Goal: Task Accomplishment & Management: Manage account settings

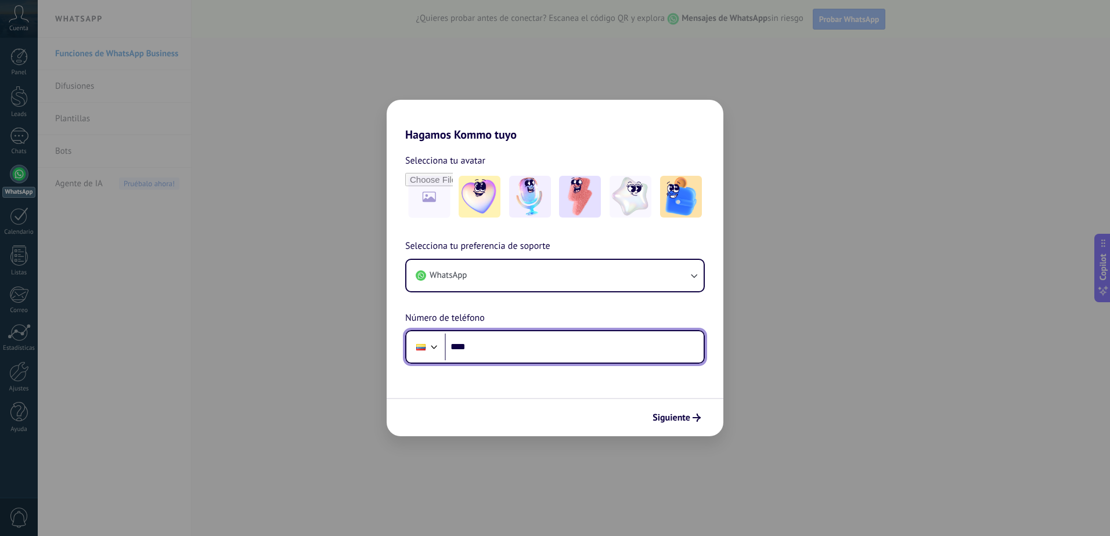
click at [581, 348] on input "****" at bounding box center [574, 347] width 259 height 27
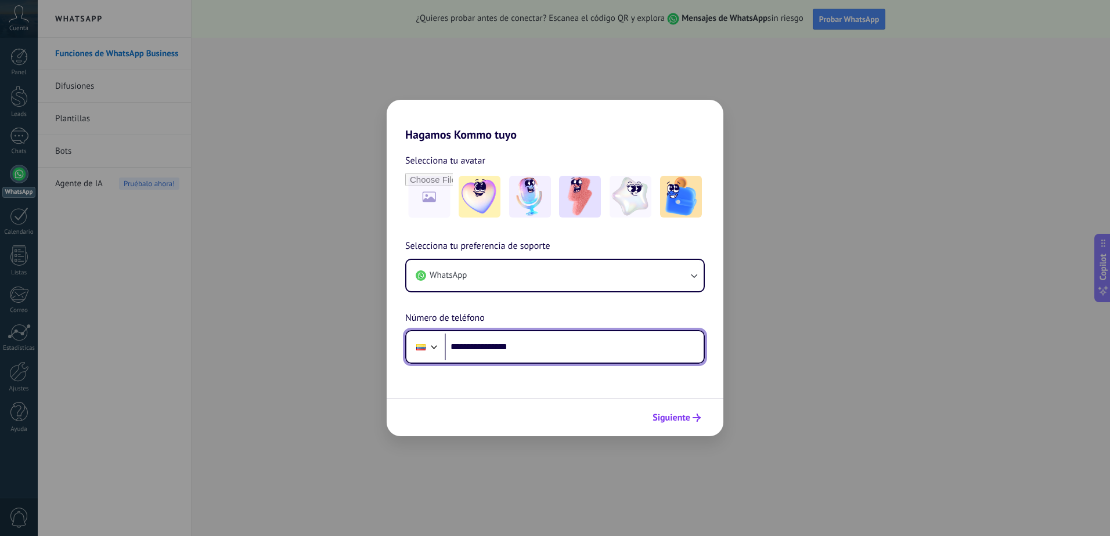
type input "**********"
click at [668, 416] on span "Siguiente" at bounding box center [672, 418] width 38 height 8
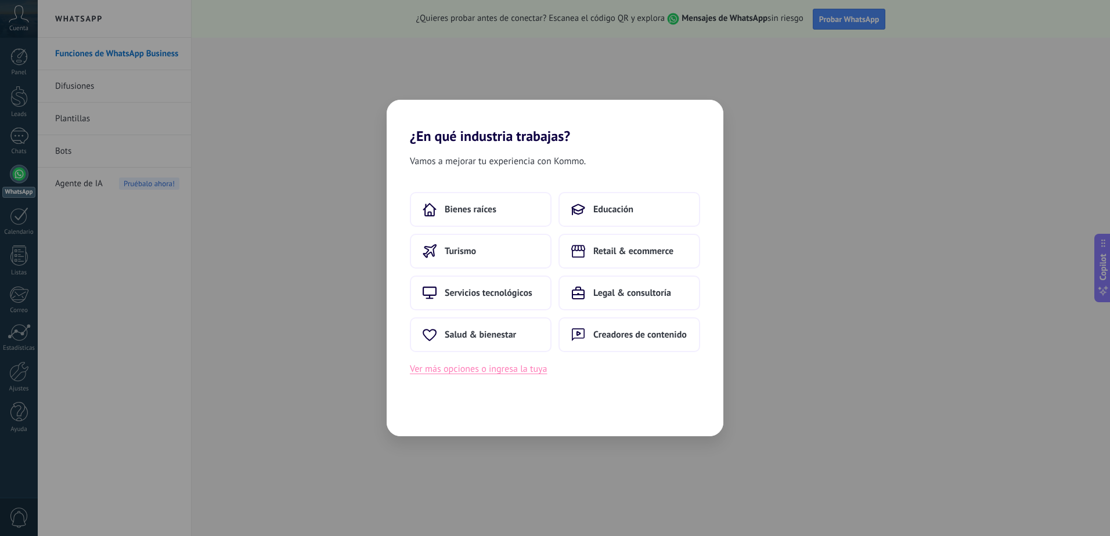
click at [516, 375] on button "Ver más opciones o ingresa la tuya" at bounding box center [478, 369] width 137 height 15
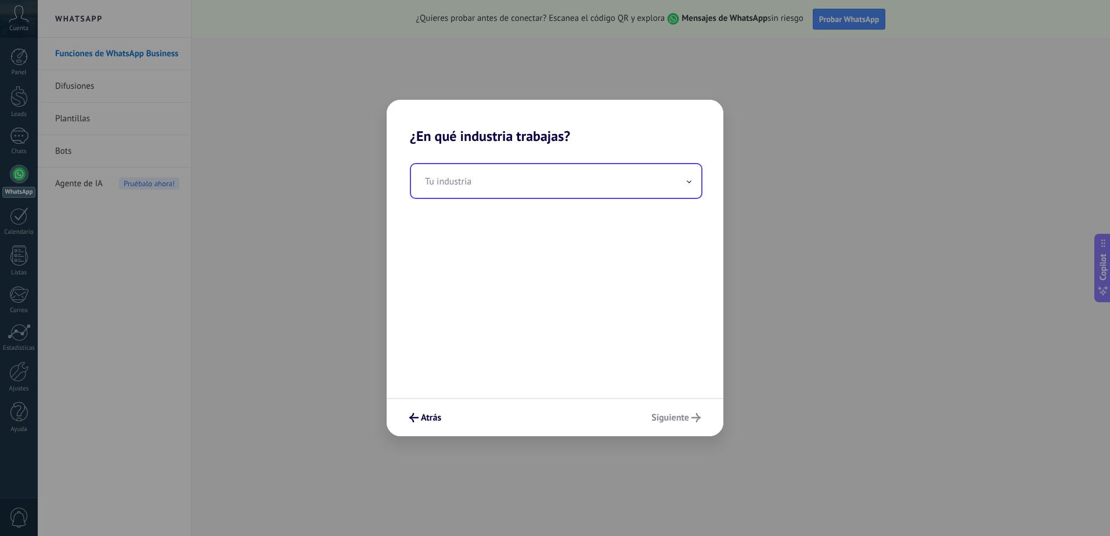
click at [511, 181] on input "text" at bounding box center [556, 181] width 290 height 34
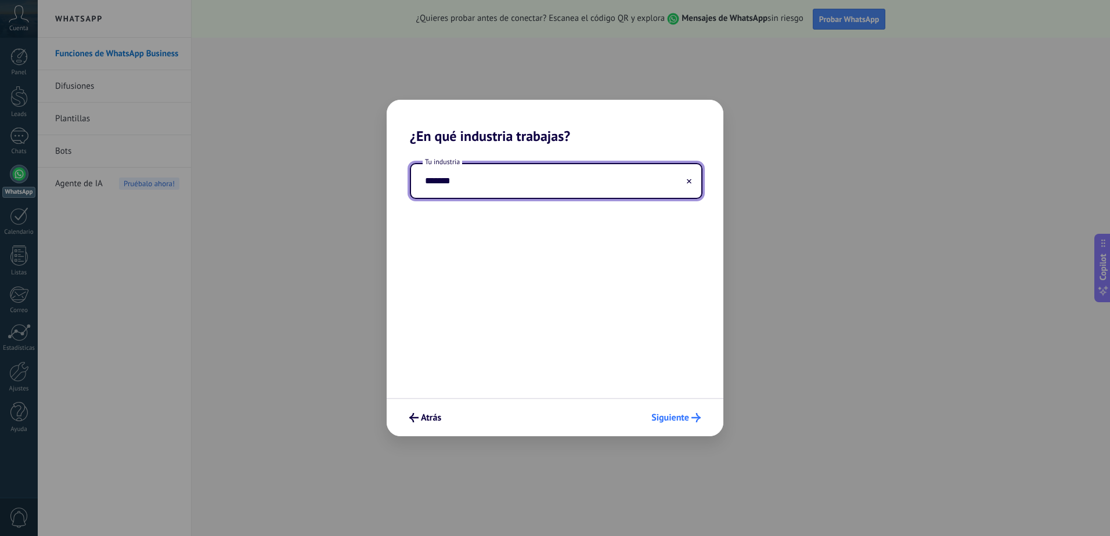
type input "*******"
click at [672, 422] on span "Siguiente" at bounding box center [670, 418] width 38 height 8
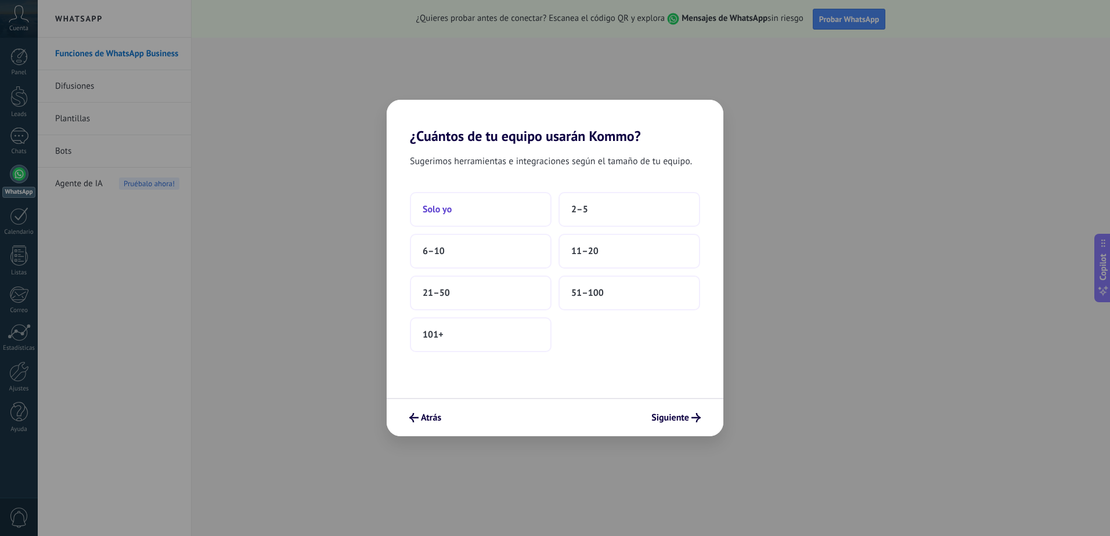
click at [480, 214] on button "Solo yo" at bounding box center [481, 209] width 142 height 35
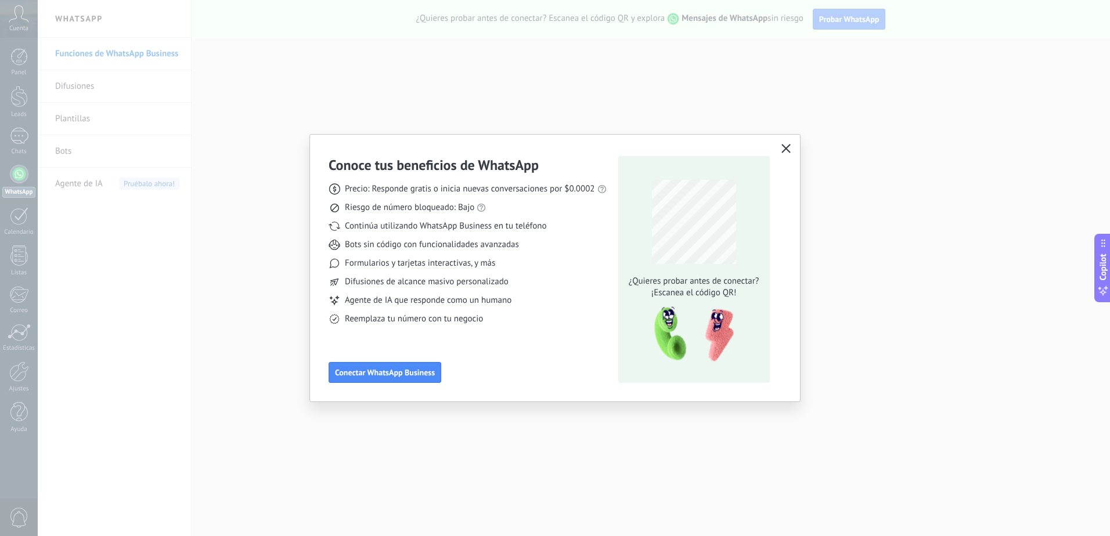
click at [789, 145] on icon "button" at bounding box center [785, 148] width 9 height 9
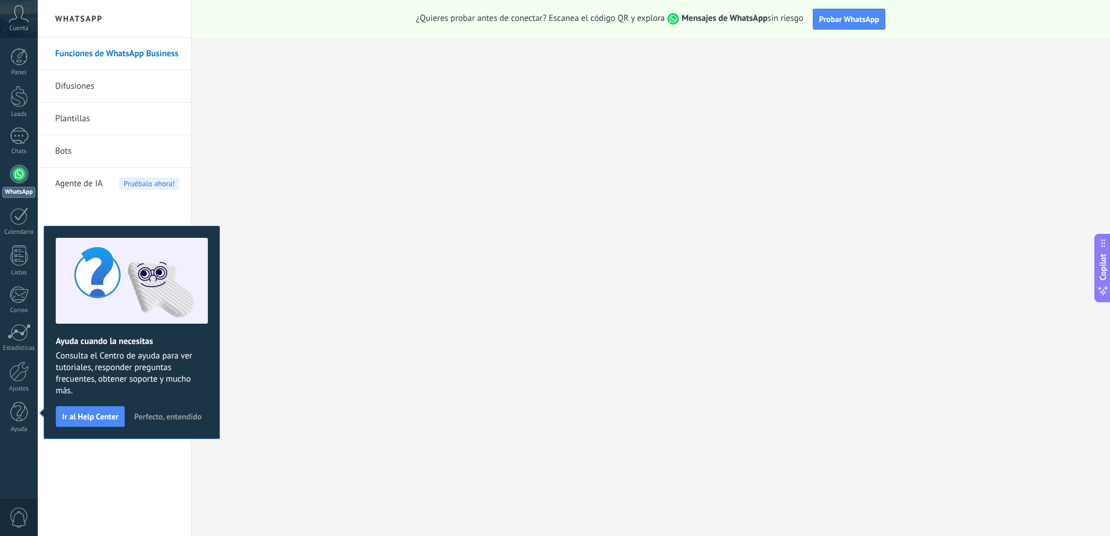
click at [168, 413] on span "Perfecto, entendido" at bounding box center [167, 417] width 67 height 8
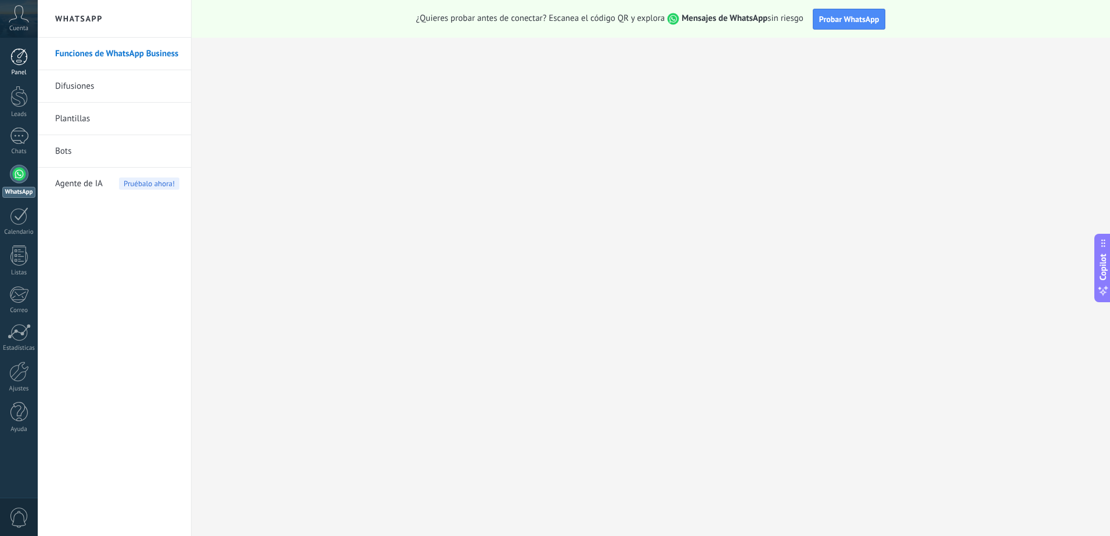
click at [24, 63] on div at bounding box center [18, 56] width 17 height 17
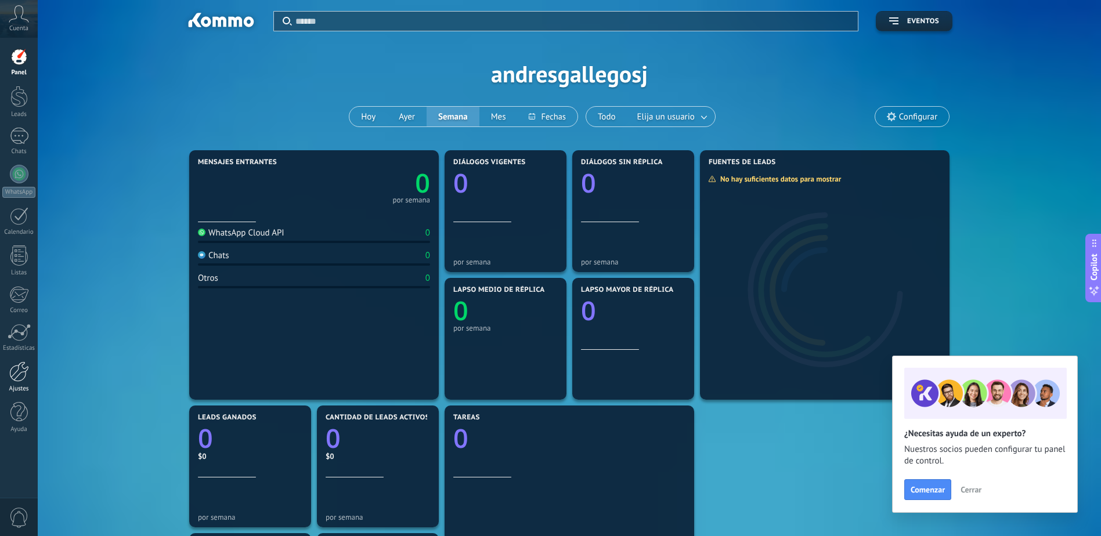
click at [19, 369] on div at bounding box center [19, 372] width 20 height 20
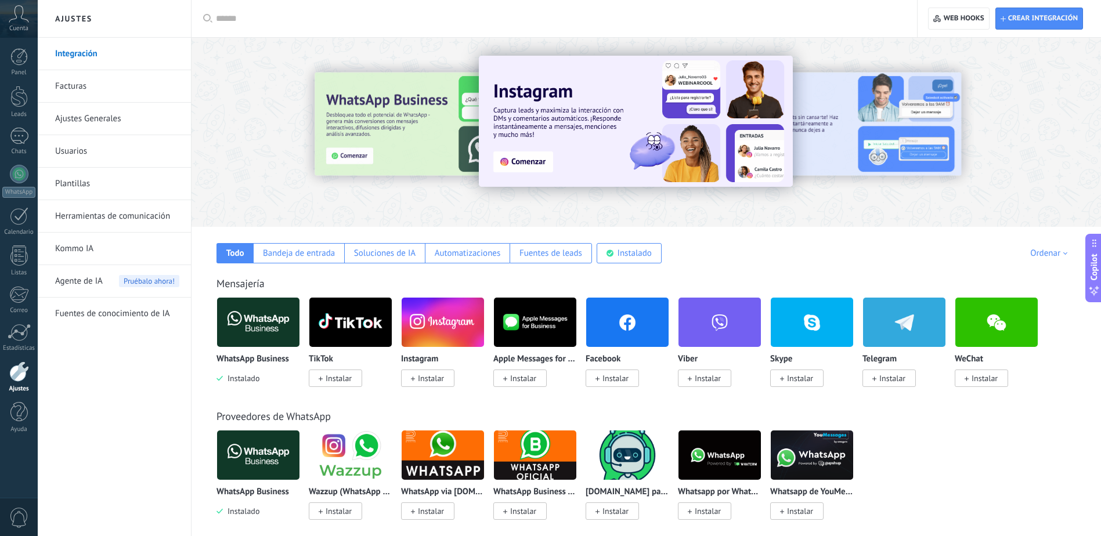
click at [995, 27] on div "Crear integración Web hooks 0" at bounding box center [1005, 19] width 155 height 22
click at [1018, 17] on span "Crear integración" at bounding box center [1043, 18] width 70 height 9
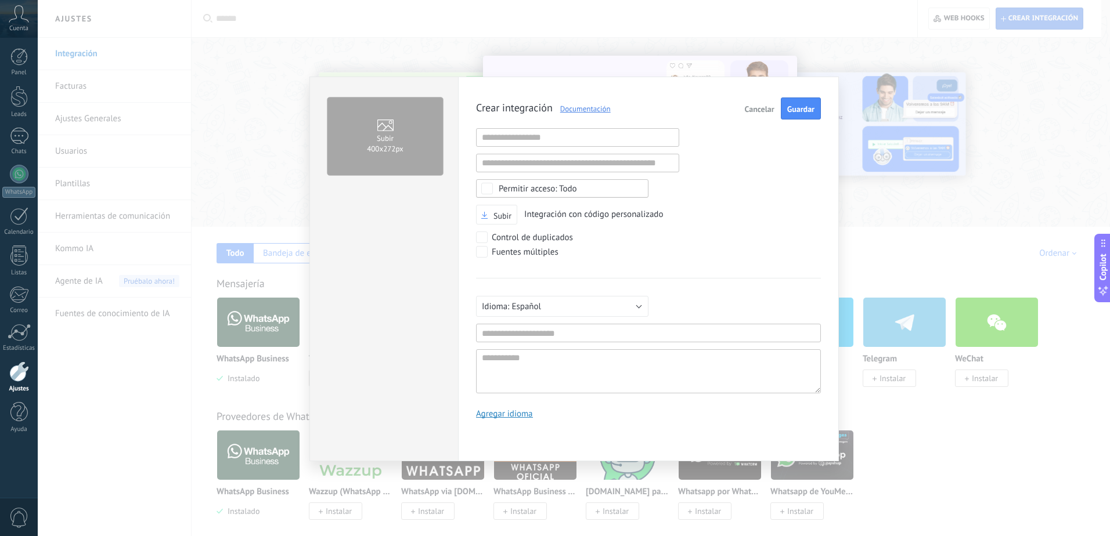
scroll to position [11, 0]
click at [763, 103] on button "Cancelar" at bounding box center [759, 109] width 39 height 22
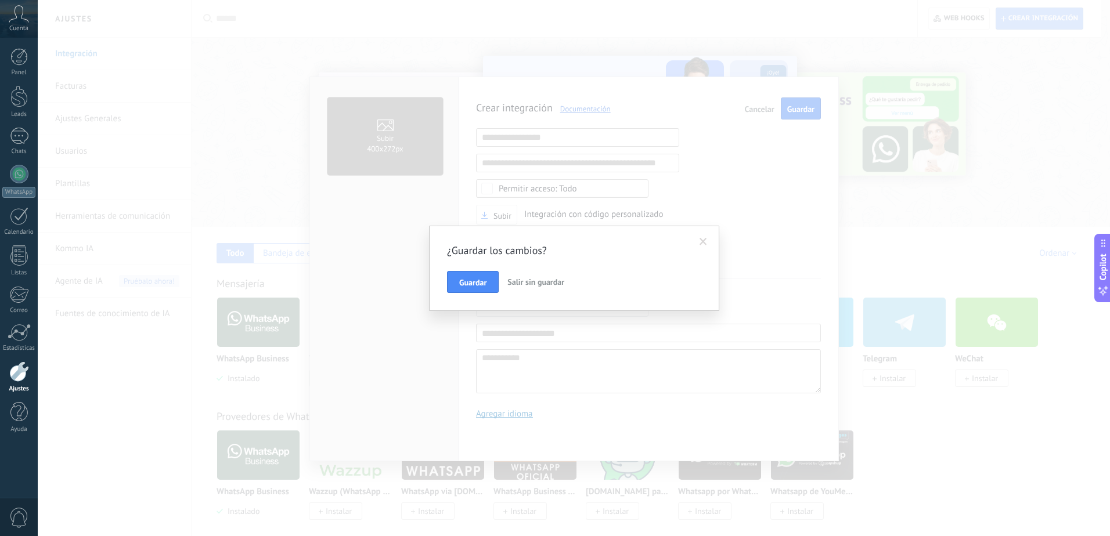
click at [534, 283] on span "Salir sin guardar" at bounding box center [535, 282] width 57 height 10
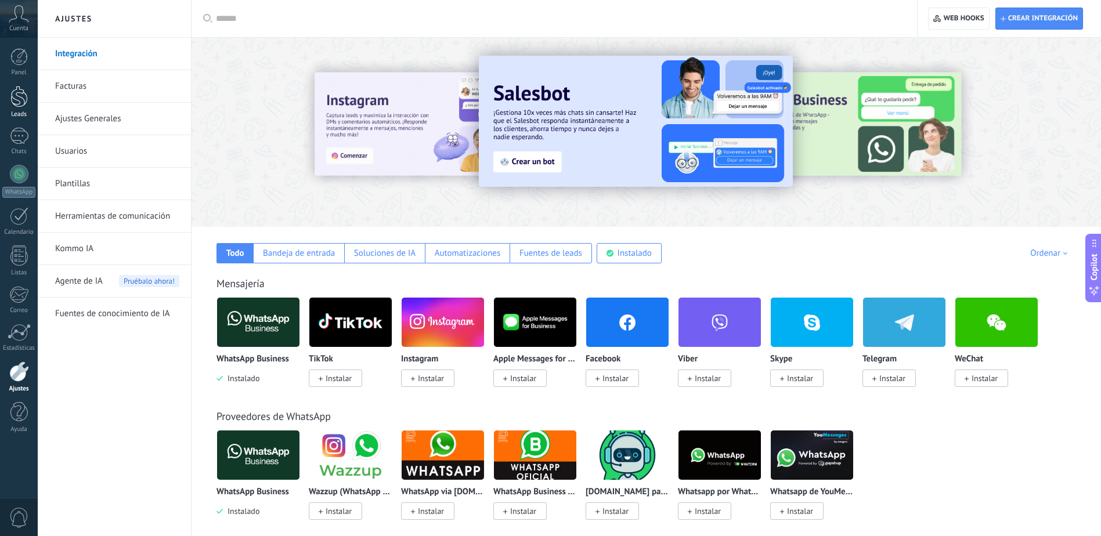
click at [19, 98] on div at bounding box center [18, 96] width 17 height 21
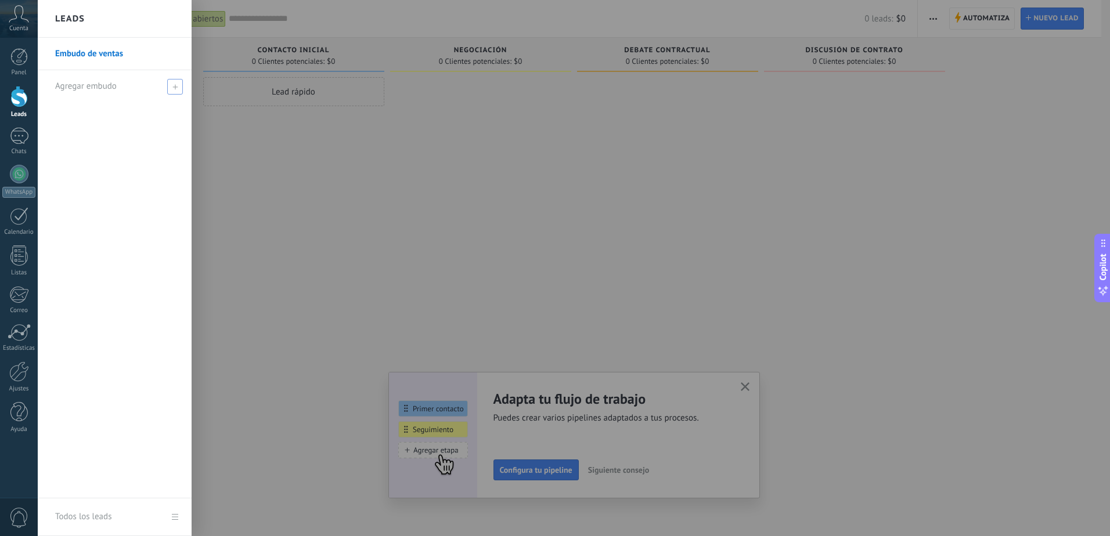
click at [178, 90] on span at bounding box center [175, 87] width 16 height 16
type input "*"
type input "**********"
click at [175, 91] on span at bounding box center [176, 86] width 13 height 15
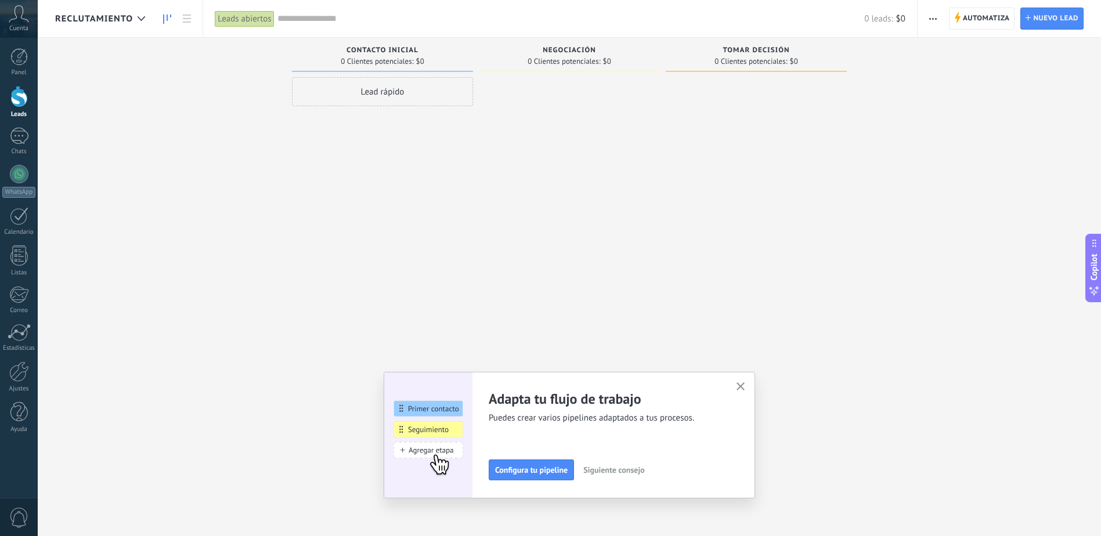
click at [744, 394] on button "button" at bounding box center [741, 388] width 15 height 16
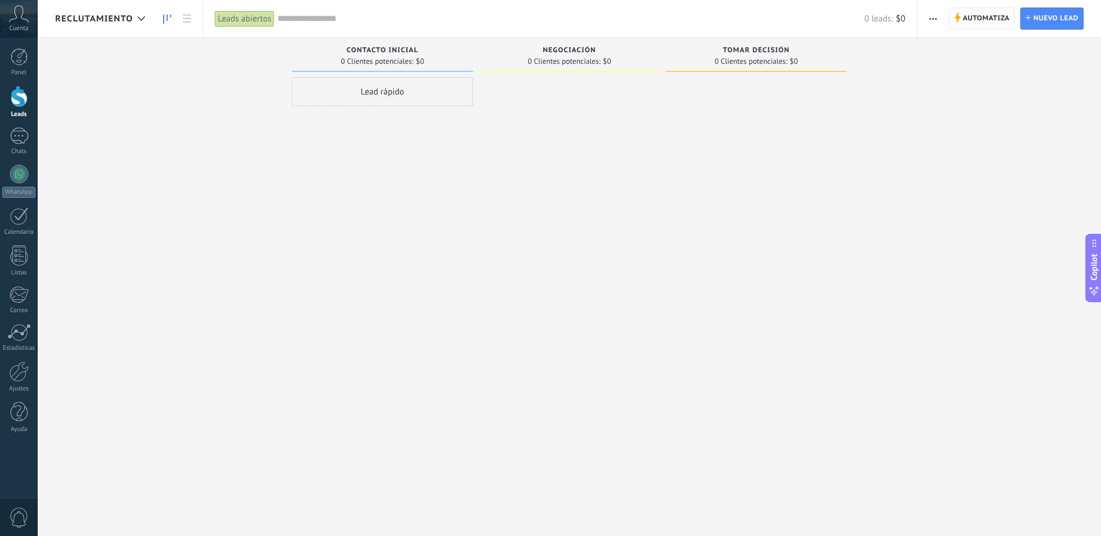
click at [977, 30] on span "Automatiza Automatiza" at bounding box center [982, 19] width 66 height 22
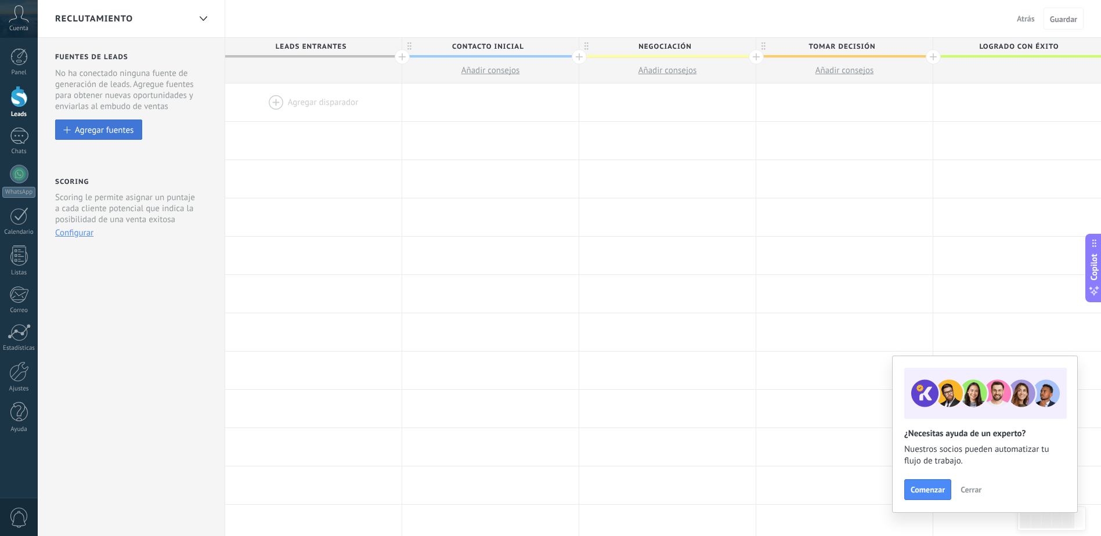
click at [127, 138] on button "Agregar fuentes" at bounding box center [98, 130] width 87 height 20
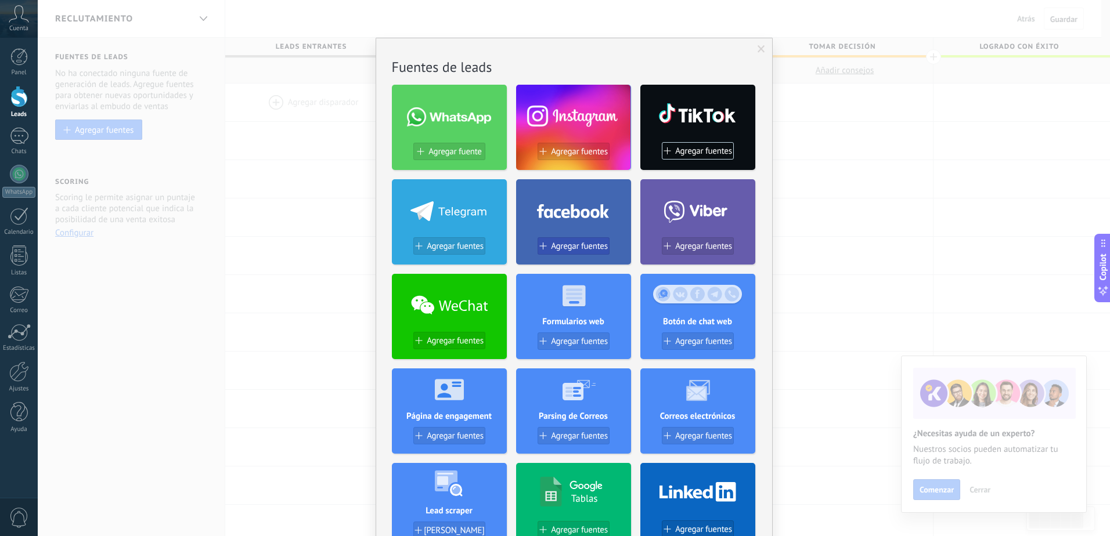
click at [551, 244] on span "Agregar fuentes" at bounding box center [579, 247] width 57 height 10
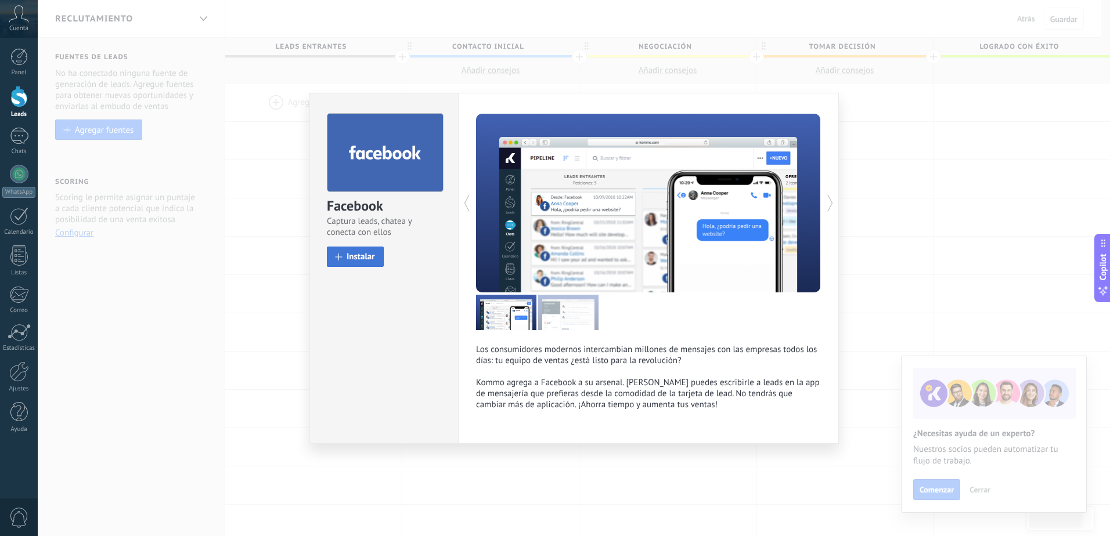
click at [355, 261] on span "Instalar" at bounding box center [361, 257] width 28 height 9
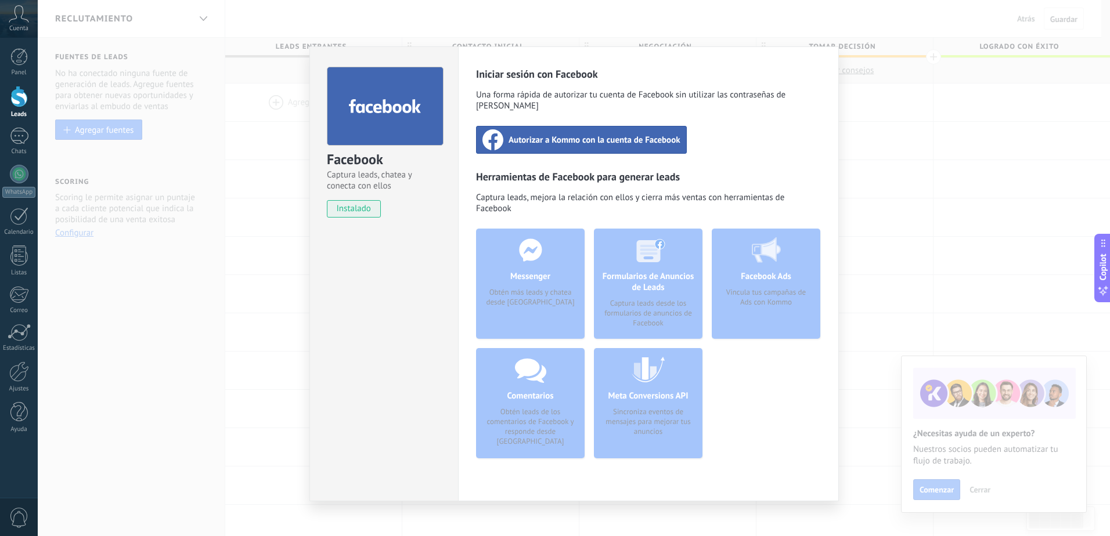
click at [556, 134] on span "Autorizar a Kommo con la cuenta de Facebook" at bounding box center [595, 140] width 172 height 12
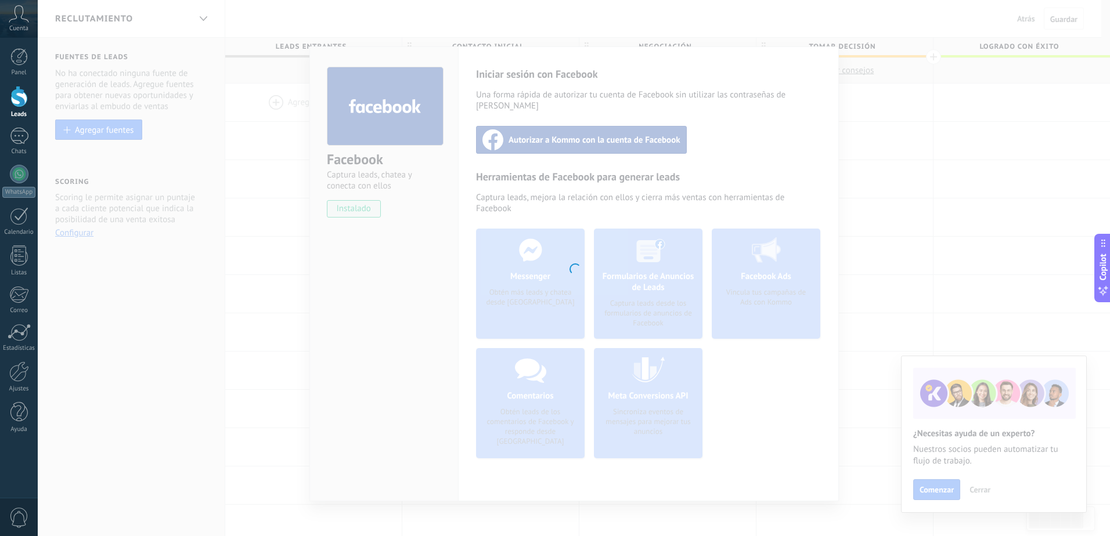
click at [665, 412] on div at bounding box center [574, 268] width 1072 height 536
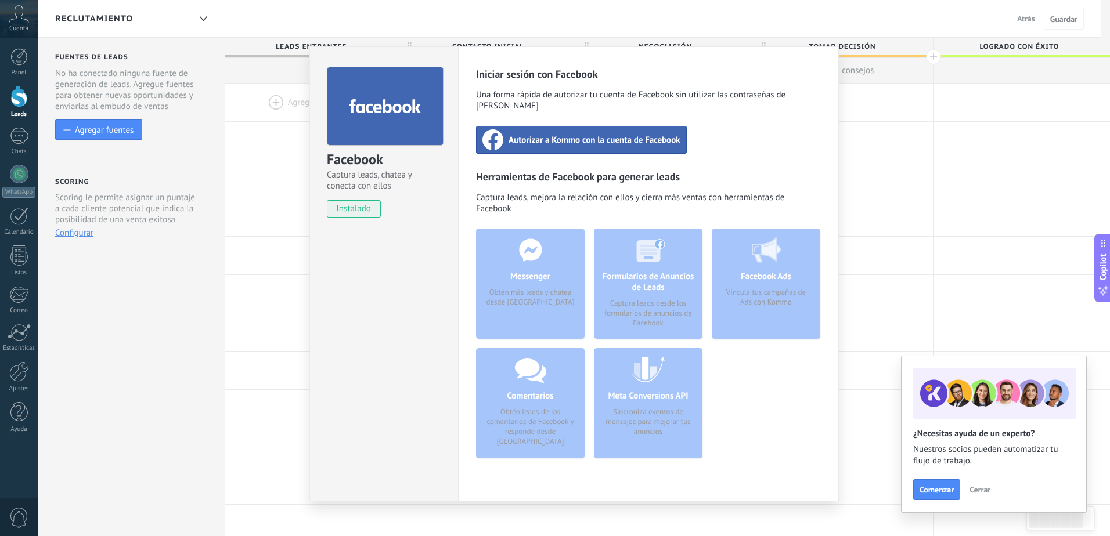
click at [552, 285] on div "Messenger Obtén más leads y chatea desde Kommo" at bounding box center [530, 284] width 109 height 110
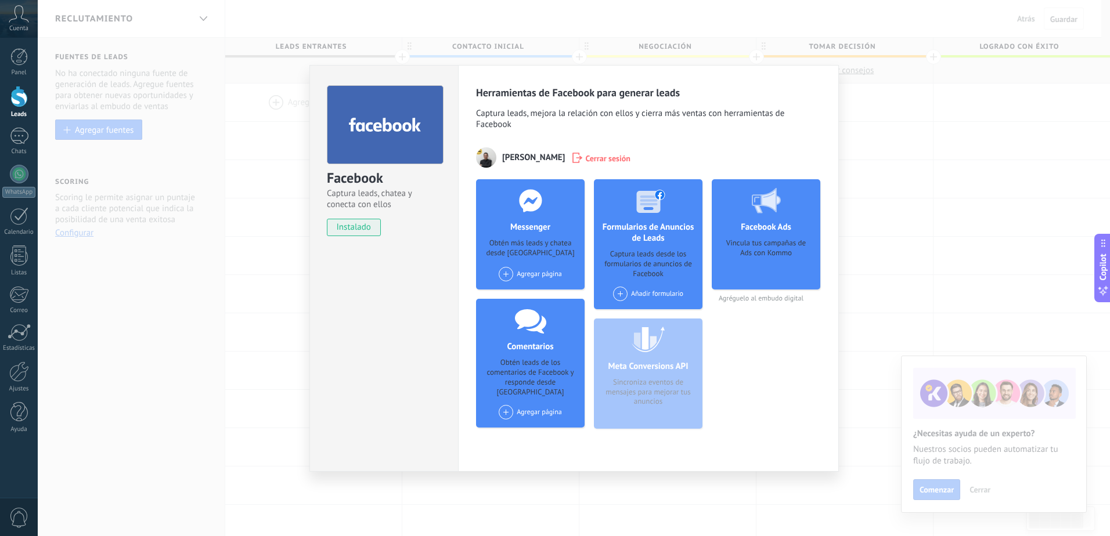
click at [358, 207] on span "Captura leads, chatea y conecta con ellos" at bounding box center [384, 199] width 114 height 22
click at [543, 274] on div "Agregar página" at bounding box center [530, 274] width 63 height 15
click at [528, 290] on div "BethelSeguros" at bounding box center [537, 296] width 78 height 26
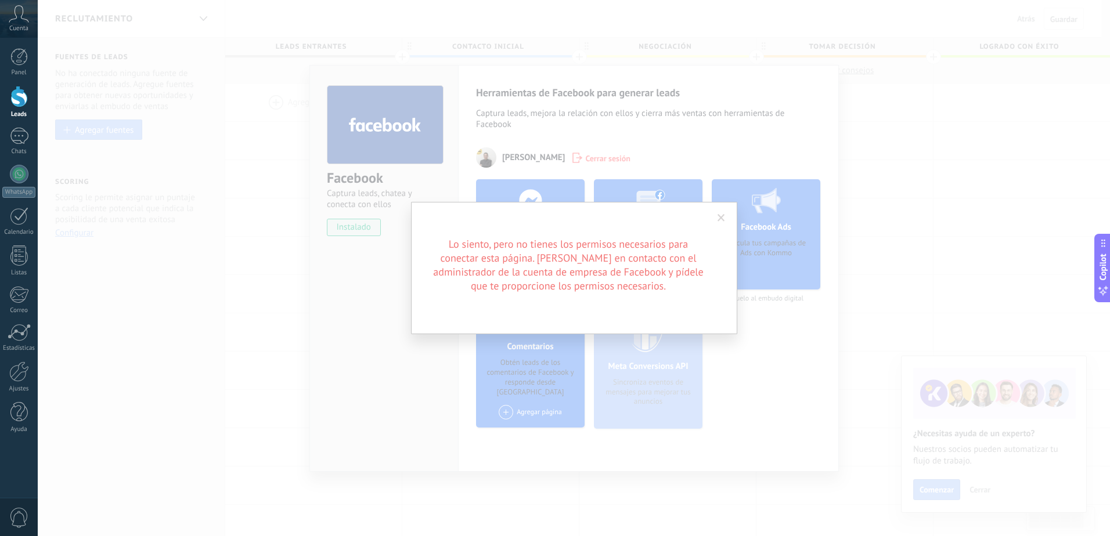
click at [720, 223] on span at bounding box center [721, 218] width 19 height 20
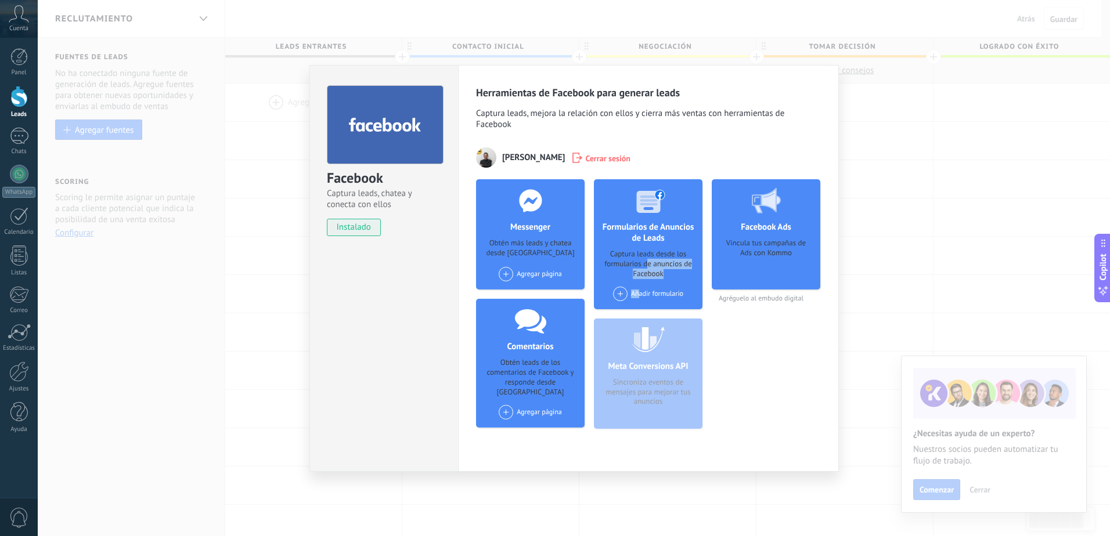
drag, startPoint x: 646, startPoint y: 264, endPoint x: 639, endPoint y: 291, distance: 28.7
click at [639, 291] on div "Formularios de Anuncios de Leads Captura leads desde los formularios de anuncio…" at bounding box center [648, 244] width 109 height 130
click at [639, 291] on div "Añadir formulario" at bounding box center [648, 294] width 70 height 15
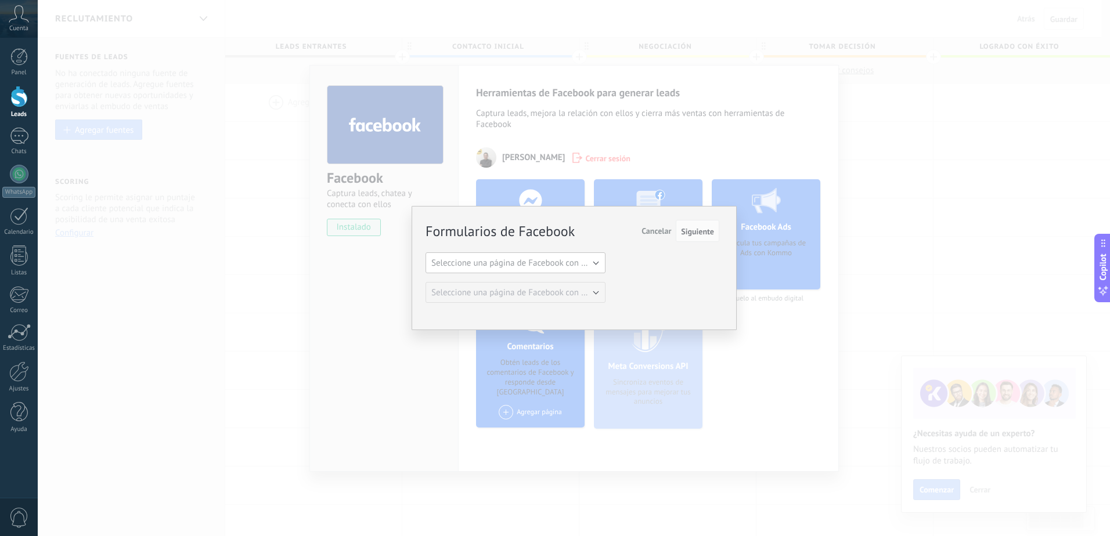
click at [586, 266] on span "Seleccione una página de Facebook con formas" at bounding box center [518, 263] width 175 height 11
click at [585, 260] on span "Seleccione una página de Facebook con formas" at bounding box center [518, 263] width 175 height 11
click at [455, 263] on span "Seleccione una página de Facebook con formas" at bounding box center [518, 263] width 175 height 11
click at [679, 236] on button "Siguiente" at bounding box center [698, 231] width 44 height 22
click at [700, 231] on span "Siguiente" at bounding box center [697, 232] width 33 height 8
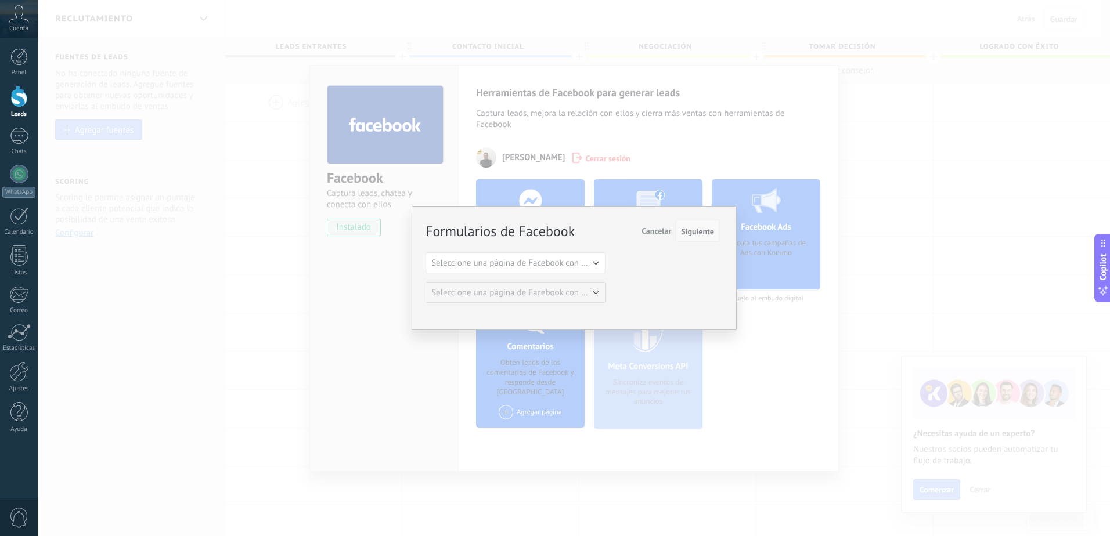
click at [700, 231] on span "Siguiente" at bounding box center [697, 232] width 33 height 8
drag, startPoint x: 700, startPoint y: 231, endPoint x: 748, endPoint y: 251, distance: 52.1
click at [748, 251] on div "Formularios de Facebook Siguiente Cancelar Seleccione una página de Facebook co…" at bounding box center [574, 268] width 1072 height 536
click at [775, 375] on div "Formularios de Facebook Siguiente Cancelar Seleccione una página de Facebook co…" at bounding box center [574, 268] width 1072 height 536
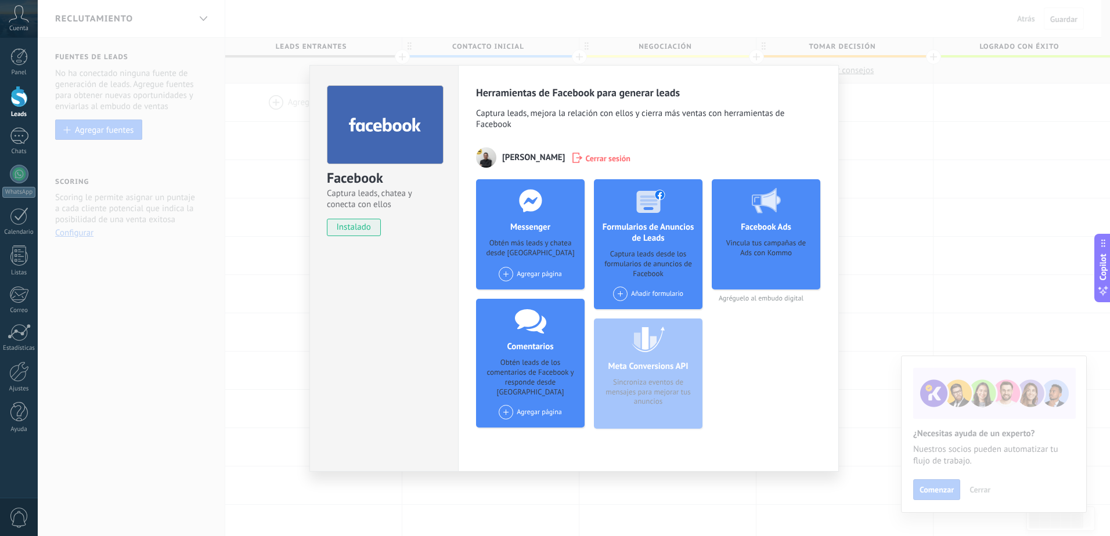
click at [618, 157] on span "Cerrar sesión" at bounding box center [607, 158] width 45 height 12
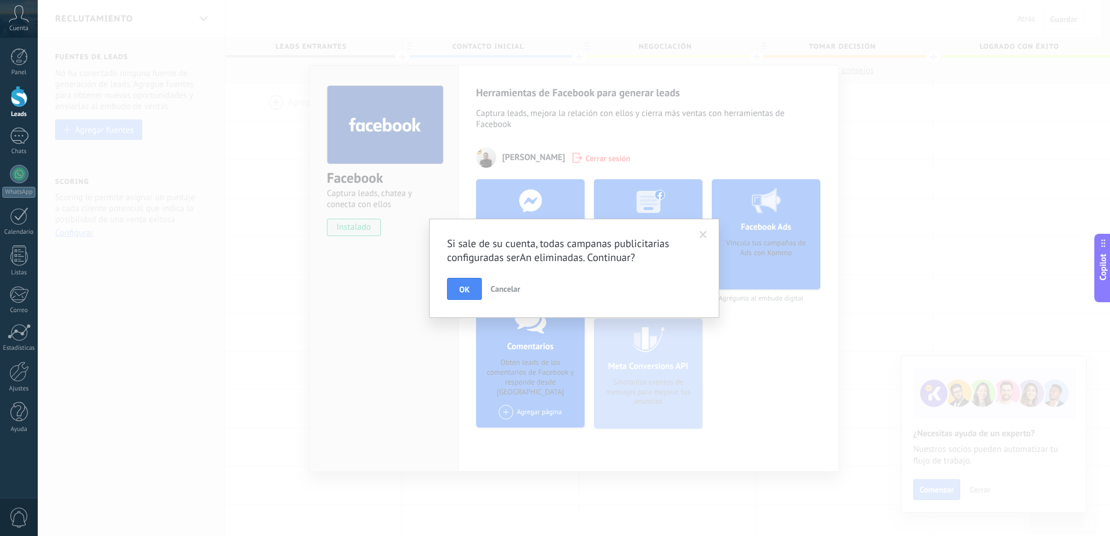
click at [492, 288] on span "Cancelar" at bounding box center [506, 289] width 30 height 10
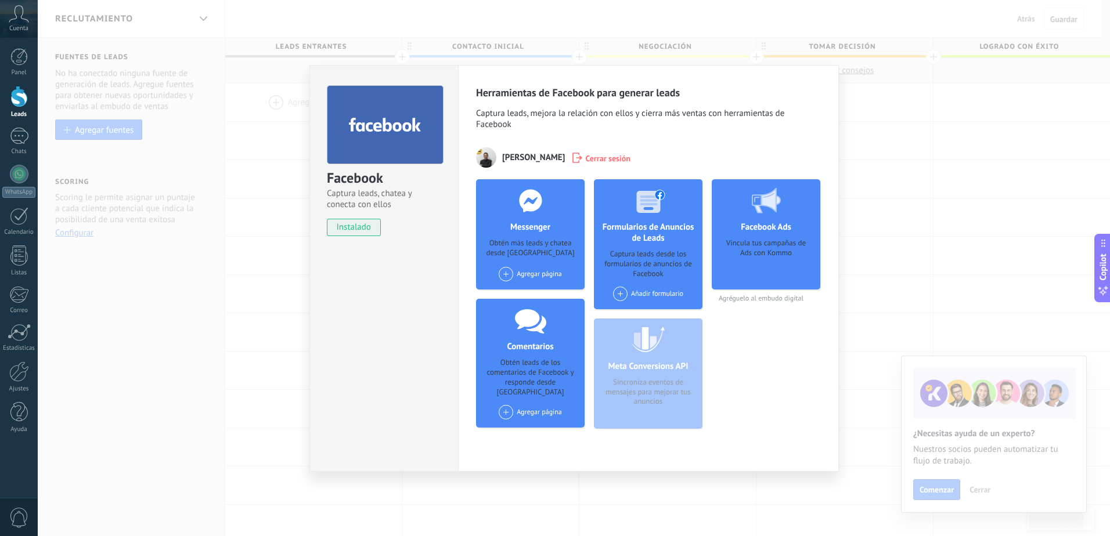
click at [748, 245] on div "Vincula tus campañas de Ads con Kommo" at bounding box center [766, 261] width 90 height 44
click at [557, 405] on div "Agregar página" at bounding box center [530, 412] width 63 height 15
click at [534, 421] on div "BethelSeguros" at bounding box center [537, 434] width 78 height 26
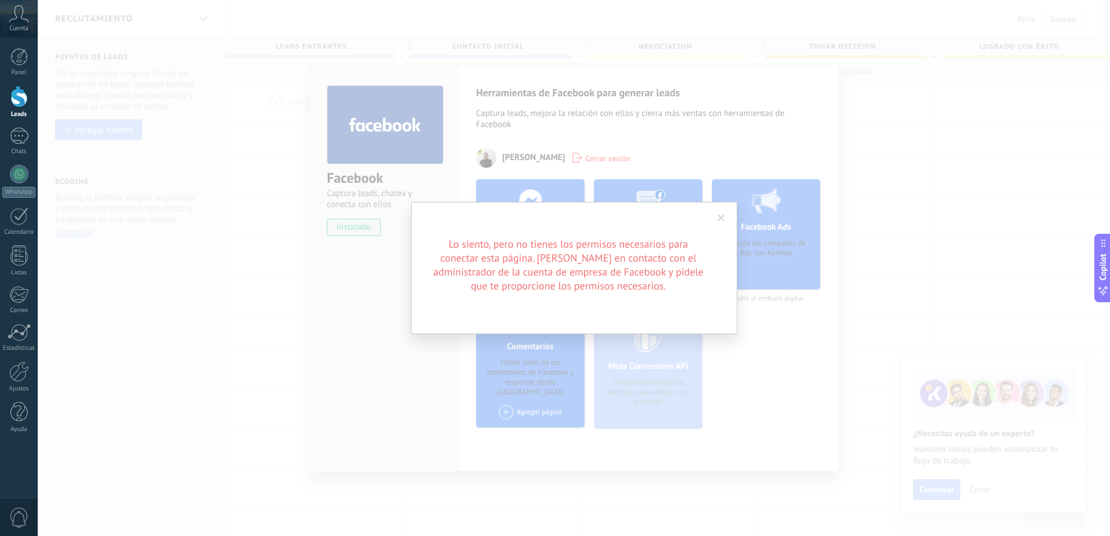
click at [723, 214] on span at bounding box center [722, 218] width 8 height 8
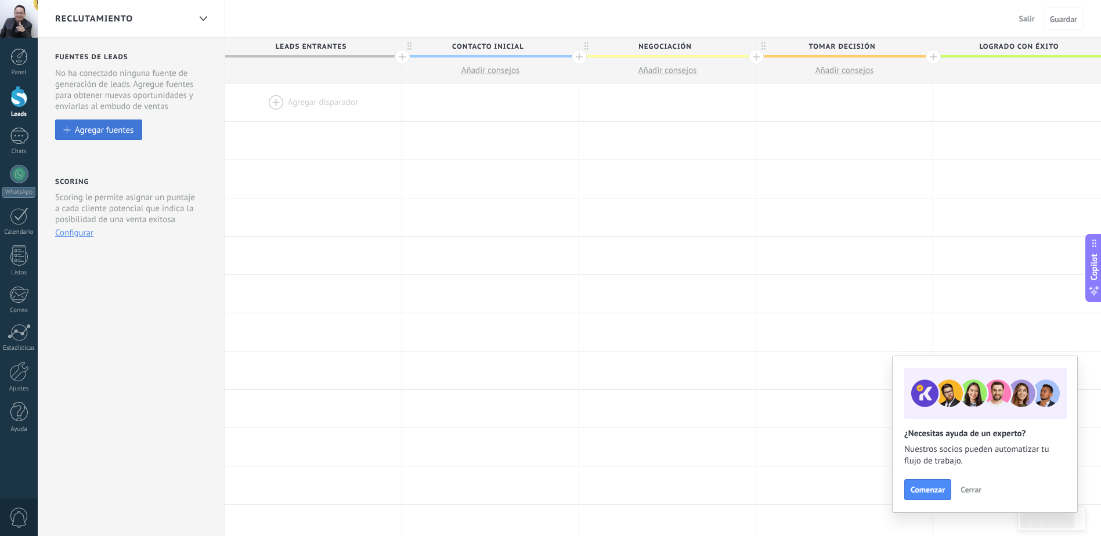
click at [103, 131] on div "Agregar fuentes" at bounding box center [104, 130] width 59 height 10
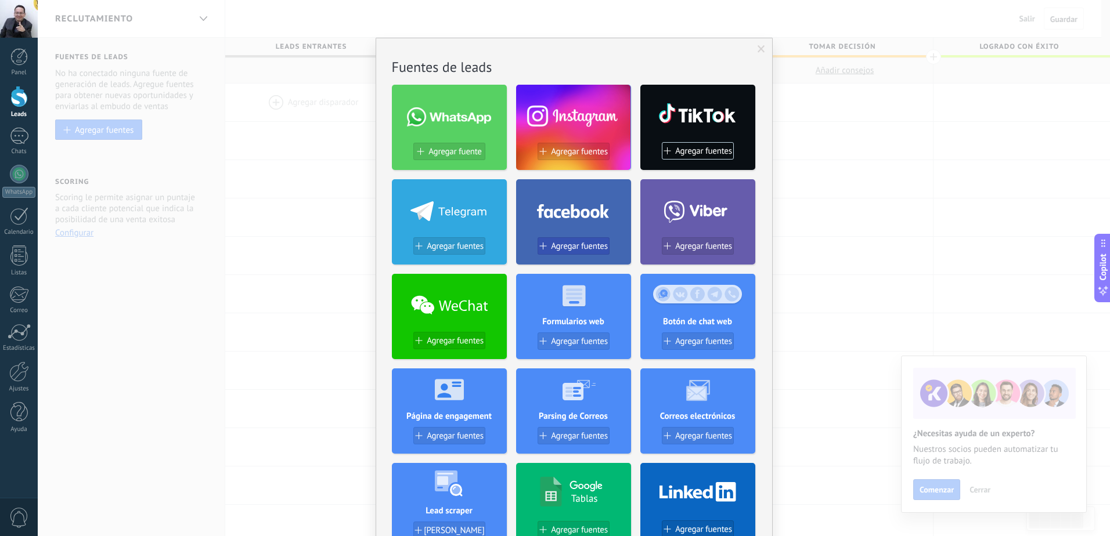
click at [572, 247] on span "Agregar fuentes" at bounding box center [579, 247] width 57 height 10
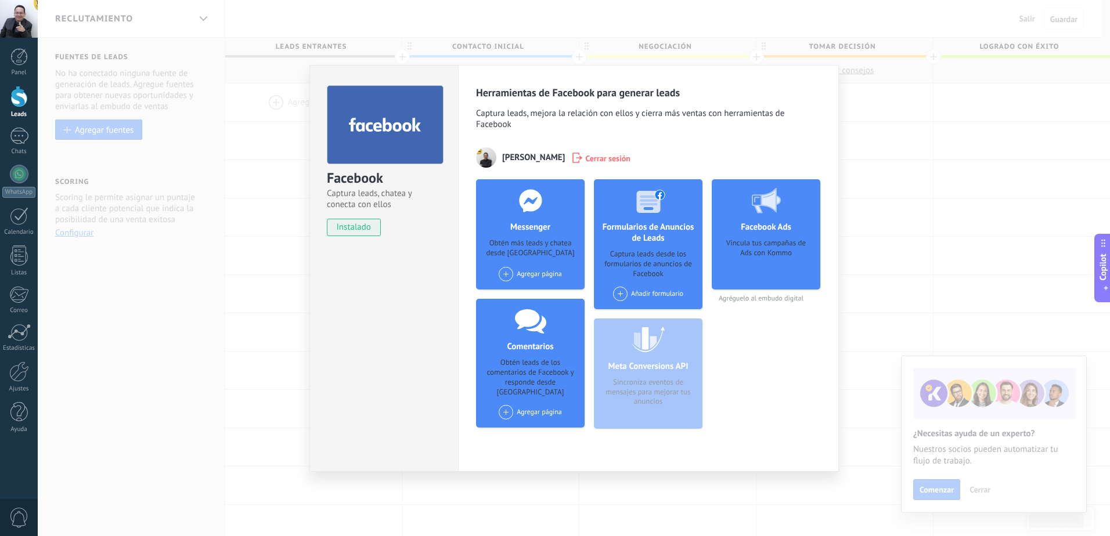
click at [547, 275] on div "Agregar página" at bounding box center [530, 274] width 63 height 15
click at [537, 293] on div "BethelSeguros" at bounding box center [537, 296] width 78 height 26
click at [629, 295] on div "Añadir formulario" at bounding box center [648, 294] width 70 height 15
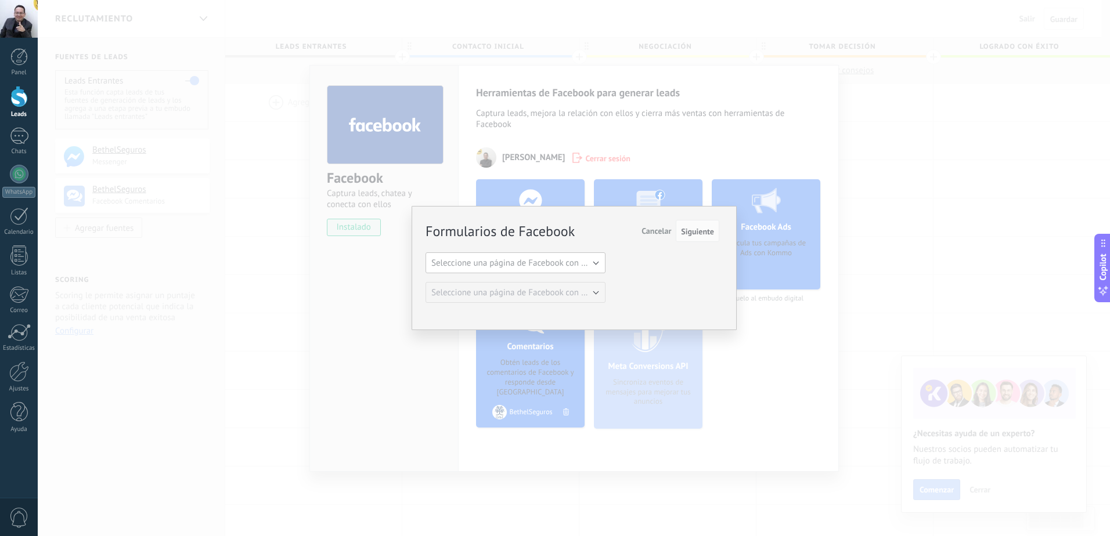
click at [579, 269] on button "Seleccione una página de Facebook con formas" at bounding box center [516, 263] width 180 height 21
click at [549, 284] on span "BethelSeguros" at bounding box center [510, 283] width 183 height 11
click at [548, 290] on span "Seleccione una página de Facebook con formas" at bounding box center [518, 292] width 175 height 11
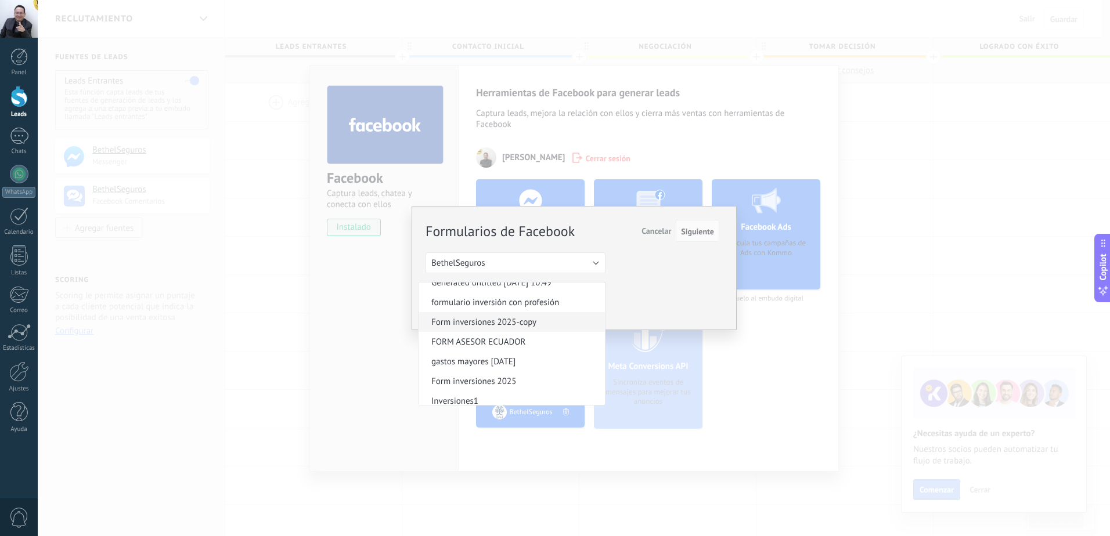
scroll to position [30, 0]
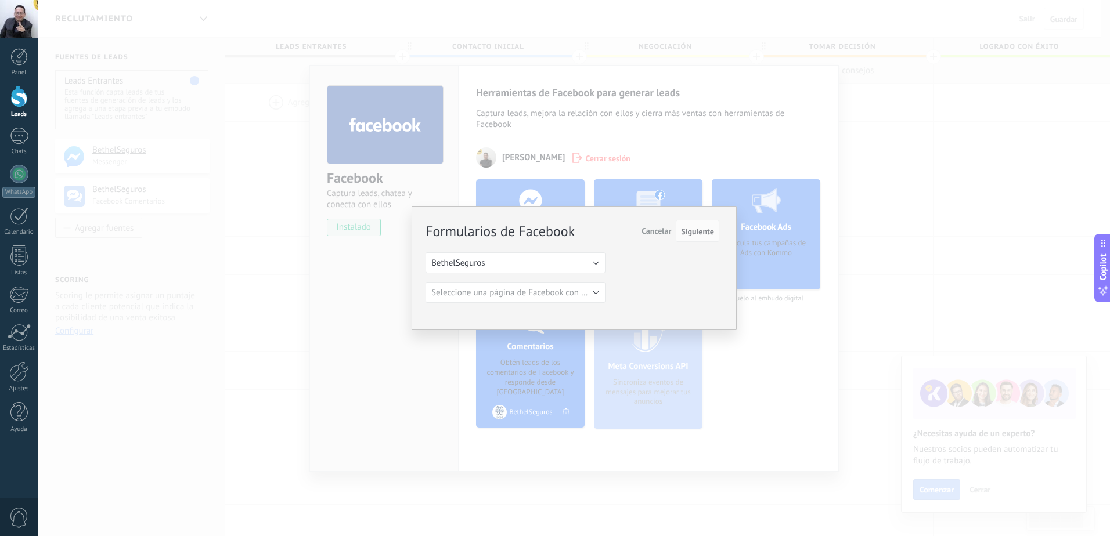
click at [382, 343] on div "Formularios de Facebook Siguiente Cancelar Seleccione una página de Facebook co…" at bounding box center [574, 268] width 1072 height 536
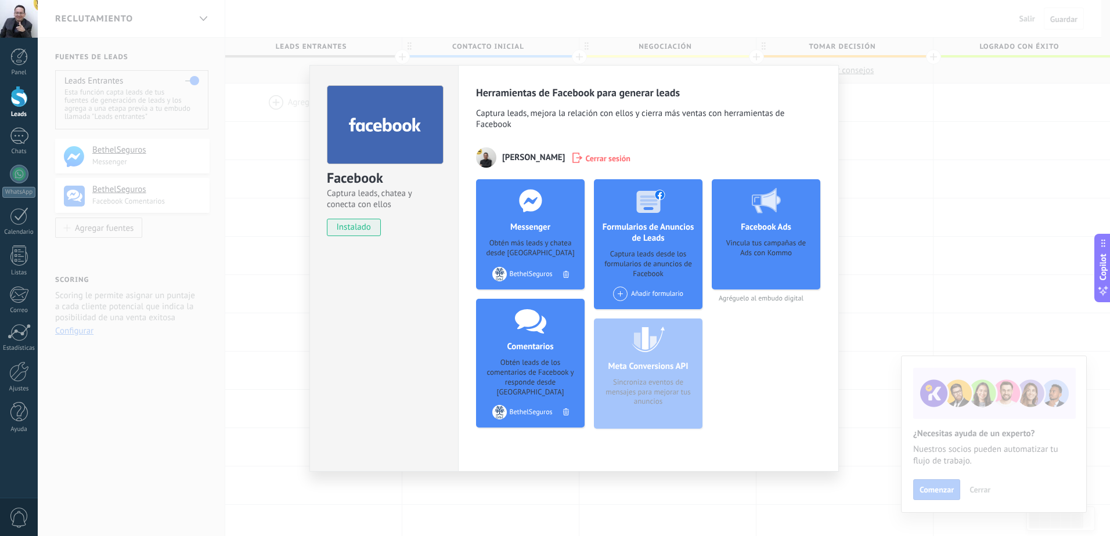
click at [382, 343] on div "Facebook Captura leads, chatea y conecta con ellos instalado Desinstalar" at bounding box center [383, 268] width 149 height 407
click at [360, 226] on span "instalado" at bounding box center [353, 227] width 53 height 17
click at [899, 225] on div "Facebook Captura leads, chatea y conecta con ellos instalado Desinstalar Herram…" at bounding box center [574, 268] width 1072 height 536
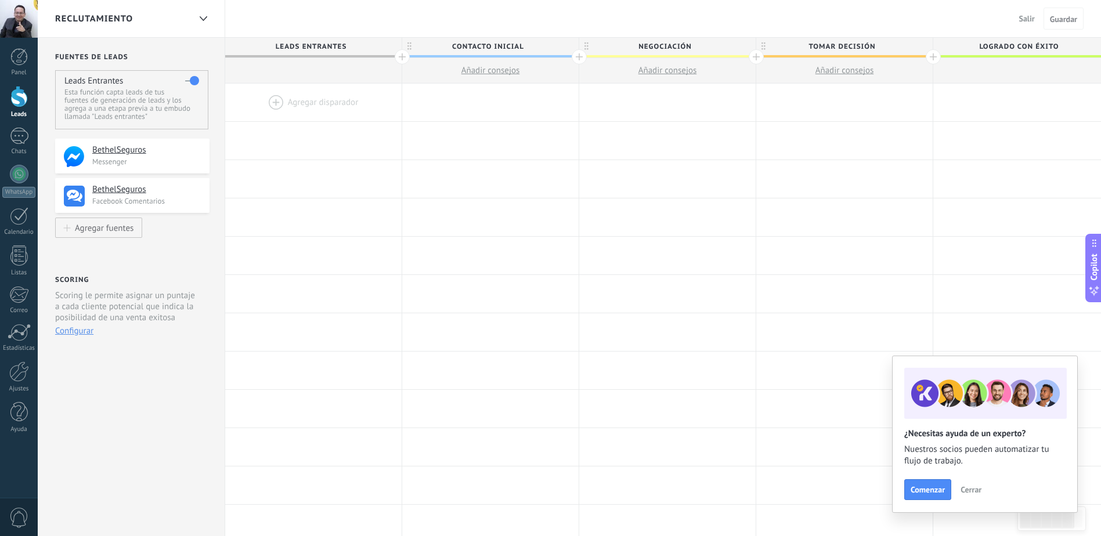
click at [185, 20] on div "RECLUTAMIENTO" at bounding box center [122, 18] width 135 height 37
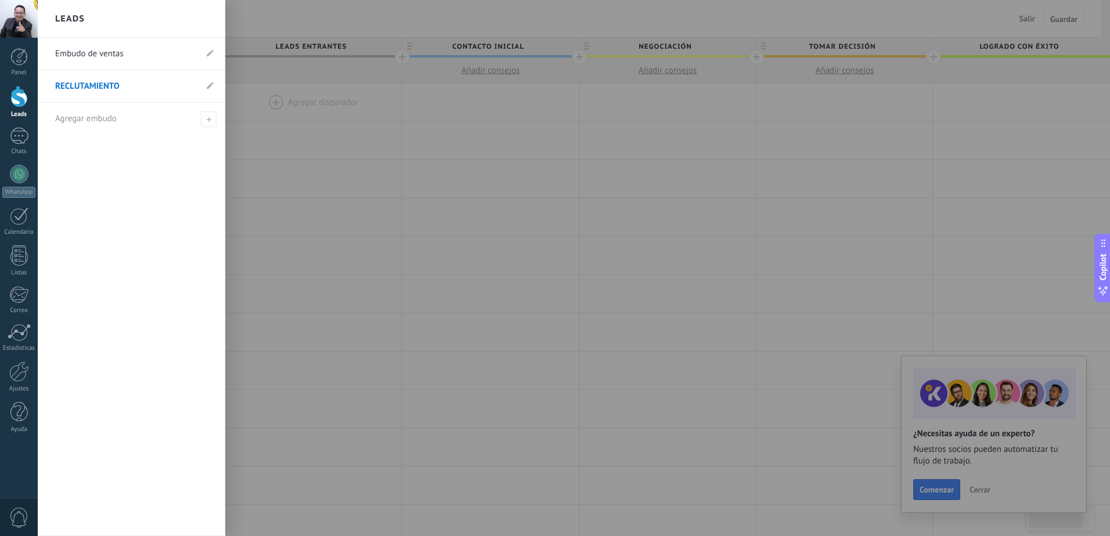
click at [121, 53] on link "Embudo de ventas" at bounding box center [125, 54] width 141 height 33
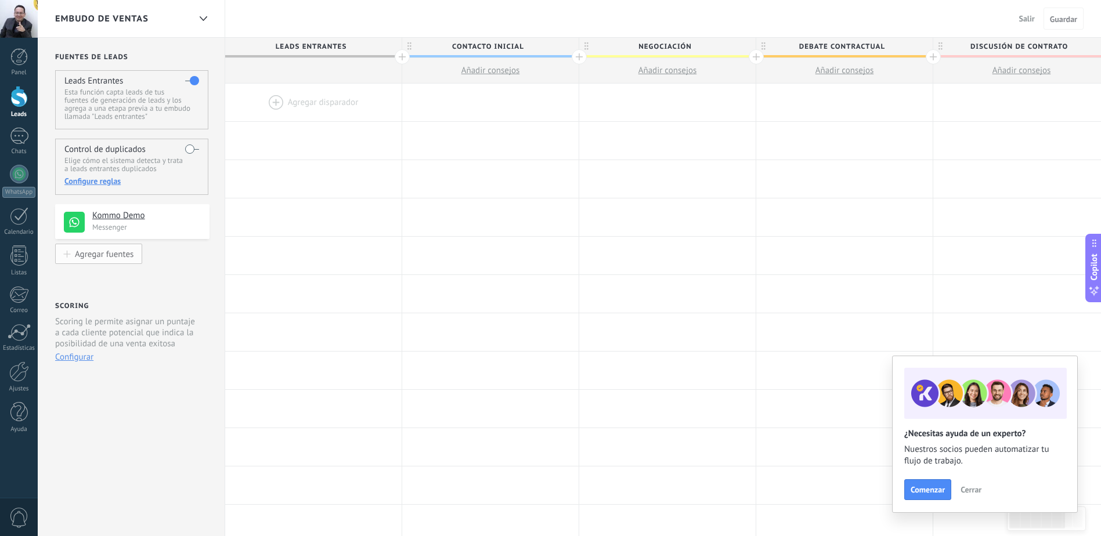
click at [115, 257] on div "Agregar fuentes" at bounding box center [104, 254] width 59 height 10
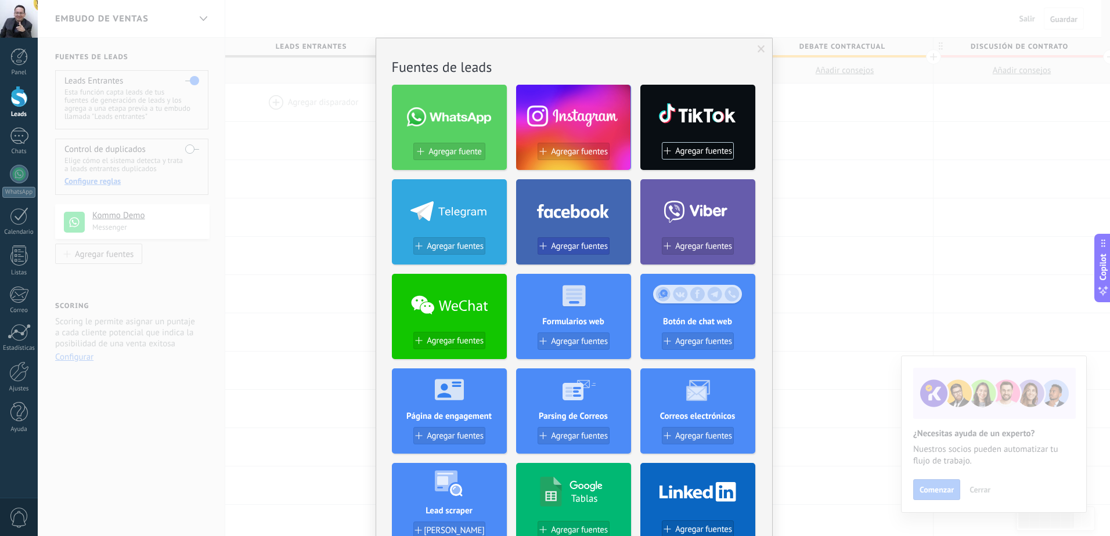
click at [552, 251] on span "Agregar fuentes" at bounding box center [579, 247] width 57 height 10
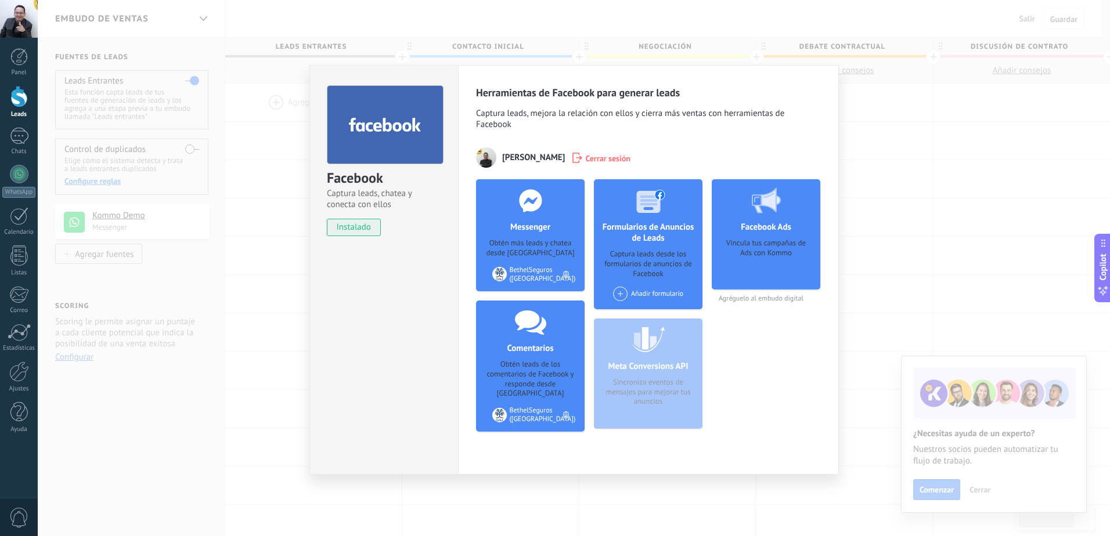
click at [624, 293] on span at bounding box center [620, 294] width 15 height 15
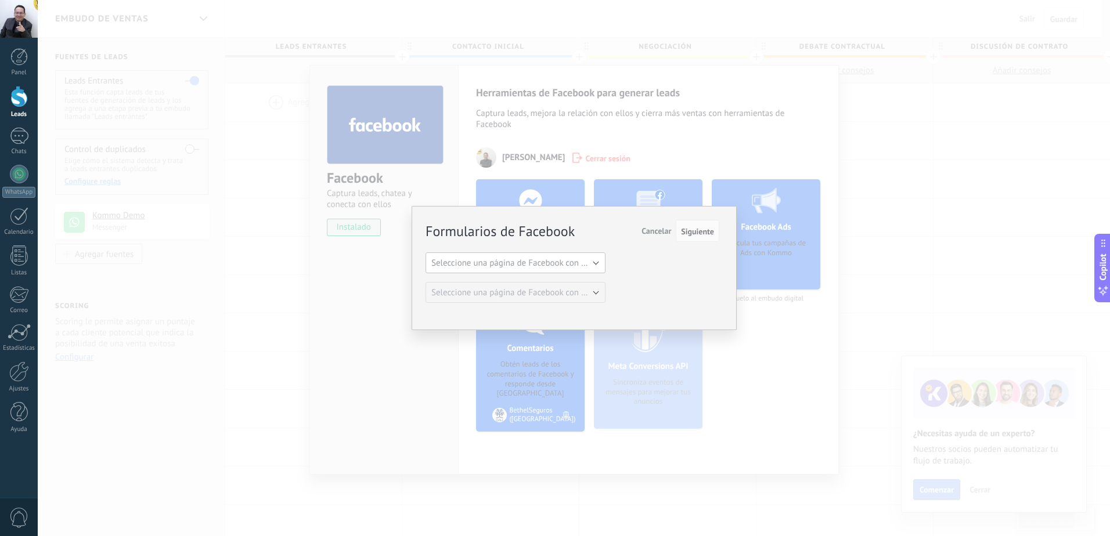
click at [589, 272] on button "Seleccione una página de Facebook con formas" at bounding box center [516, 263] width 180 height 21
click at [560, 284] on span "BethelSeguros" at bounding box center [510, 283] width 183 height 11
click at [554, 290] on span "Seleccione una página de Facebook con formas" at bounding box center [518, 292] width 175 height 11
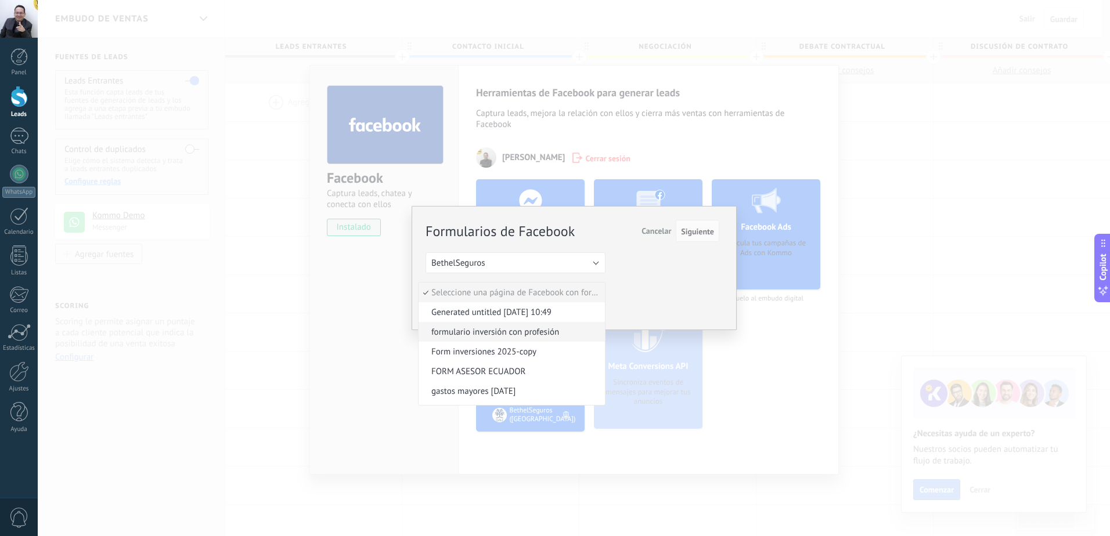
click at [532, 330] on span "formulario inversión con profesión" at bounding box center [510, 332] width 183 height 11
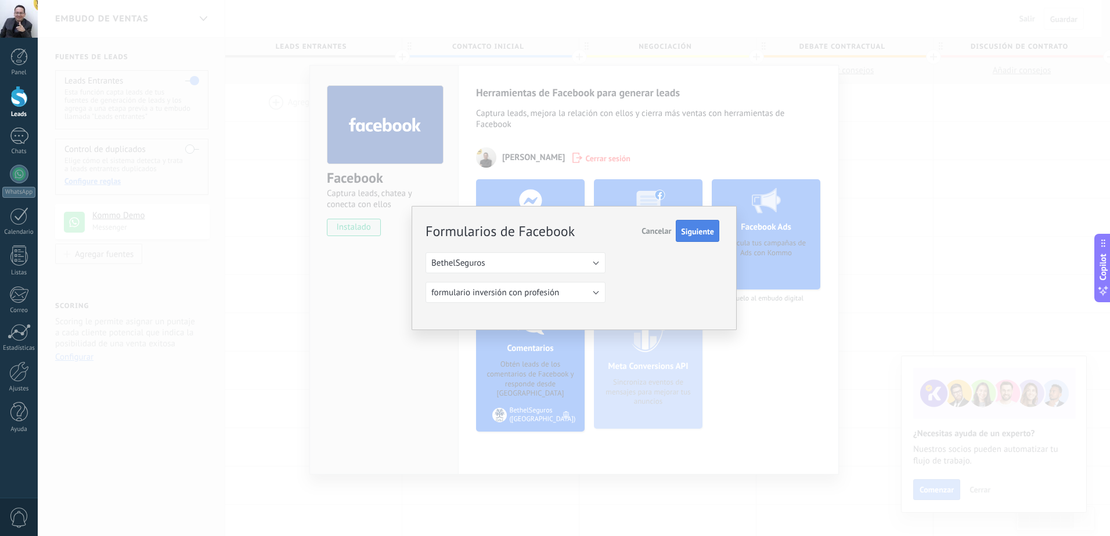
click at [685, 237] on button "Siguiente" at bounding box center [698, 231] width 44 height 22
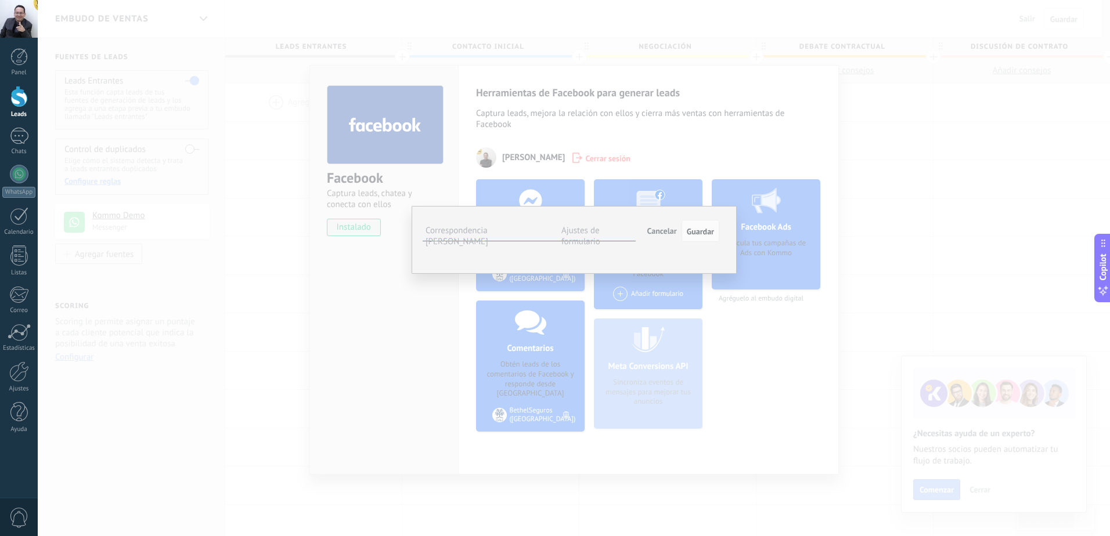
click at [0, 0] on span "Seleccionar campo" at bounding box center [0, 0] width 0 height 0
click at [0, 0] on span "Nota (lead)" at bounding box center [0, 0] width 0 height 0
click at [0, 0] on span "Seleccionar campo" at bounding box center [0, 0] width 0 height 0
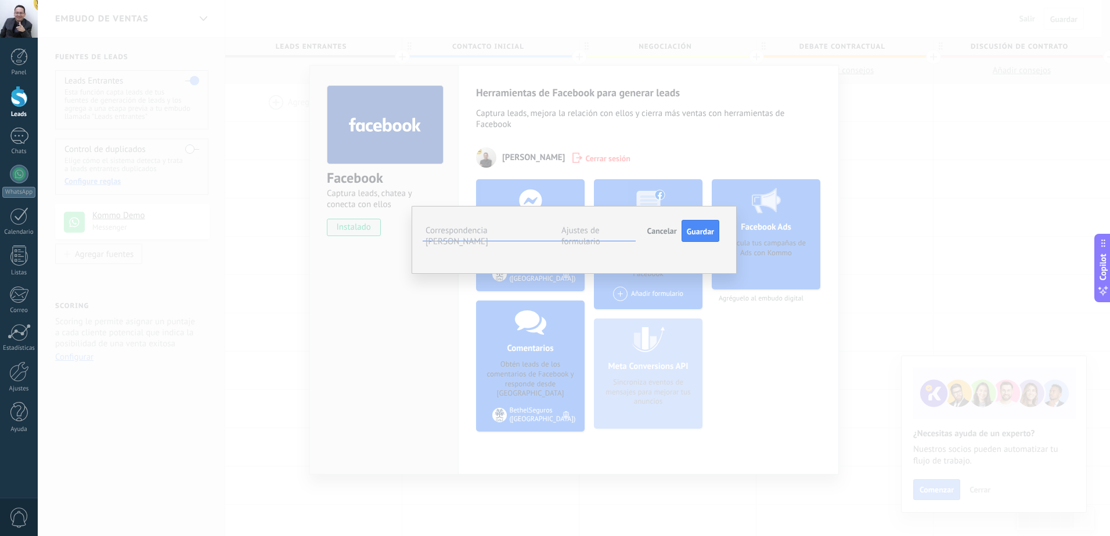
click at [0, 0] on span "Nombre del contacto (contacto)" at bounding box center [0, 0] width 0 height 0
click at [0, 0] on span "Seleccionar campo" at bounding box center [0, 0] width 0 height 0
click at [0, 0] on span "Teléfono (contacto)" at bounding box center [0, 0] width 0 height 0
click at [0, 0] on span "Seleccionar campo" at bounding box center [0, 0] width 0 height 0
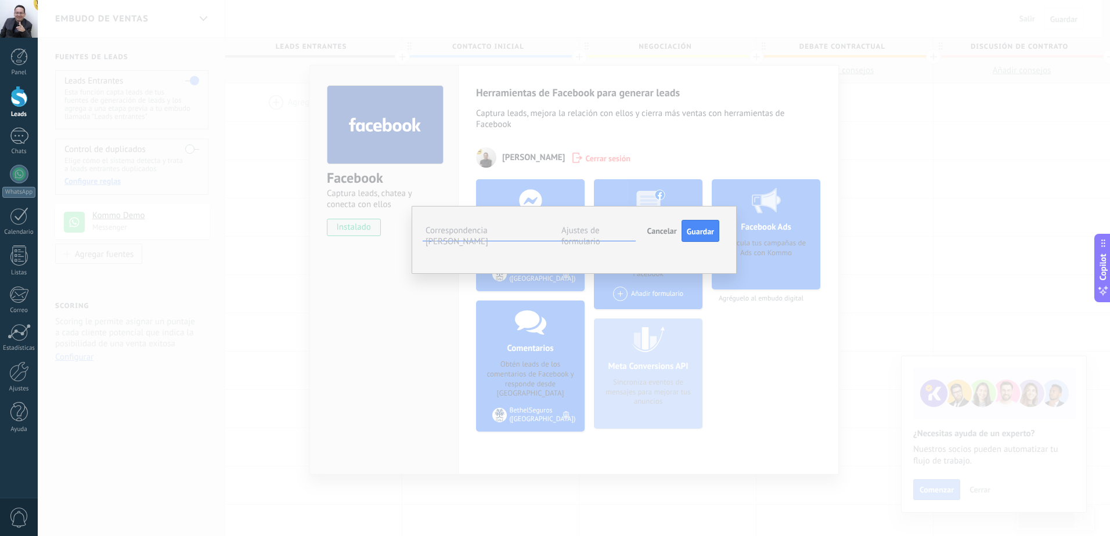
click at [547, 274] on div "**********" at bounding box center [574, 240] width 325 height 68
click at [0, 0] on span "Seleccionar campo" at bounding box center [0, 0] width 0 height 0
click at [551, 274] on div "**********" at bounding box center [574, 240] width 325 height 68
click at [0, 0] on span "Seleccionar campo" at bounding box center [0, 0] width 0 height 0
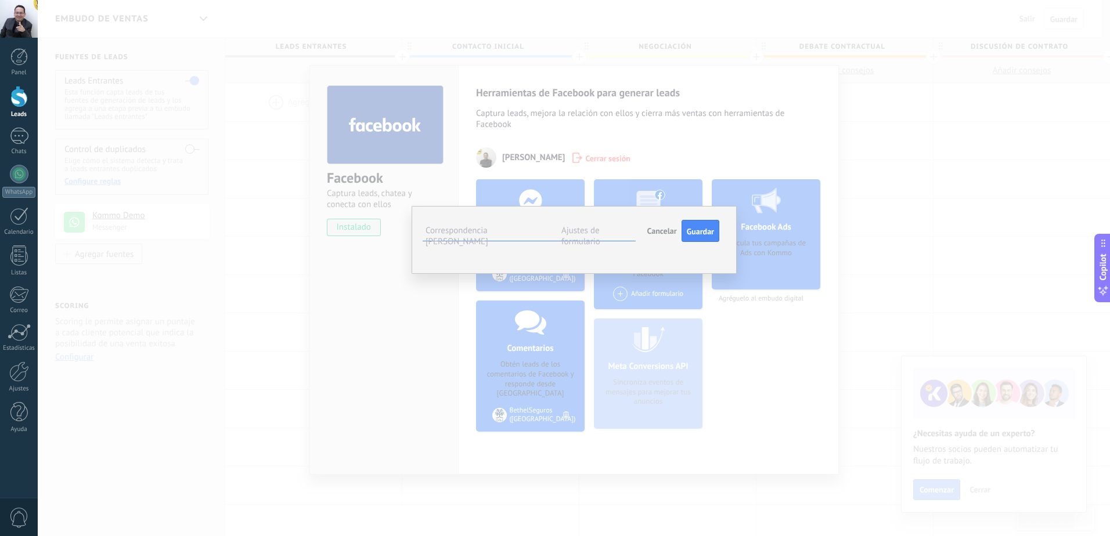
click at [0, 0] on li "Correo (contacto)" at bounding box center [0, 0] width 0 height 0
click at [0, 0] on button "Seleccionar campo" at bounding box center [0, 0] width 0 height 0
click at [539, 274] on div "**********" at bounding box center [574, 240] width 325 height 68
click at [689, 235] on span "Guardar" at bounding box center [700, 232] width 27 height 8
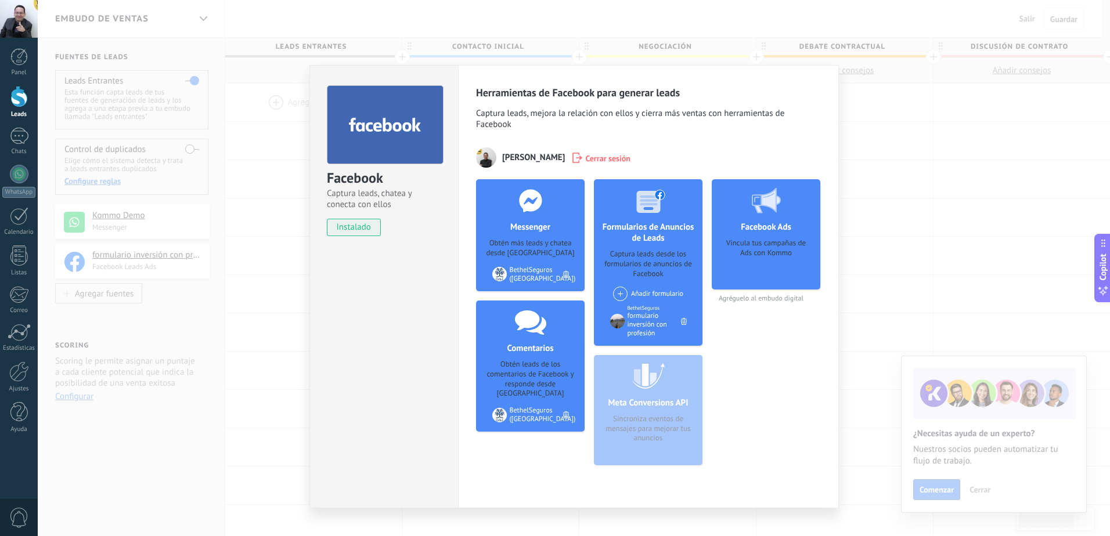
click at [764, 227] on h4 "Facebook Ads" at bounding box center [766, 227] width 56 height 11
click at [757, 296] on span "Agréguelo al embudo digital" at bounding box center [766, 298] width 109 height 9
click at [337, 232] on span "instalado" at bounding box center [353, 227] width 53 height 17
click at [268, 203] on div "Facebook Captura leads, chatea y conecta con ellos instalado Desinstalar Herram…" at bounding box center [574, 268] width 1072 height 536
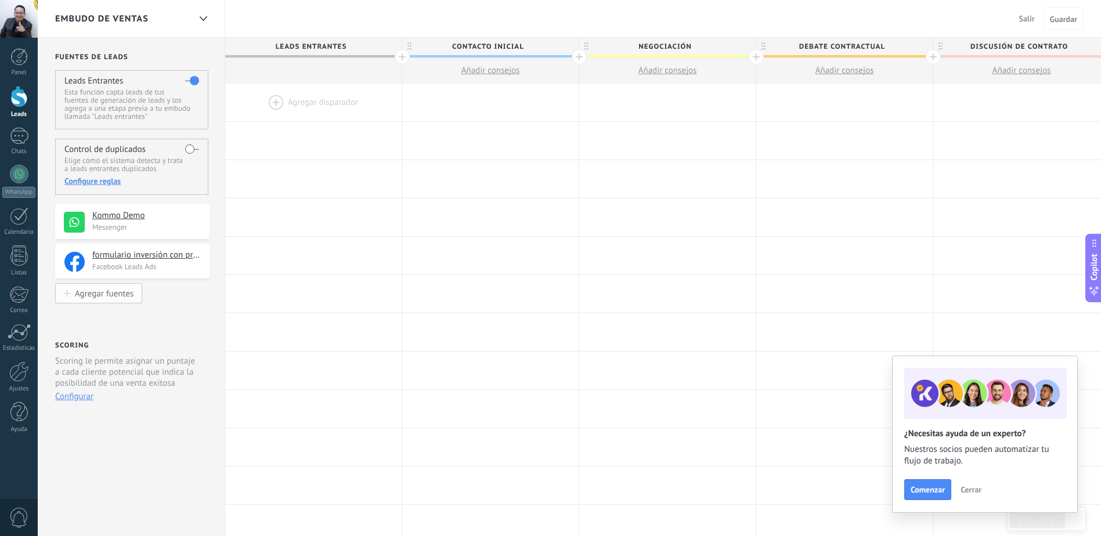
click at [121, 292] on div "Agregar fuentes" at bounding box center [104, 294] width 59 height 10
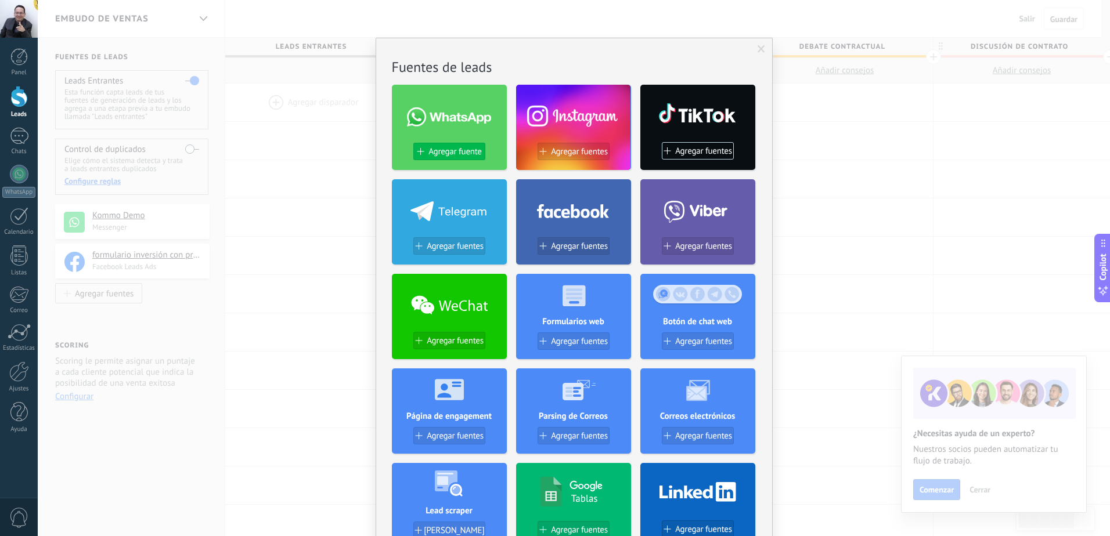
click at [459, 153] on span "Agregar fuente" at bounding box center [454, 152] width 53 height 10
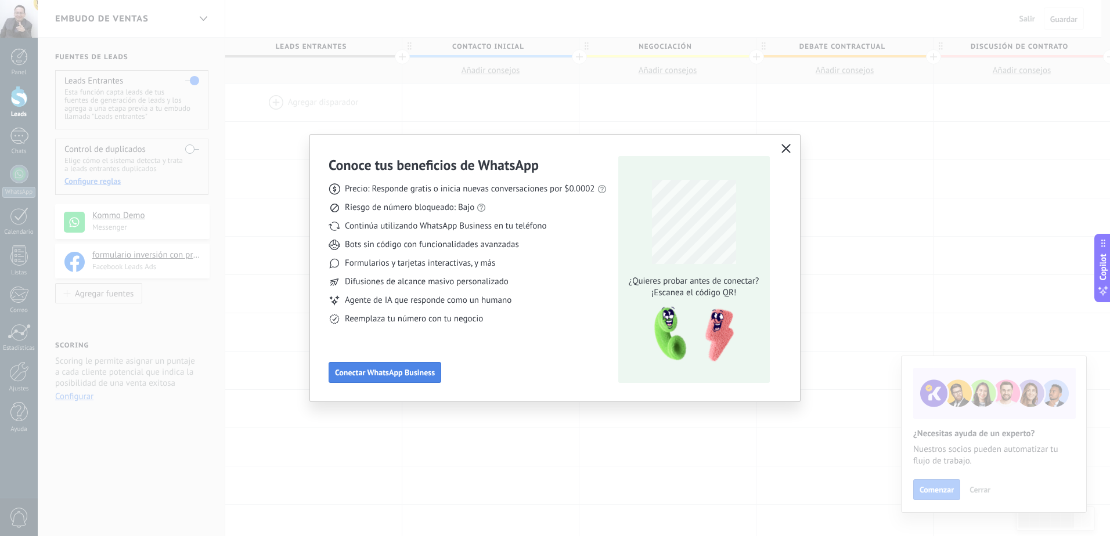
click at [394, 372] on span "Conectar WhatsApp Business" at bounding box center [385, 373] width 100 height 8
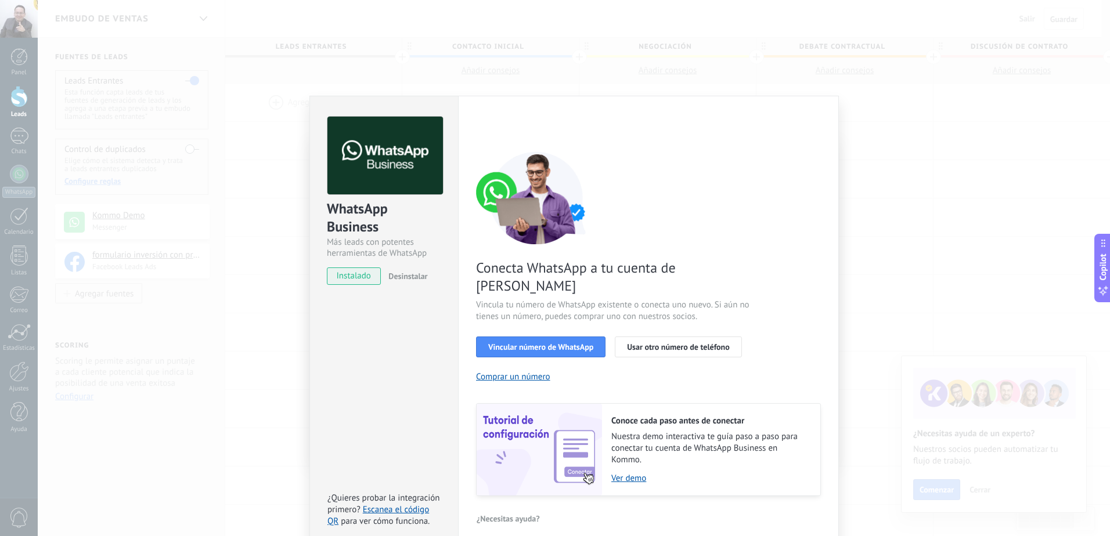
click at [896, 236] on div "WhatsApp Business Más leads con potentes herramientas de WhatsApp instalado Des…" at bounding box center [574, 268] width 1072 height 536
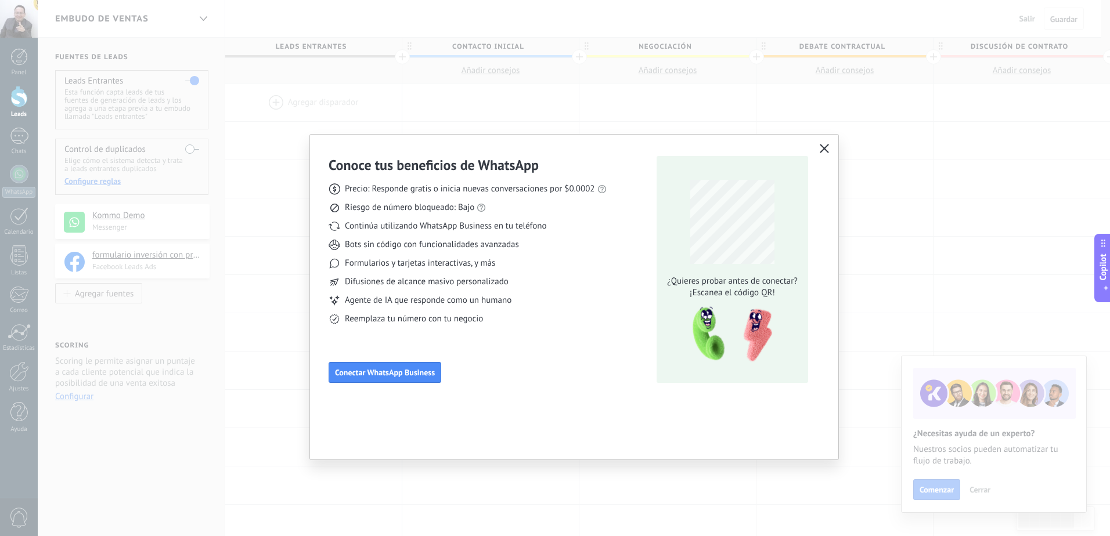
click at [309, 323] on div "Conoce tus beneficios de WhatsApp Precio: Responde gratis o inicia nuevas conve…" at bounding box center [573, 297] width 529 height 326
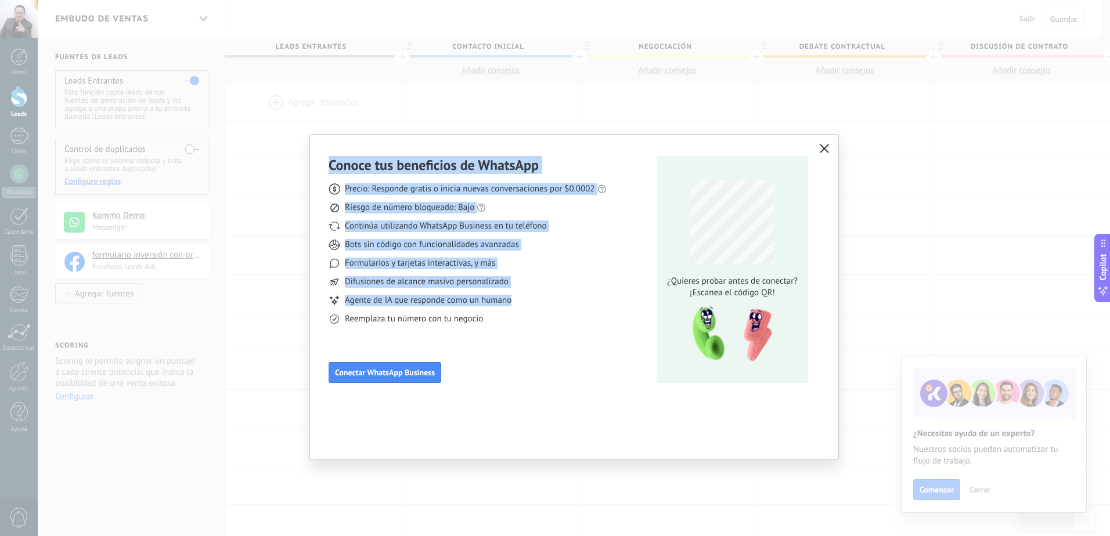
drag, startPoint x: 309, startPoint y: 323, endPoint x: 723, endPoint y: 128, distance: 457.6
click at [723, 128] on div "Conoce tus beneficios de WhatsApp Precio: Responde gratis o inicia nuevas conve…" at bounding box center [555, 268] width 1110 height 536
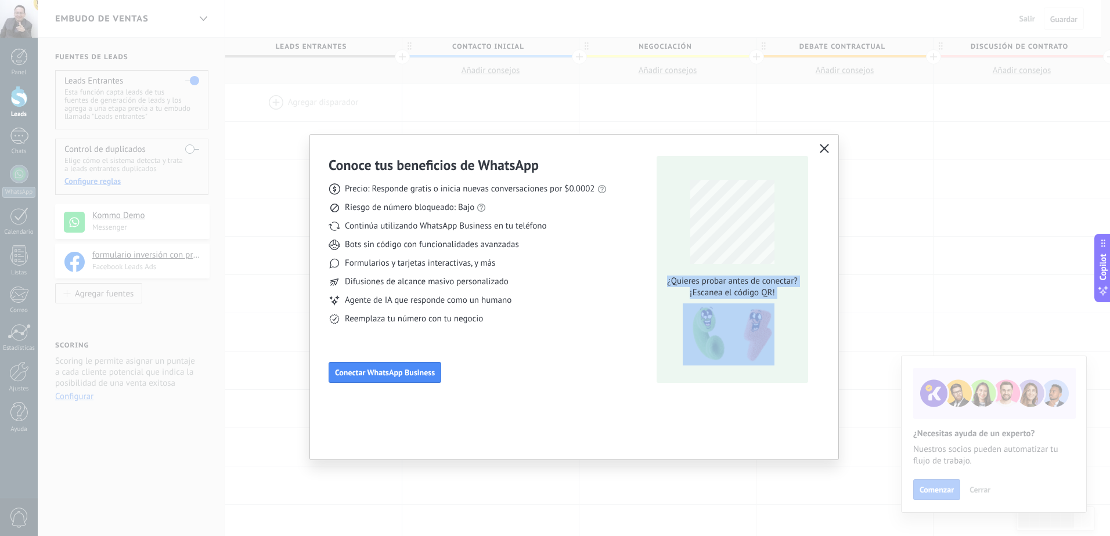
drag, startPoint x: 723, startPoint y: 128, endPoint x: 824, endPoint y: 147, distance: 102.2
click at [824, 147] on div "Conoce tus beneficios de WhatsApp Precio: Responde gratis o inicia nuevas conve…" at bounding box center [574, 297] width 528 height 325
click at [824, 147] on icon "button" at bounding box center [824, 148] width 9 height 9
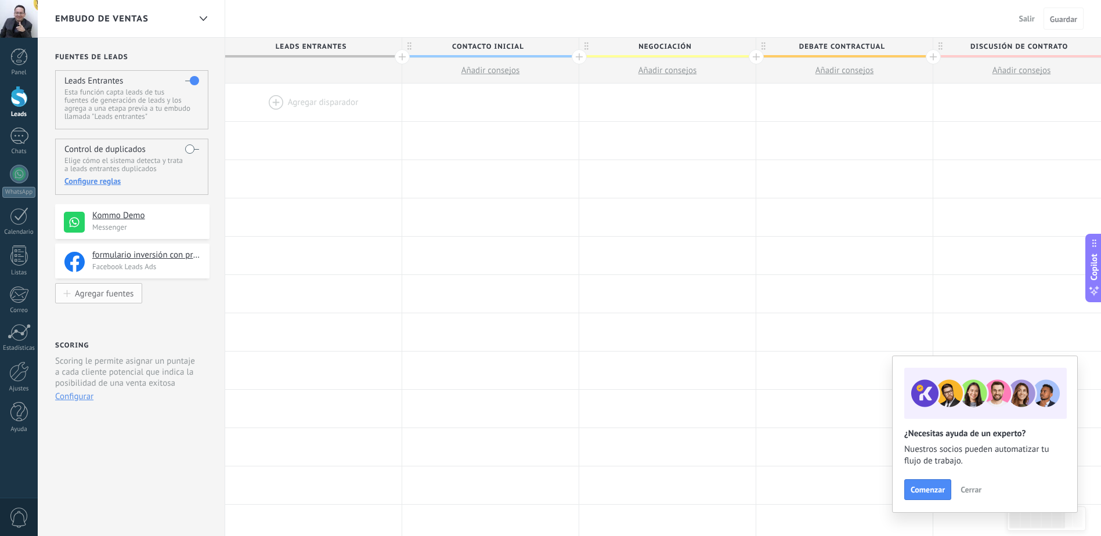
click at [123, 298] on div "Agregar fuentes" at bounding box center [104, 294] width 59 height 10
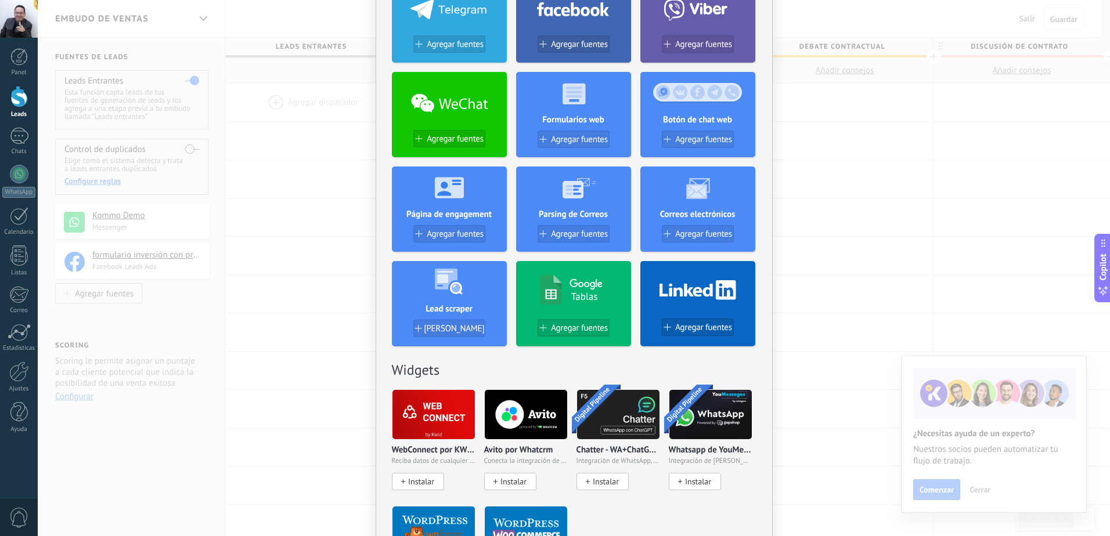
scroll to position [0, 0]
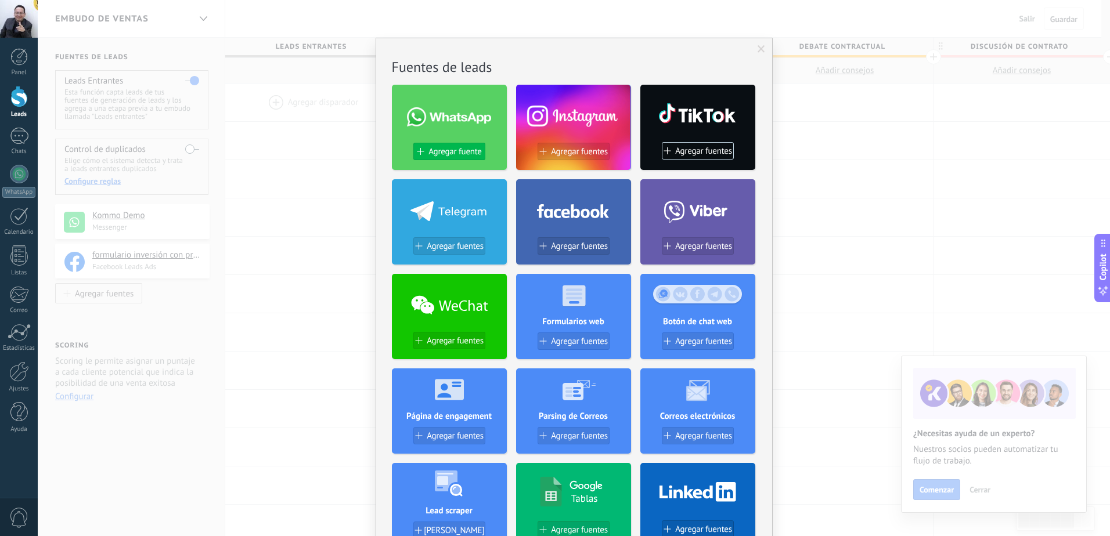
click at [466, 157] on span "Agregar fuente" at bounding box center [454, 152] width 53 height 10
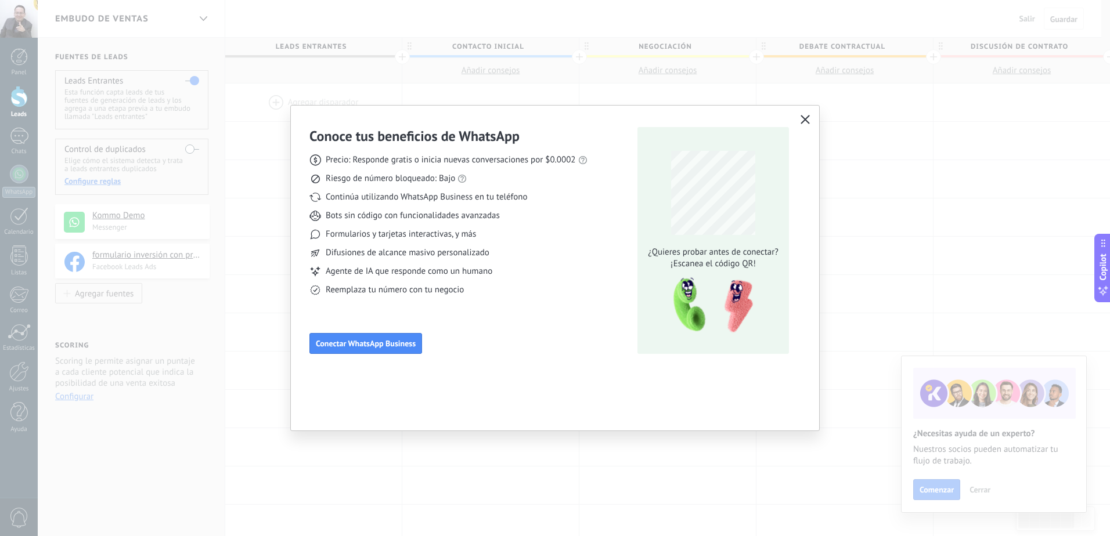
click at [805, 118] on icon "button" at bounding box center [805, 119] width 9 height 9
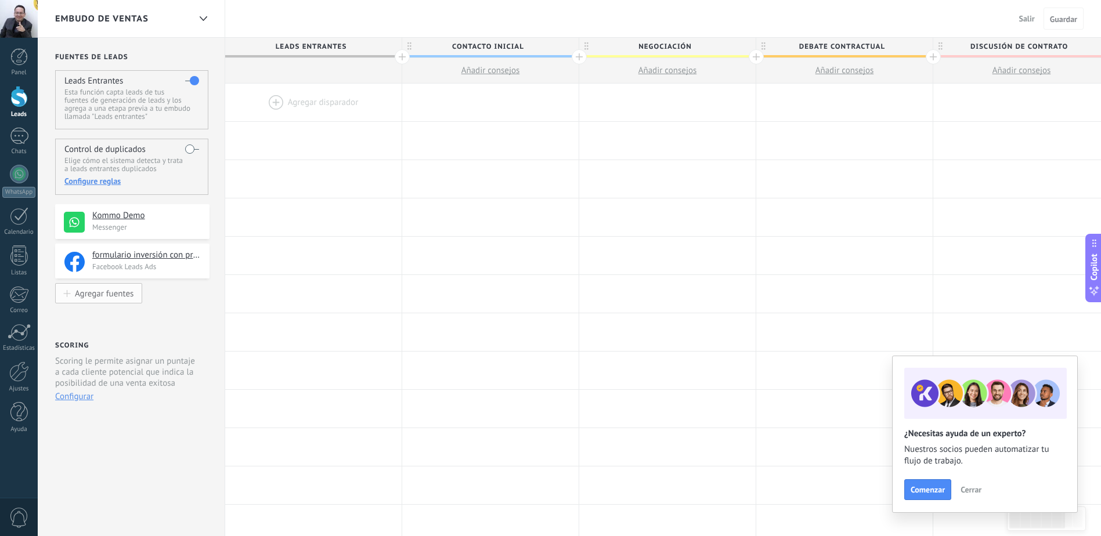
click at [106, 293] on div "Agregar fuentes" at bounding box center [104, 294] width 59 height 10
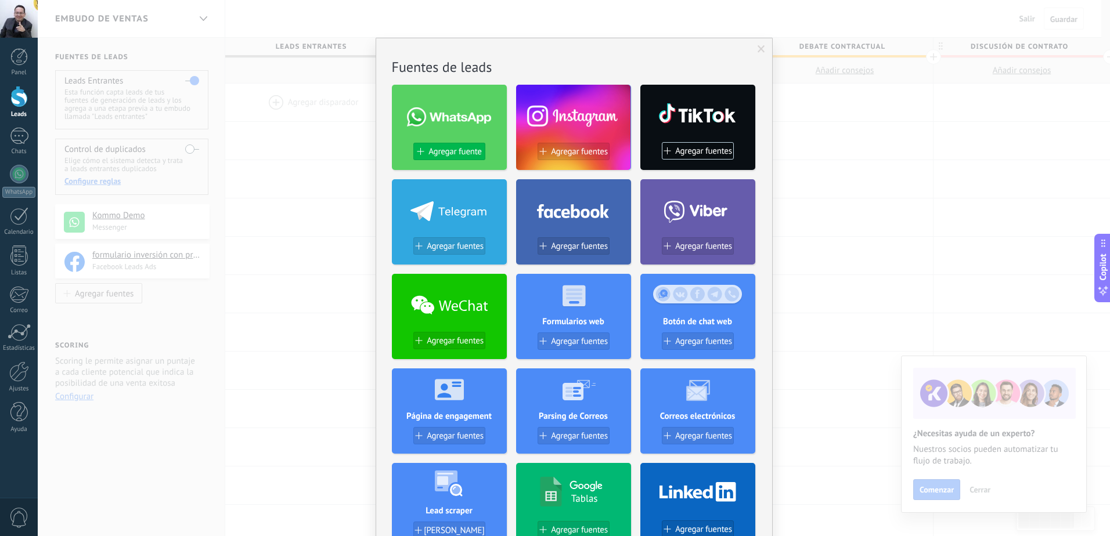
click at [450, 149] on span "Agregar fuente" at bounding box center [454, 152] width 53 height 10
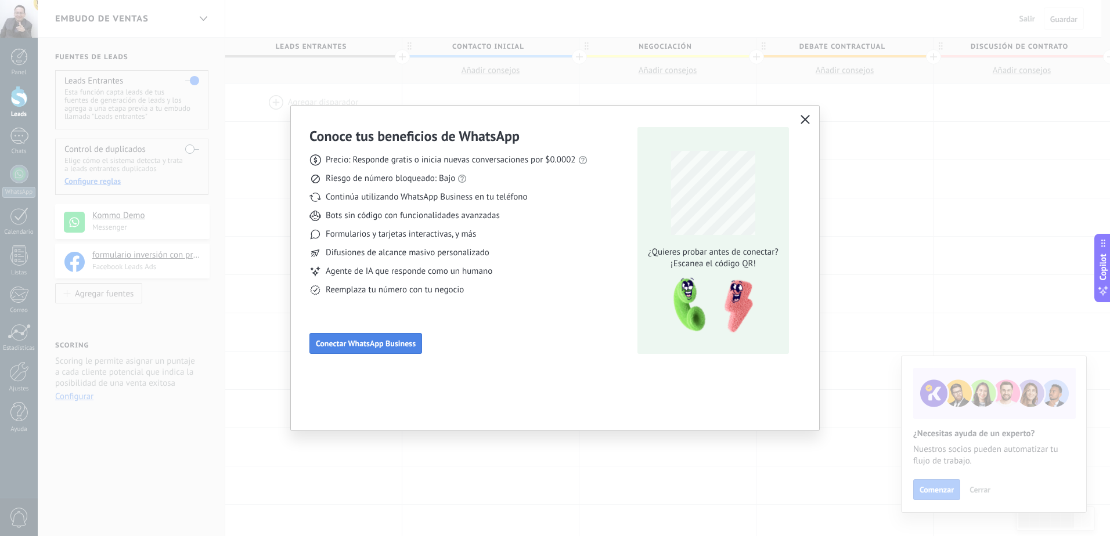
click at [370, 348] on span "Conectar WhatsApp Business" at bounding box center [366, 344] width 100 height 8
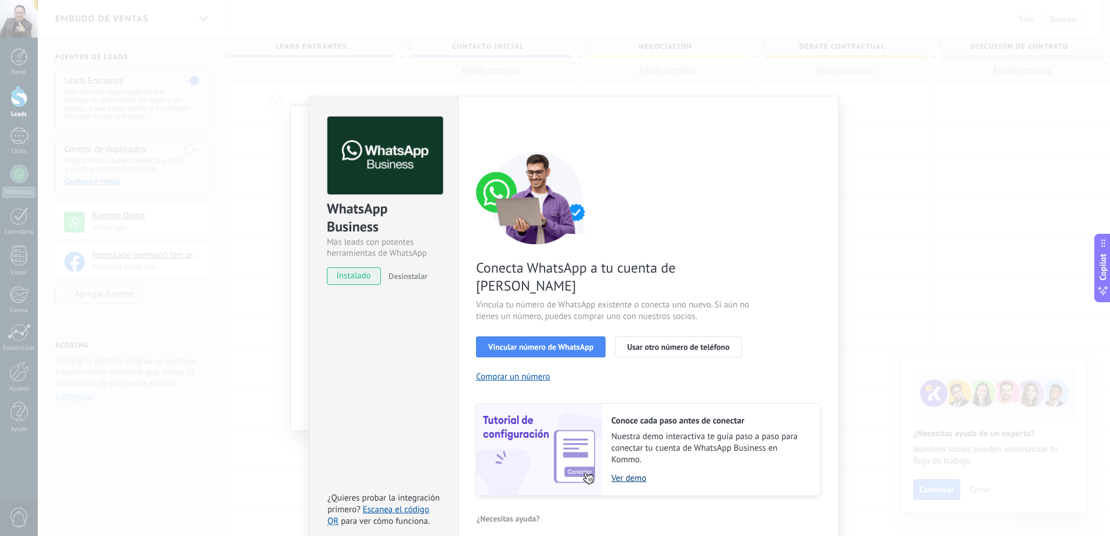
click at [631, 473] on link "Ver demo" at bounding box center [709, 478] width 197 height 11
click at [539, 343] on span "Vincular número de WhatsApp" at bounding box center [540, 347] width 105 height 8
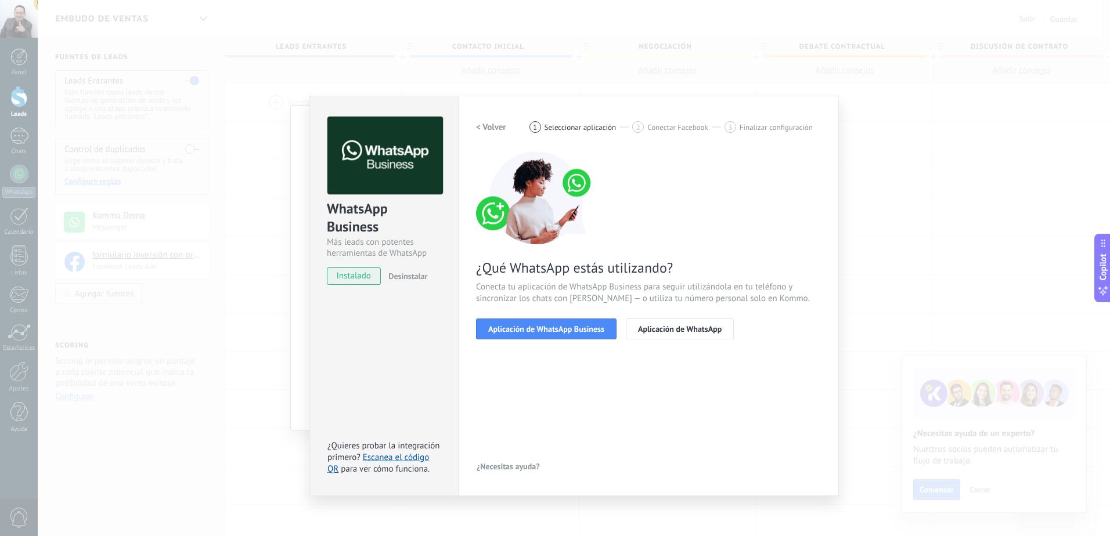
click at [539, 327] on span "Aplicación de WhatsApp Business" at bounding box center [546, 329] width 116 height 8
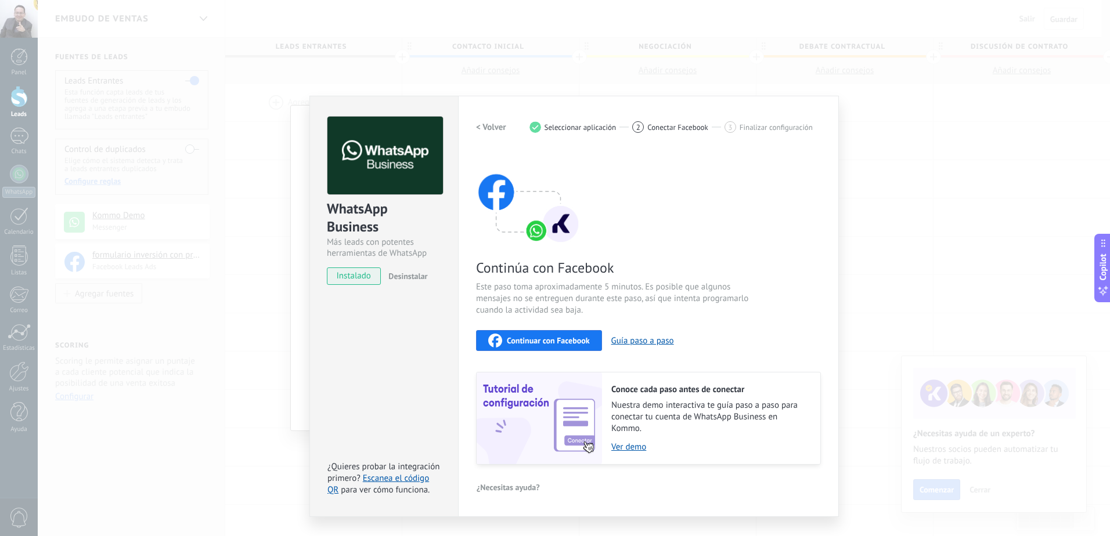
click at [559, 337] on span "Continuar con Facebook" at bounding box center [548, 341] width 83 height 8
click at [551, 347] on div "Continuar con Facebook" at bounding box center [539, 341] width 102 height 14
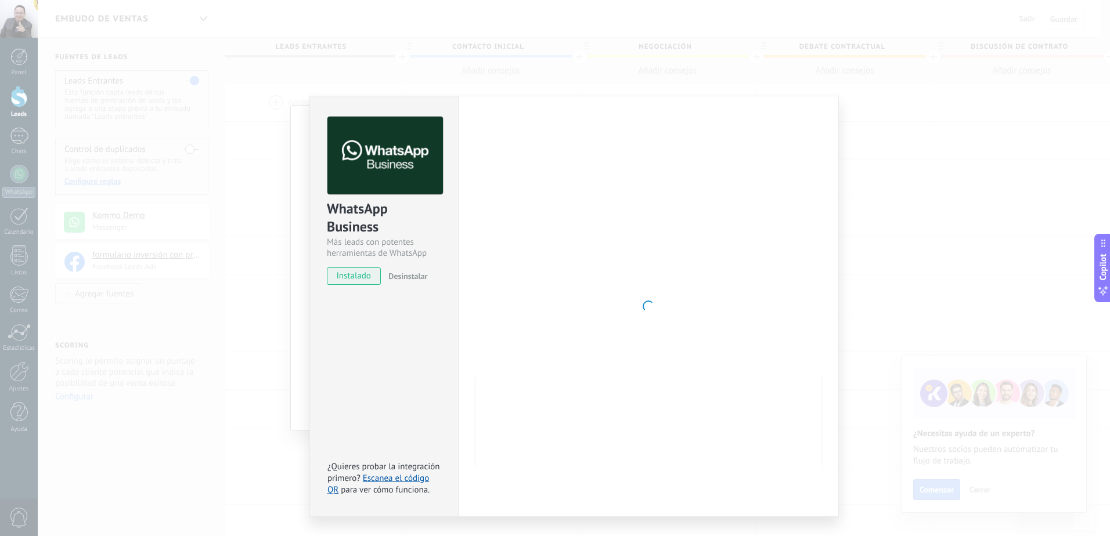
click at [363, 276] on span "instalado" at bounding box center [353, 276] width 53 height 17
click at [889, 228] on div "WhatsApp Business Más leads con potentes herramientas de WhatsApp instalado Des…" at bounding box center [574, 268] width 1072 height 536
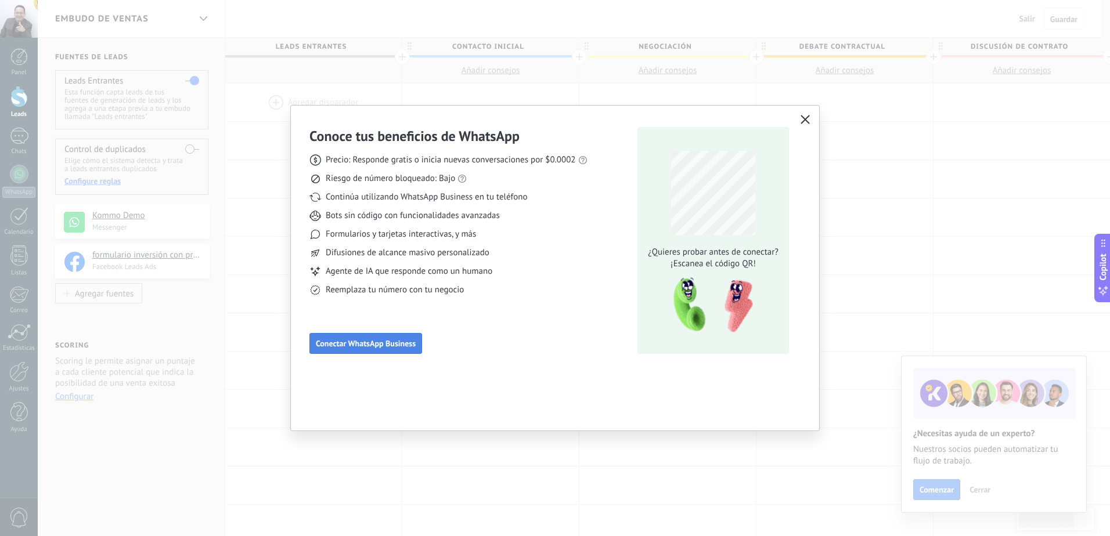
click at [387, 343] on span "Conectar WhatsApp Business" at bounding box center [366, 344] width 100 height 8
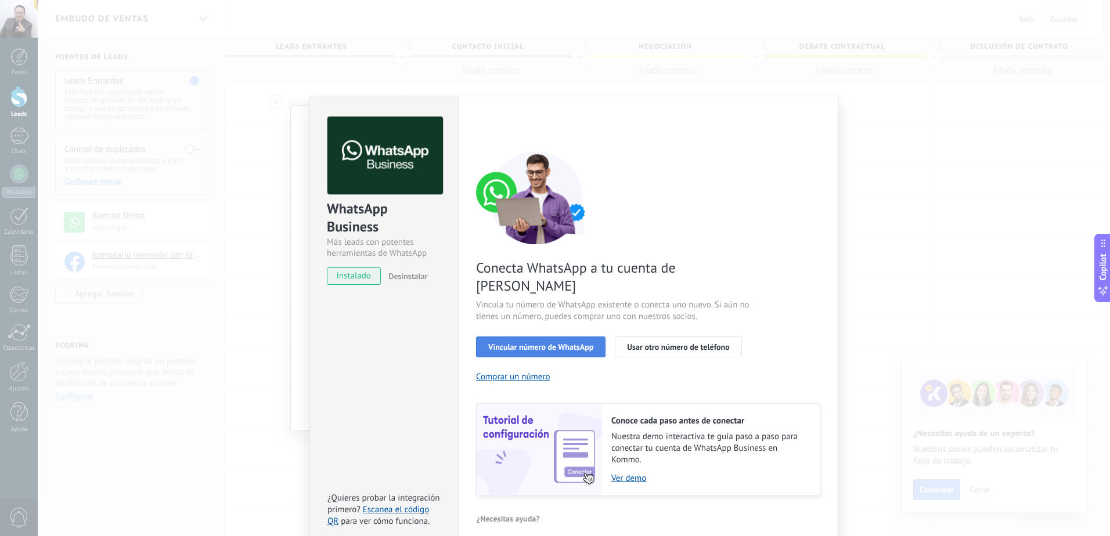
click at [534, 343] on span "Vincular número de WhatsApp" at bounding box center [540, 347] width 105 height 8
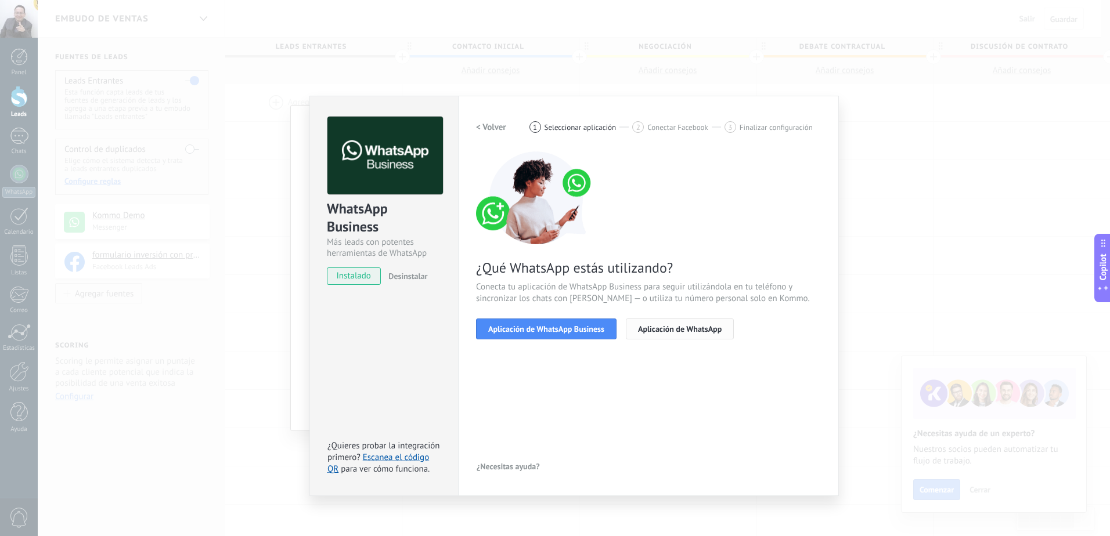
click at [667, 326] on span "Aplicación de WhatsApp" at bounding box center [680, 329] width 84 height 8
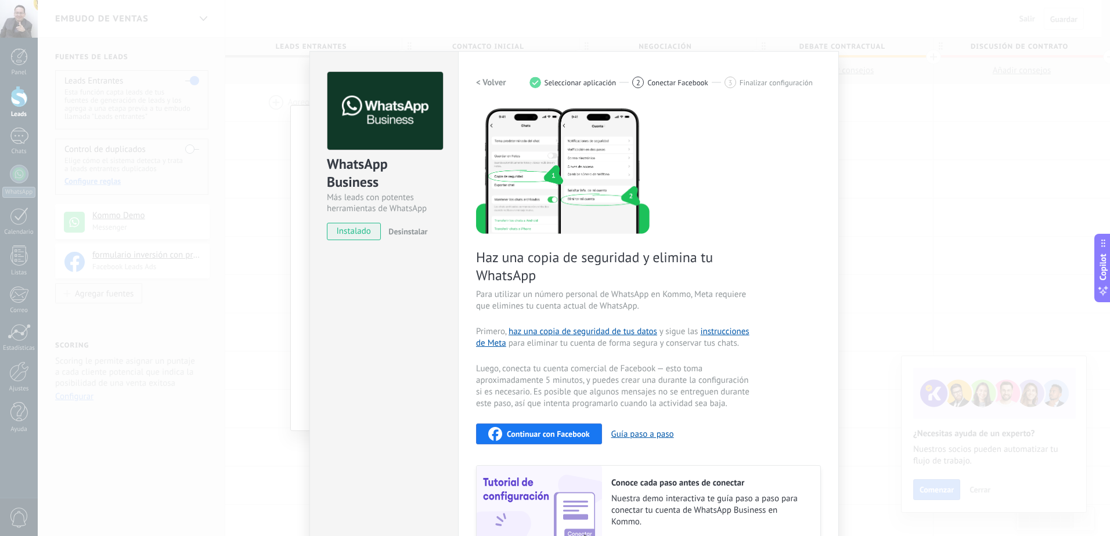
scroll to position [46, 0]
click at [489, 89] on button "< Volver" at bounding box center [491, 81] width 30 height 21
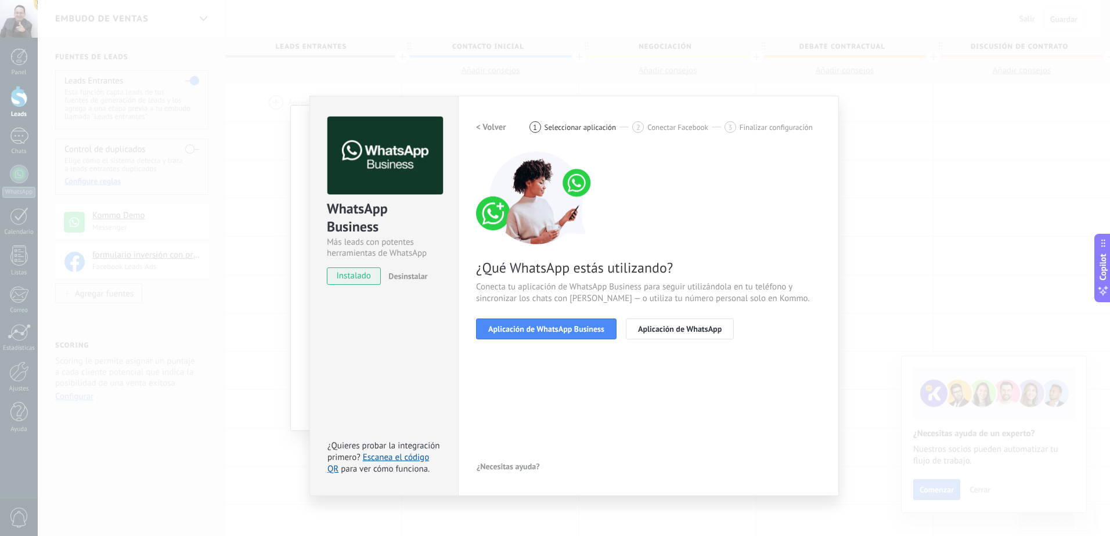
scroll to position [0, 0]
click at [525, 326] on span "Aplicación de WhatsApp Business" at bounding box center [546, 329] width 116 height 8
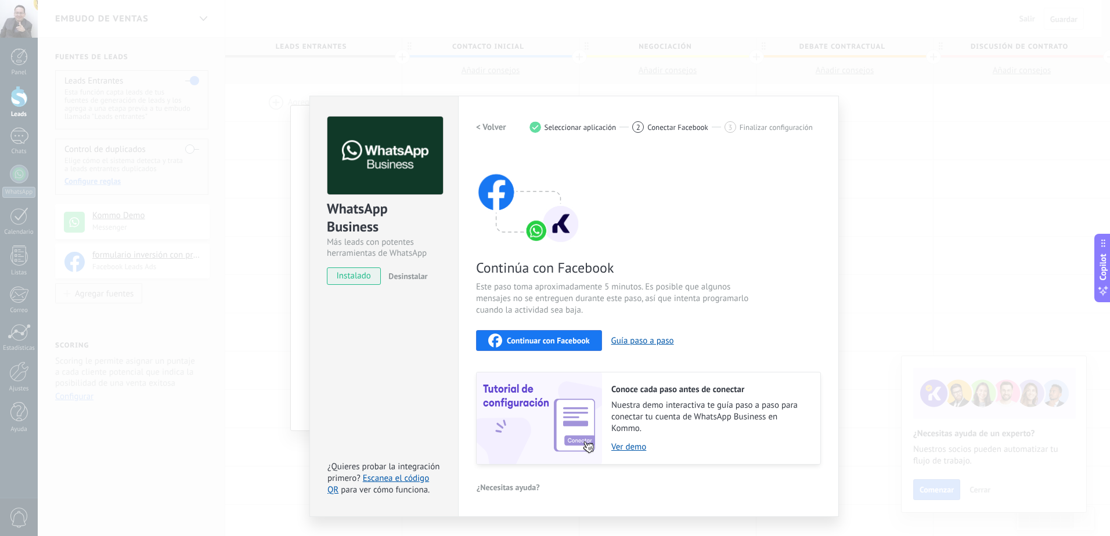
click at [545, 342] on span "Continuar con Facebook" at bounding box center [548, 341] width 83 height 8
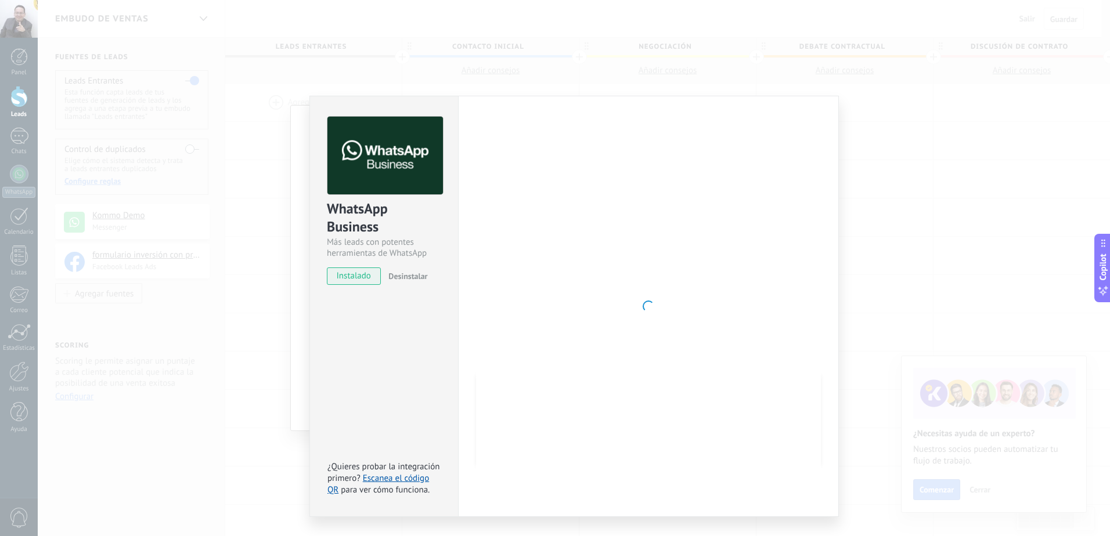
click at [787, 129] on div at bounding box center [648, 307] width 345 height 380
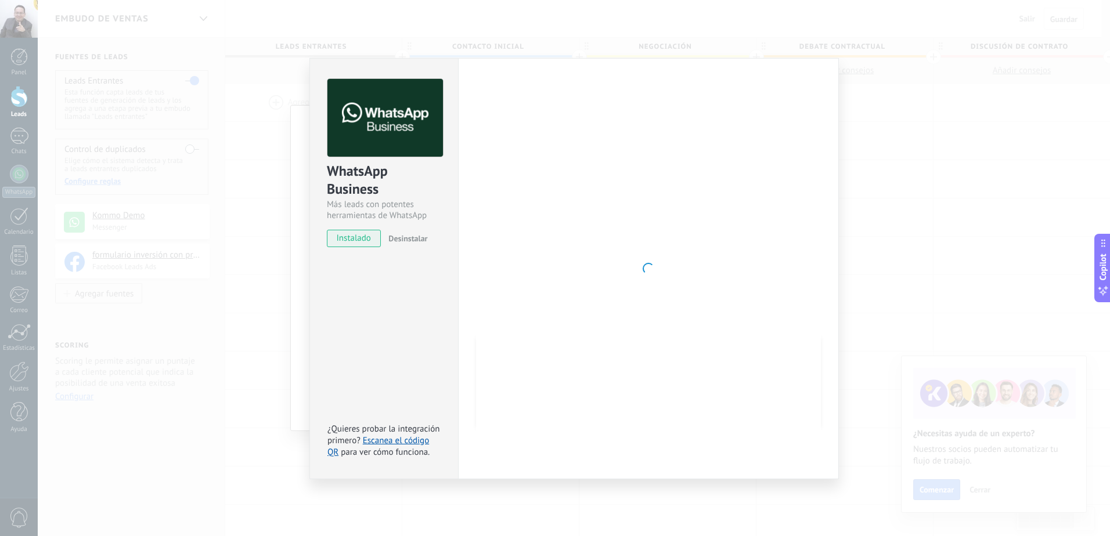
click at [840, 171] on div "WhatsApp Business Más leads con potentes herramientas de WhatsApp instalado Des…" at bounding box center [574, 268] width 1072 height 536
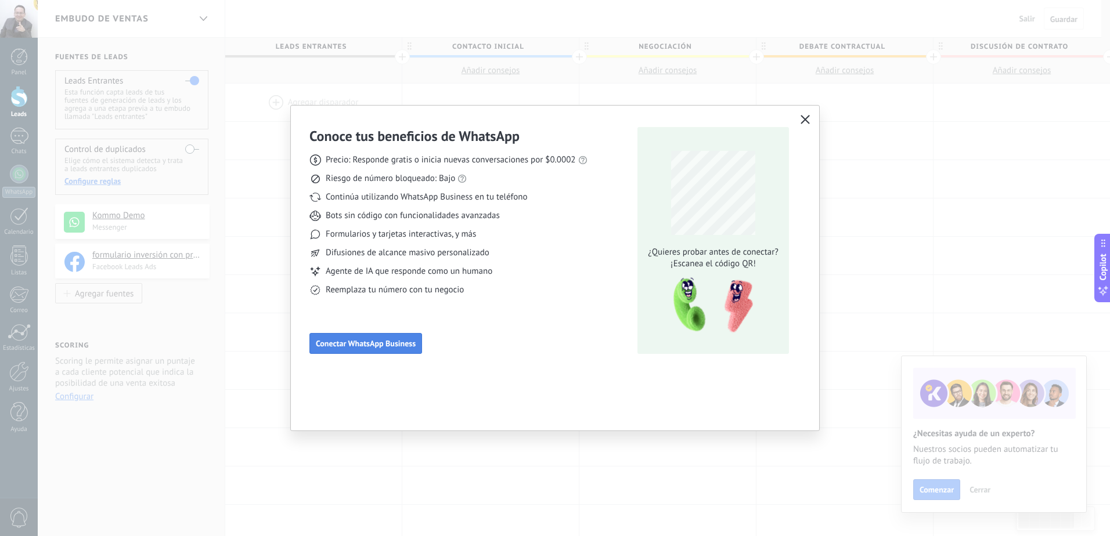
click at [397, 344] on span "Conectar WhatsApp Business" at bounding box center [366, 344] width 100 height 8
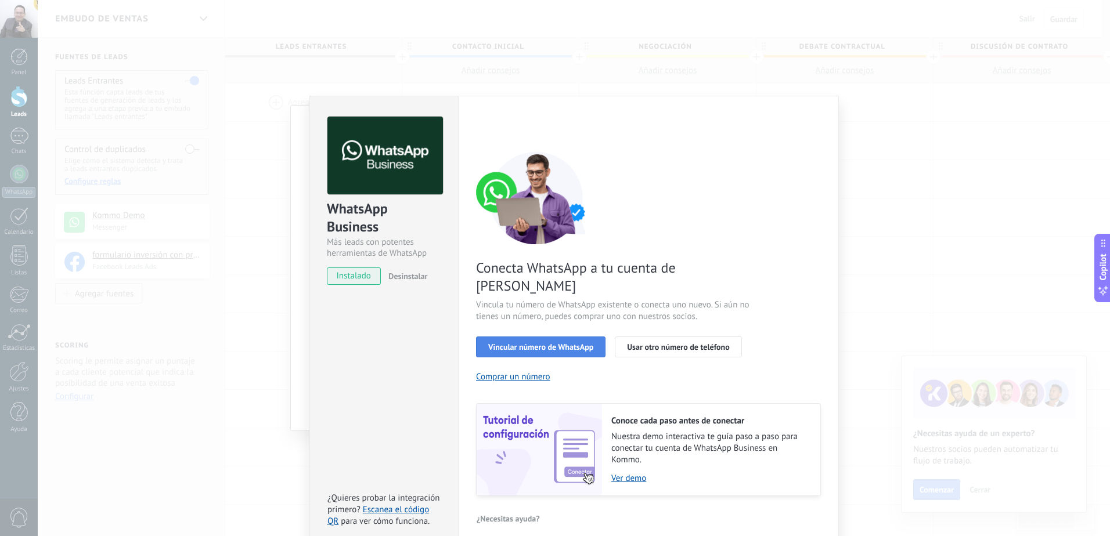
click at [536, 343] on span "Vincular número de WhatsApp" at bounding box center [540, 347] width 105 height 8
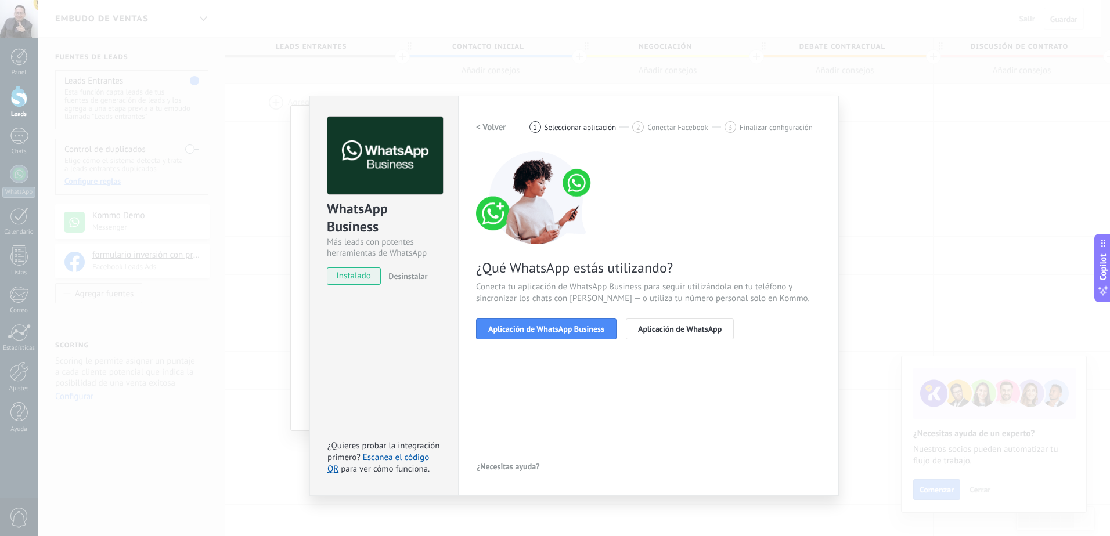
click at [536, 331] on span "Aplicación de WhatsApp Business" at bounding box center [546, 329] width 116 height 8
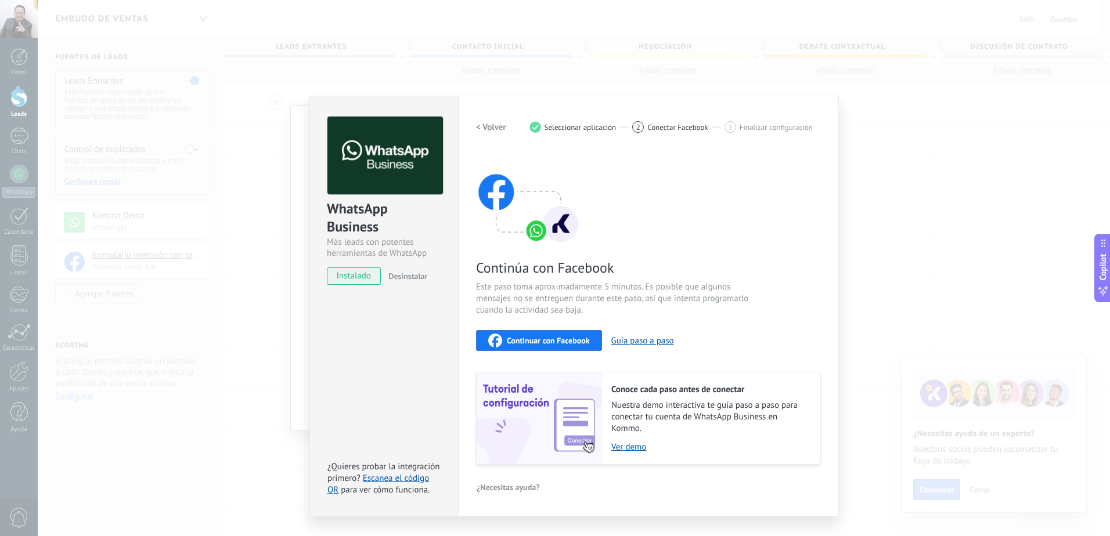
click at [536, 331] on button "Continuar con Facebook" at bounding box center [539, 340] width 126 height 21
click at [542, 338] on span "Continuar con Facebook" at bounding box center [548, 341] width 83 height 8
click at [227, 161] on div "WhatsApp Business Más leads con potentes herramientas de WhatsApp instalado Des…" at bounding box center [574, 268] width 1072 height 536
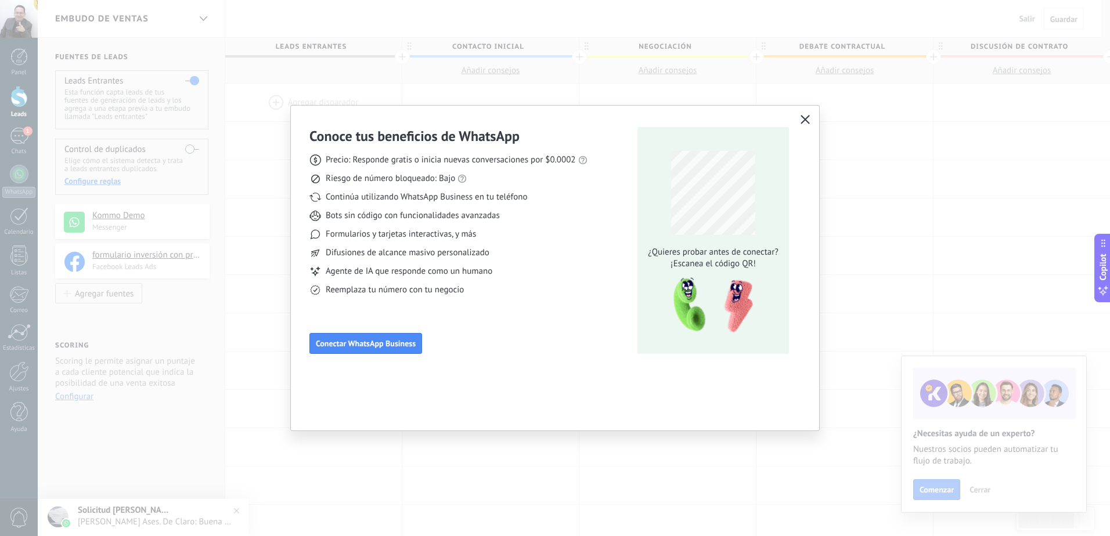
click at [798, 125] on button "button" at bounding box center [805, 120] width 15 height 16
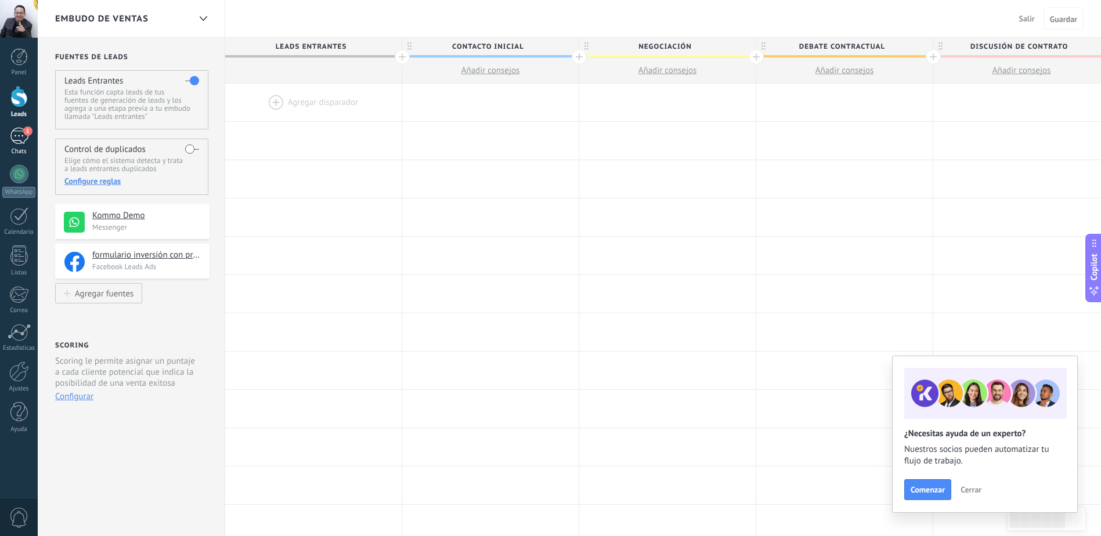
click at [19, 136] on div "1" at bounding box center [19, 136] width 19 height 17
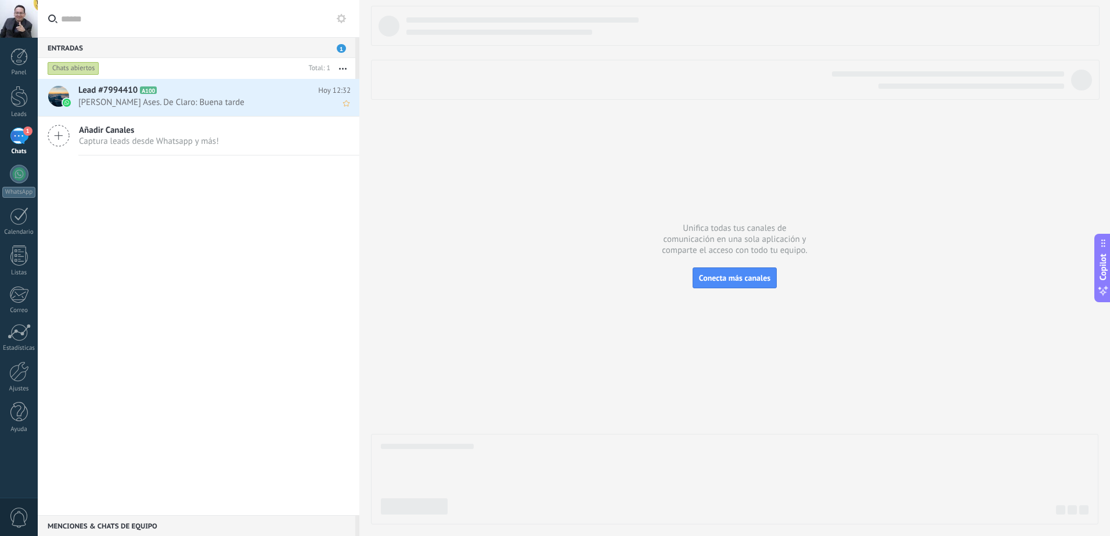
click at [158, 102] on span "[PERSON_NAME] Ases. De Claro: Buena tarde" at bounding box center [203, 102] width 250 height 11
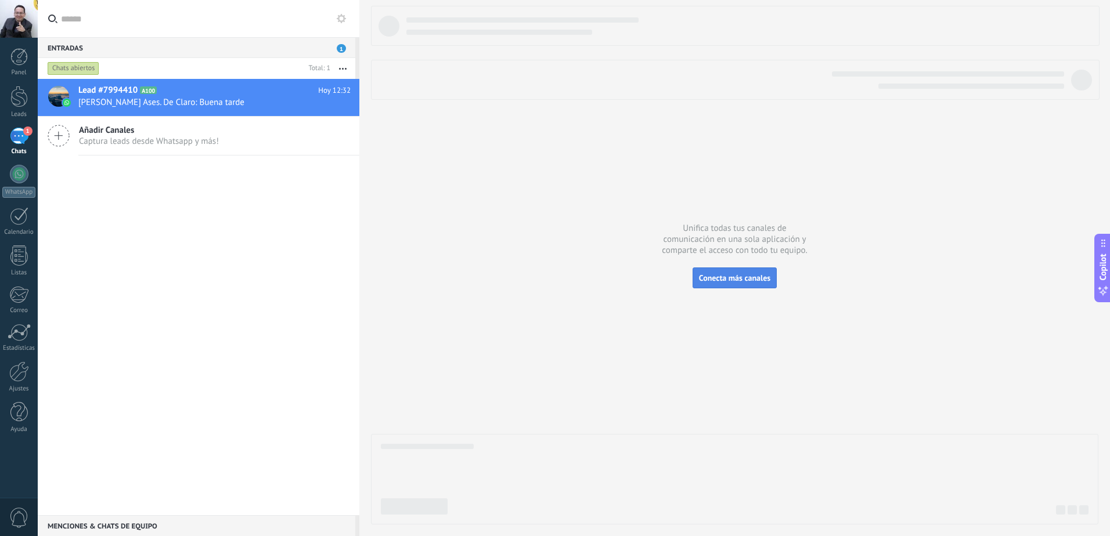
click at [711, 276] on span "Conecta más canales" at bounding box center [734, 278] width 71 height 10
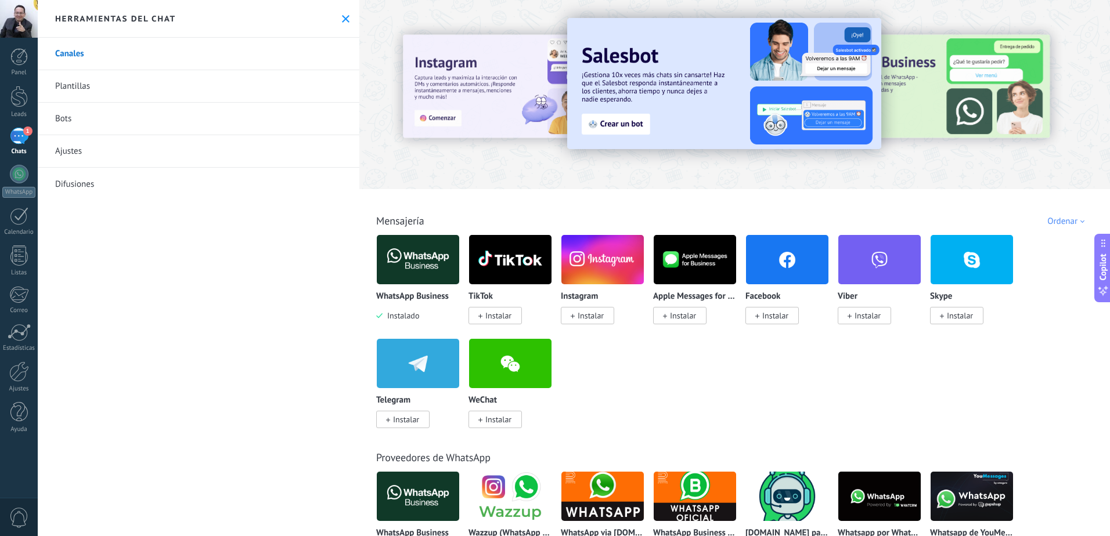
click at [13, 127] on div "Panel Leads 1 Chats WhatsApp Clientes" at bounding box center [19, 246] width 38 height 397
click at [13, 139] on div "1" at bounding box center [19, 136] width 19 height 17
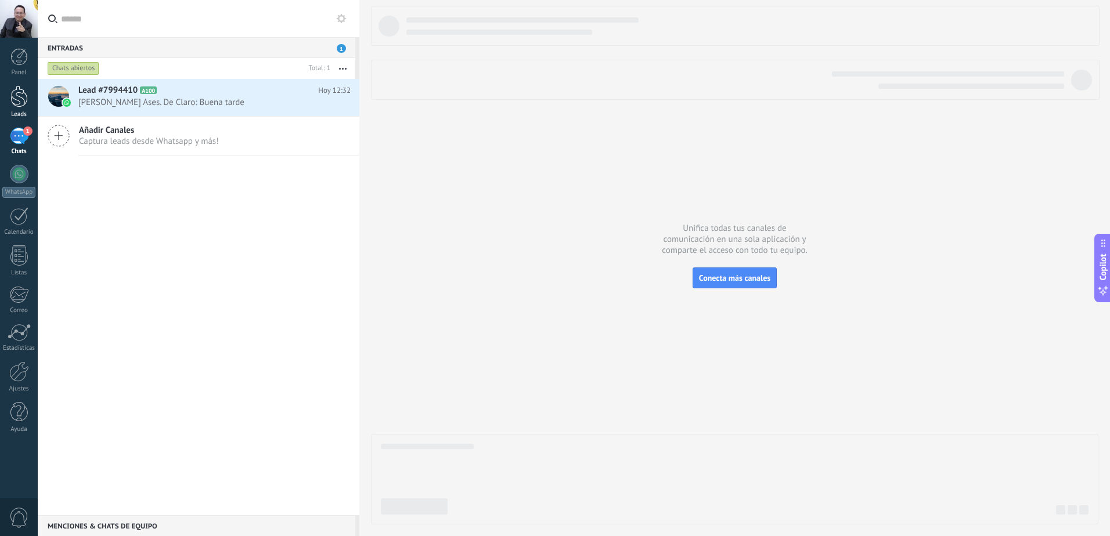
click at [20, 94] on div at bounding box center [18, 96] width 17 height 21
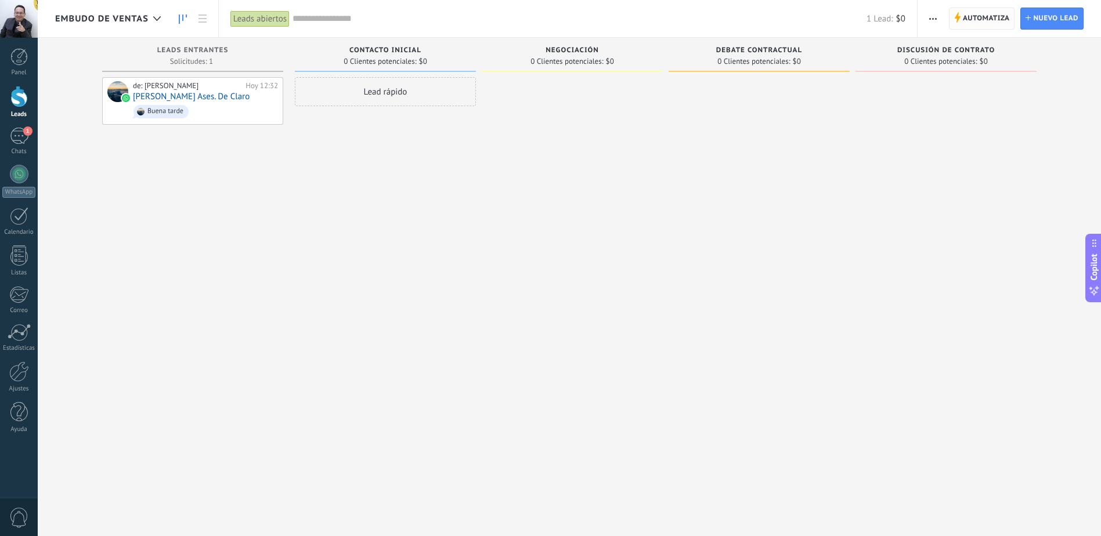
click at [965, 21] on span "Automatiza" at bounding box center [986, 18] width 47 height 21
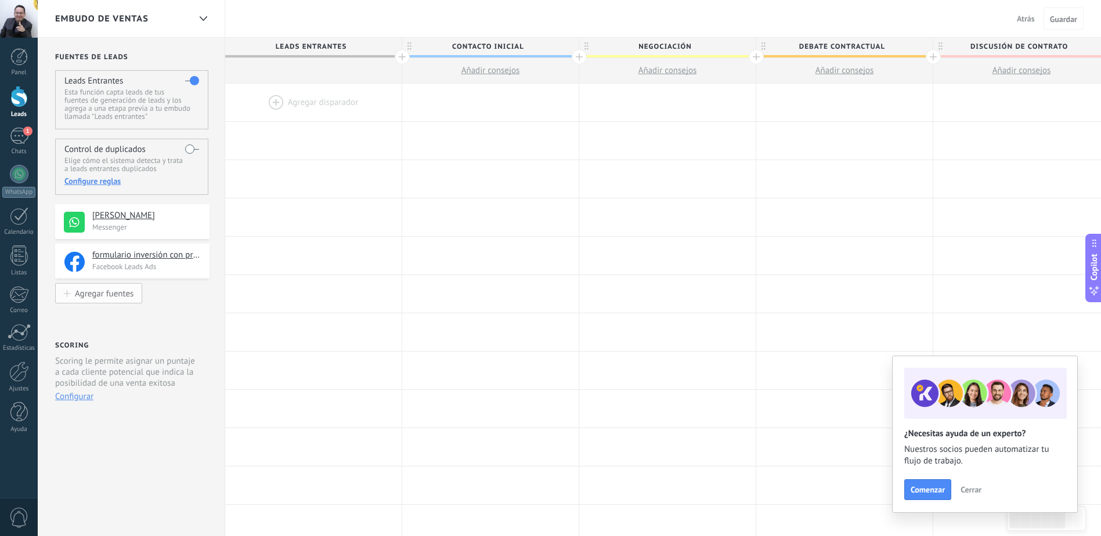
click at [100, 291] on div "Agregar fuentes" at bounding box center [104, 294] width 59 height 10
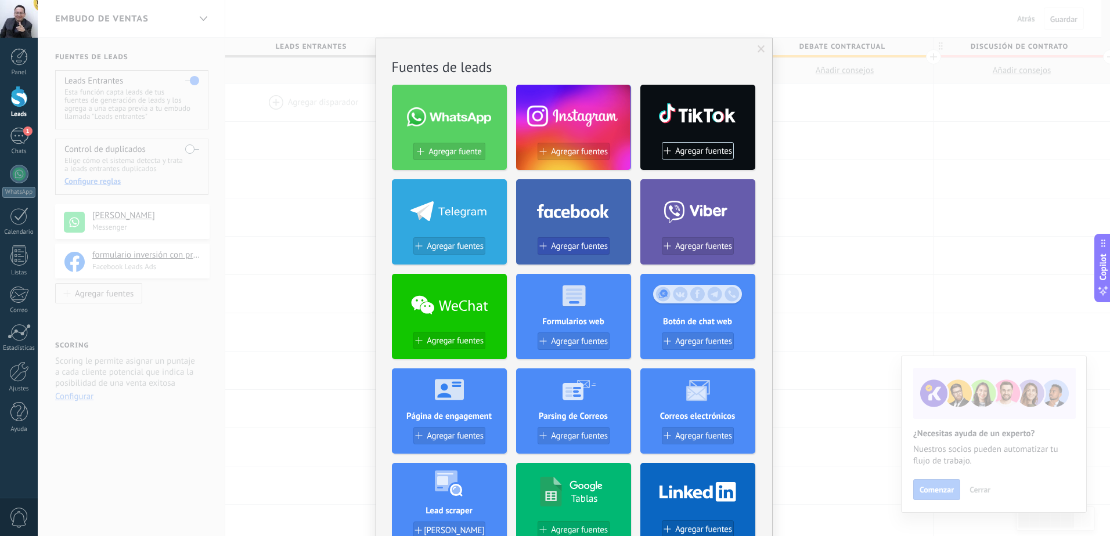
click at [577, 246] on span "Agregar fuentes" at bounding box center [579, 247] width 57 height 10
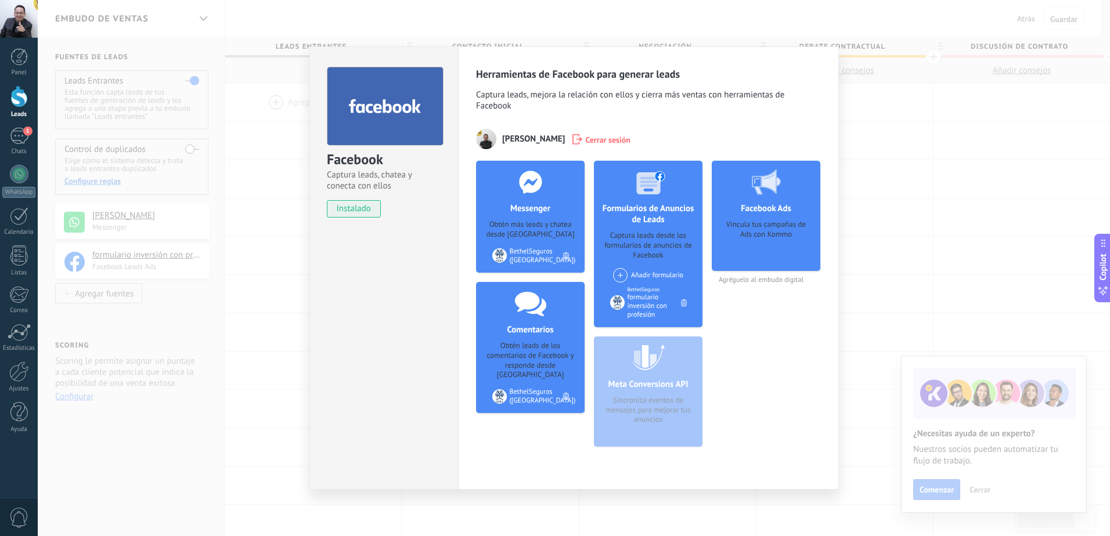
click at [515, 261] on div "BethelSeguros ([GEOGRAPHIC_DATA])" at bounding box center [543, 255] width 66 height 17
click at [535, 199] on div at bounding box center [530, 182] width 115 height 42
click at [749, 196] on div at bounding box center [766, 182] width 115 height 42
click at [758, 226] on div "Vincula tus campañas de Ads con Kommo" at bounding box center [766, 242] width 90 height 44
click at [530, 348] on div "Obtén leads de los comentarios de Facebook y responde desde [GEOGRAPHIC_DATA]" at bounding box center [530, 360] width 90 height 39
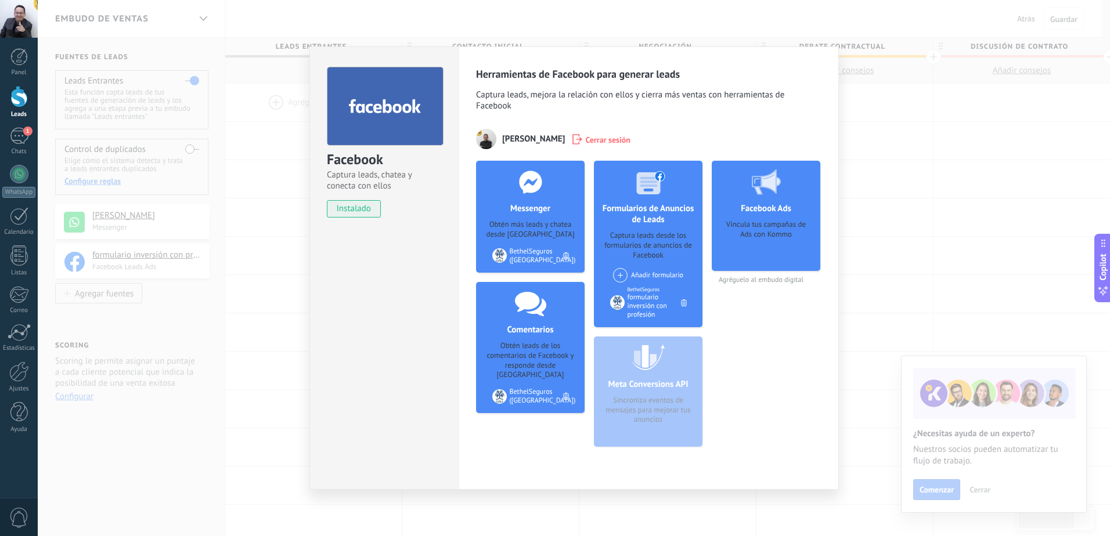
click at [291, 273] on div "Facebook Captura leads, chatea y conecta con ellos instalado Desinstalar Herram…" at bounding box center [574, 268] width 1072 height 536
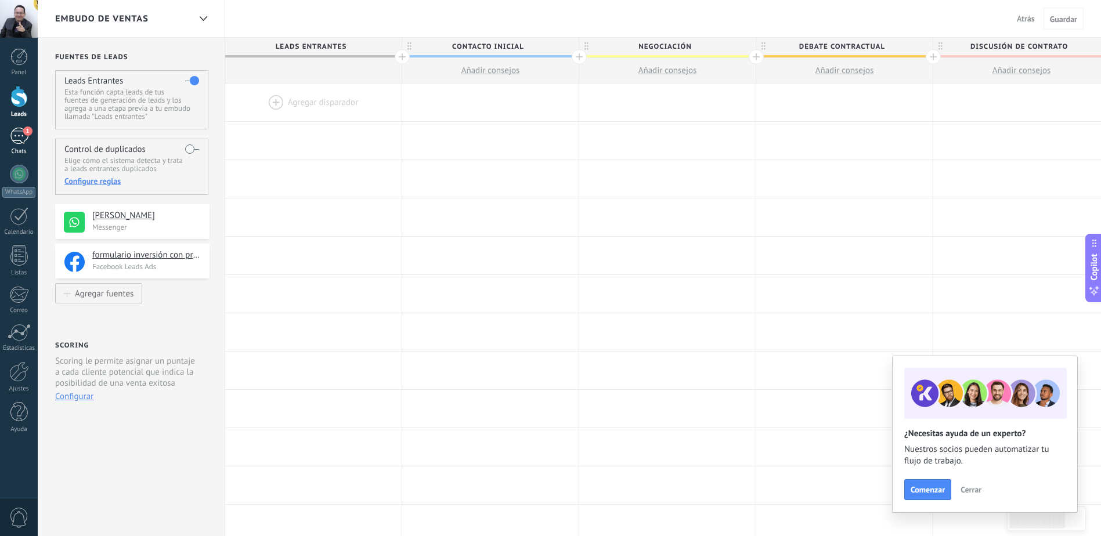
click at [23, 134] on div "1" at bounding box center [19, 136] width 19 height 17
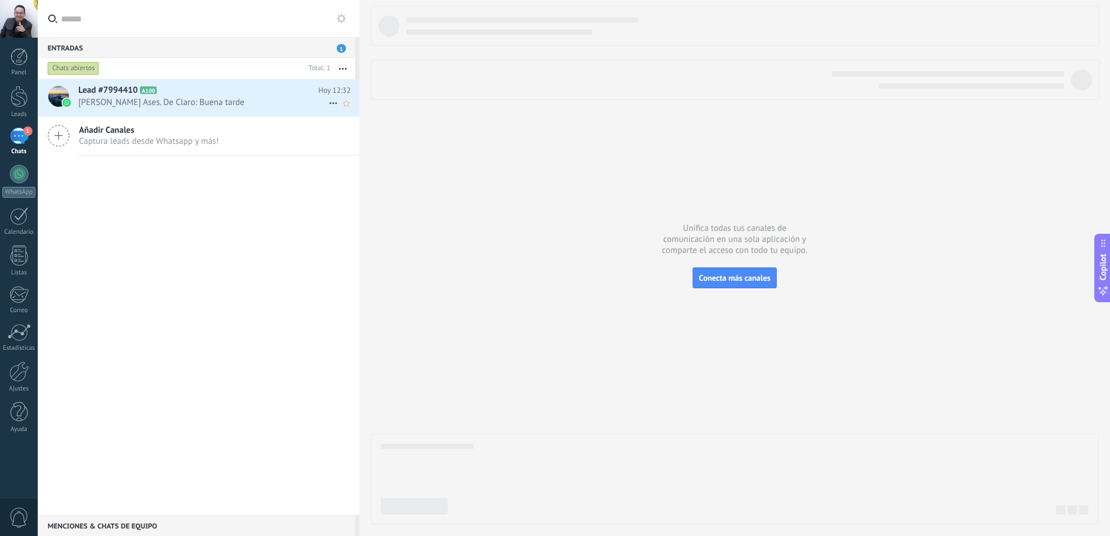
click at [109, 93] on span "Lead #7994410" at bounding box center [107, 91] width 59 height 12
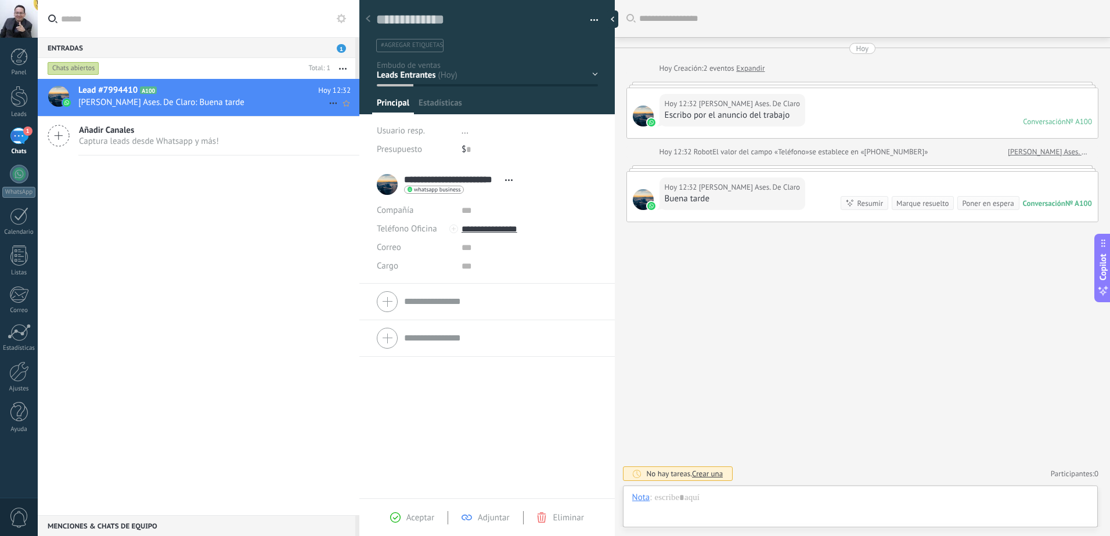
scroll to position [17, 0]
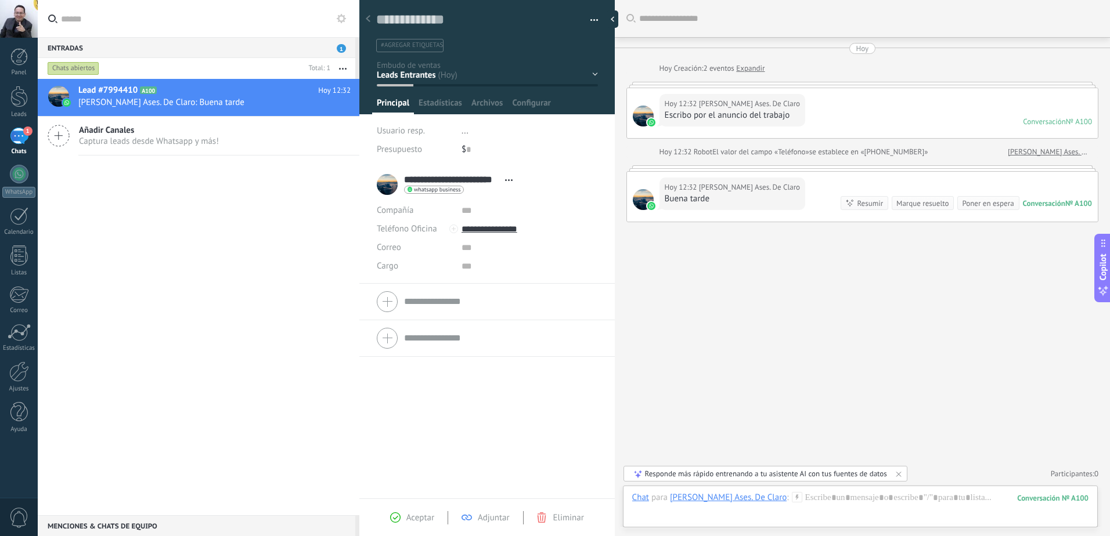
click at [792, 502] on icon at bounding box center [797, 497] width 10 height 10
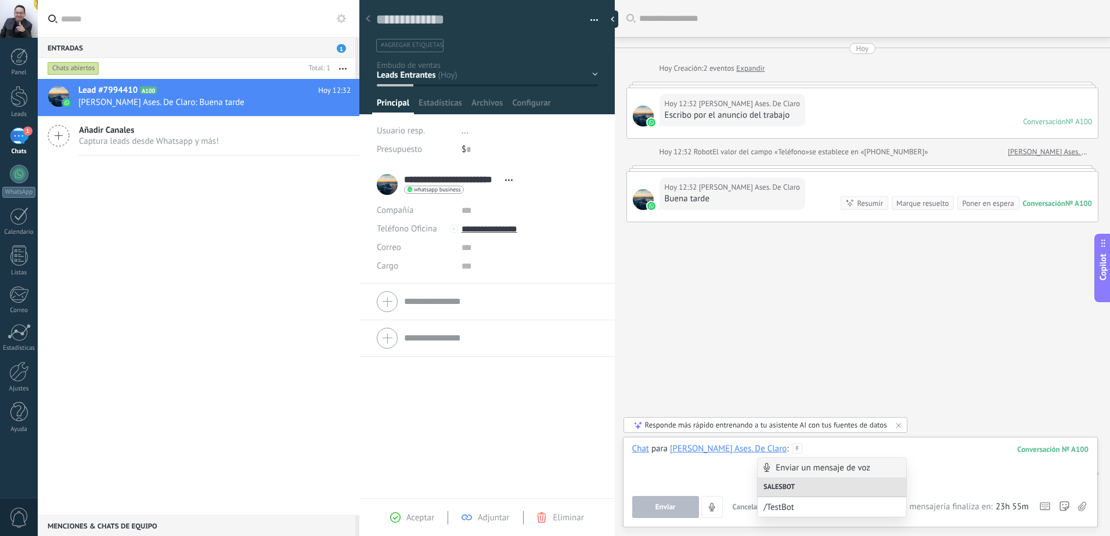
click at [722, 485] on div at bounding box center [860, 466] width 456 height 44
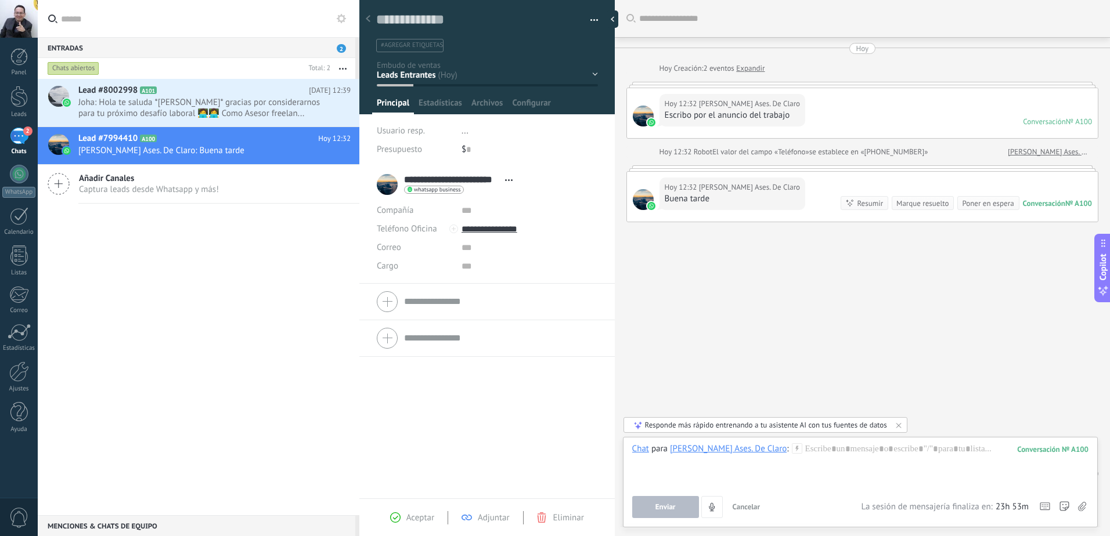
click at [311, 175] on div "Añadir Canales Captura leads desde Whatsapp y más!" at bounding box center [199, 184] width 322 height 39
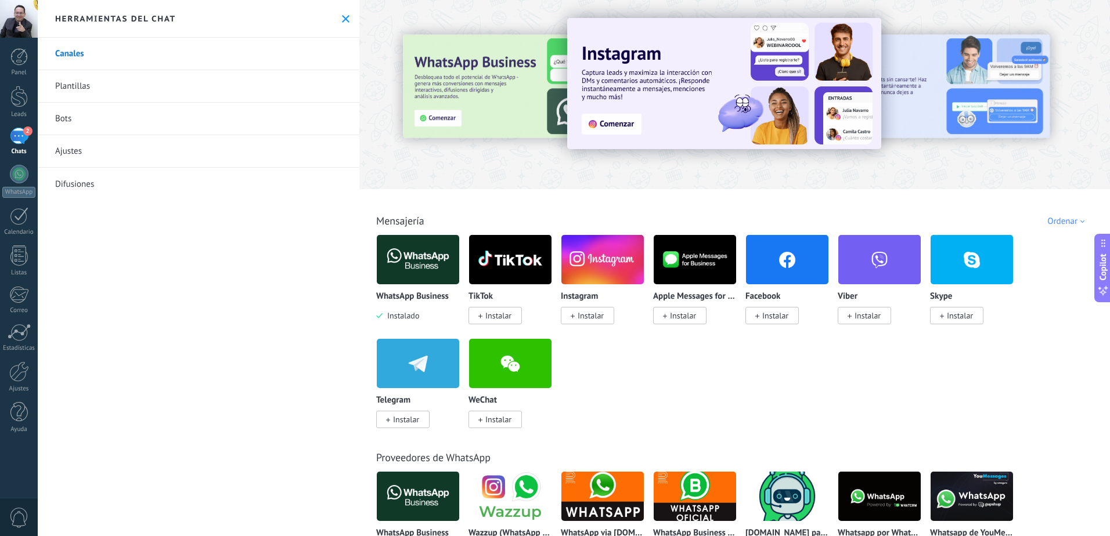
click at [25, 137] on div "2" at bounding box center [19, 136] width 19 height 17
click at [24, 127] on span "2" at bounding box center [27, 131] width 9 height 9
click at [22, 139] on div "2" at bounding box center [19, 136] width 19 height 17
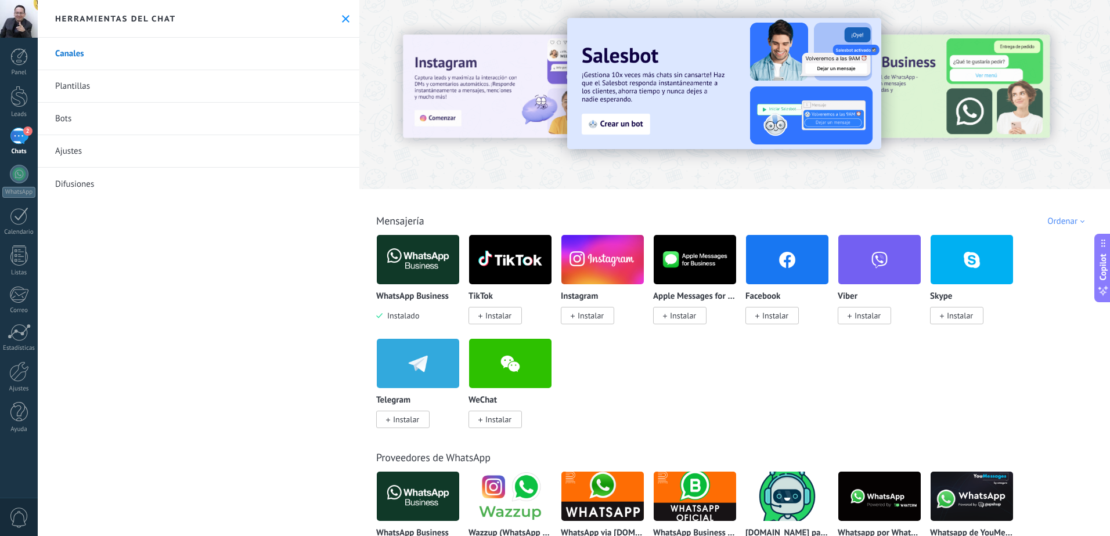
click at [343, 20] on use at bounding box center [346, 19] width 8 height 8
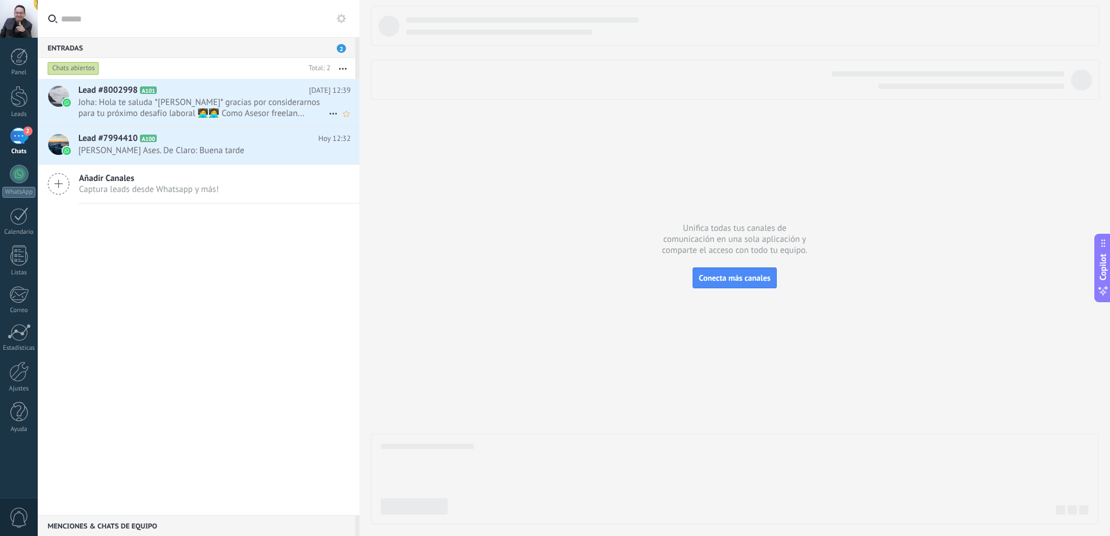
click at [183, 101] on span "Joha: Hola te saluda *[PERSON_NAME]* gracias por considerarnos para tu próximo …" at bounding box center [203, 108] width 250 height 22
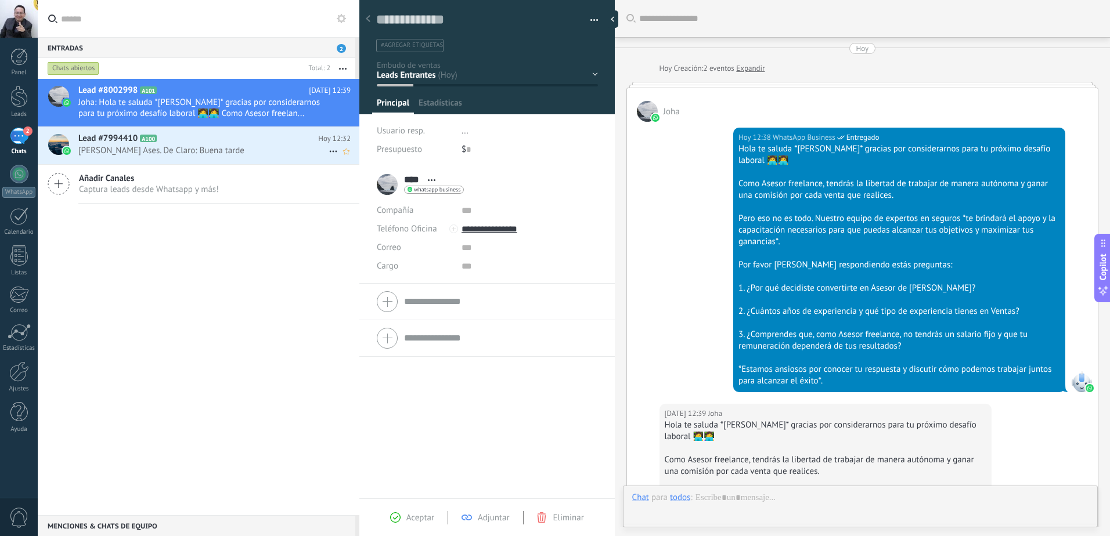
scroll to position [392, 0]
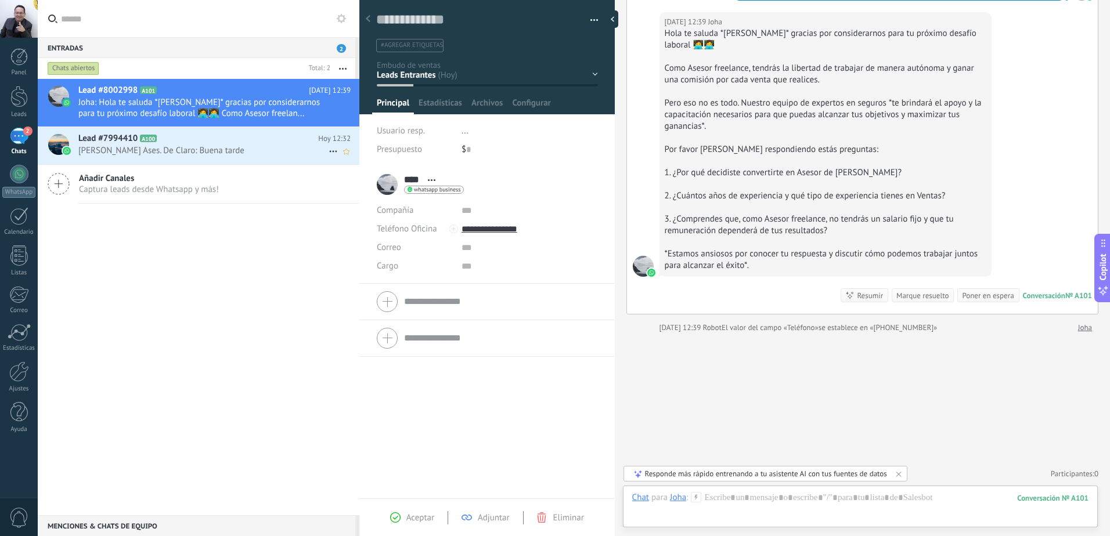
click at [177, 146] on span "[PERSON_NAME] Ases. De Claro: Buena tarde" at bounding box center [203, 150] width 250 height 11
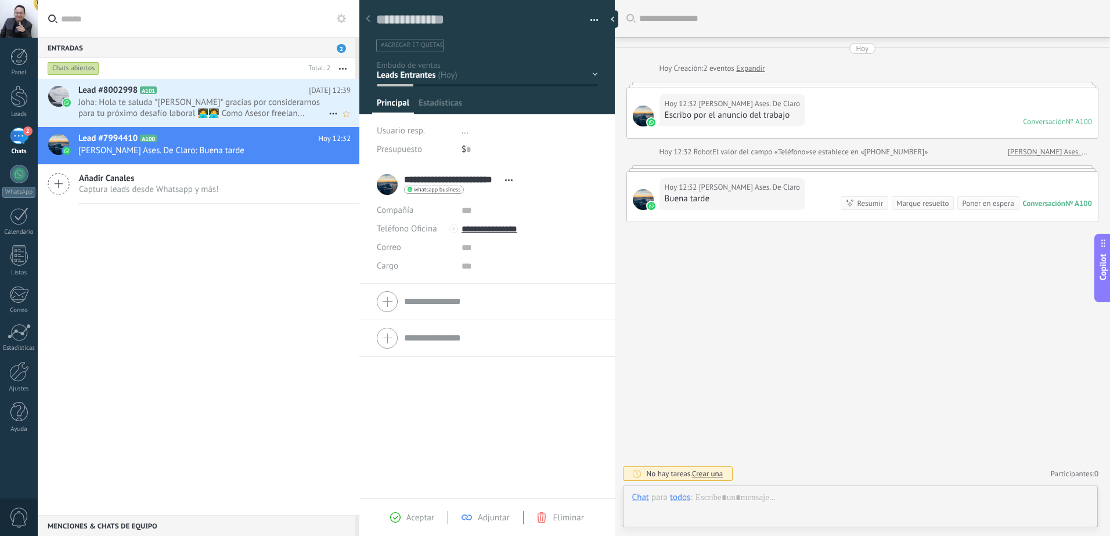
scroll to position [17, 0]
click at [171, 110] on span "Joha: Hola te saluda *[PERSON_NAME]* gracias por considerarnos para tu próximo …" at bounding box center [203, 108] width 250 height 22
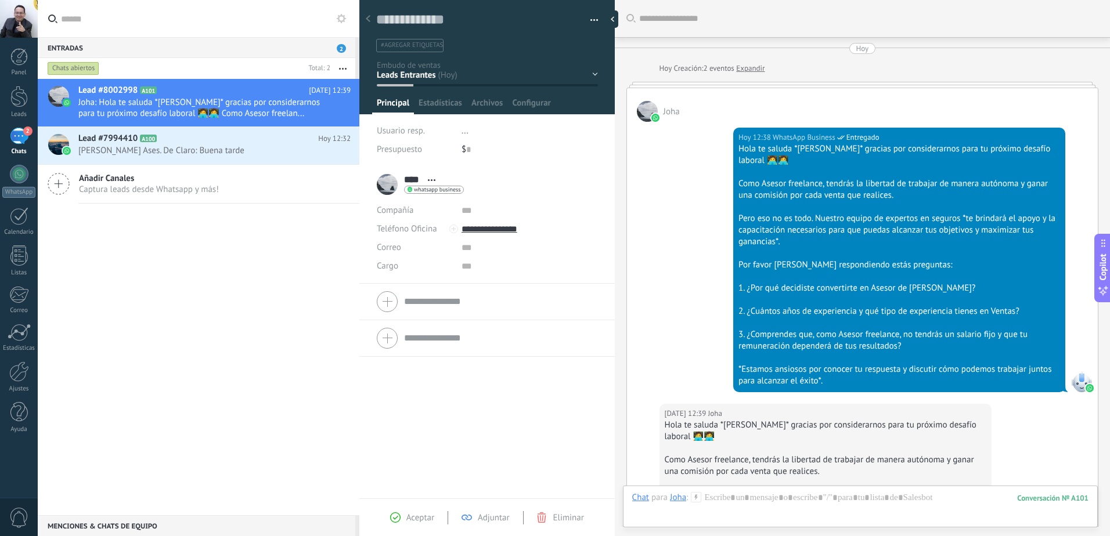
scroll to position [392, 0]
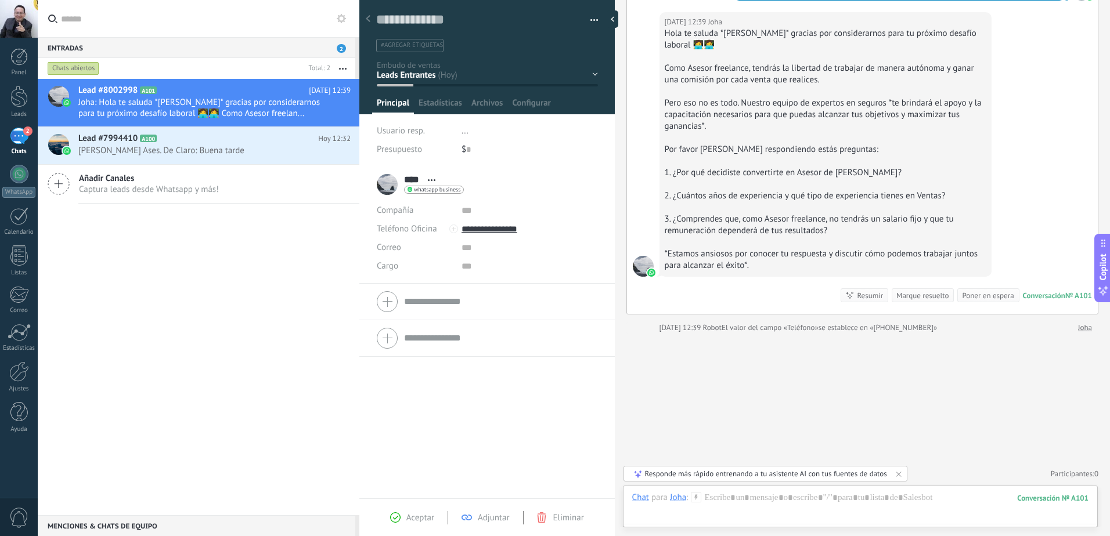
click at [772, 268] on div "*Estamos ansiosos por conocer tu respuesta y discutir cómo podemos trabajar jun…" at bounding box center [826, 259] width 322 height 23
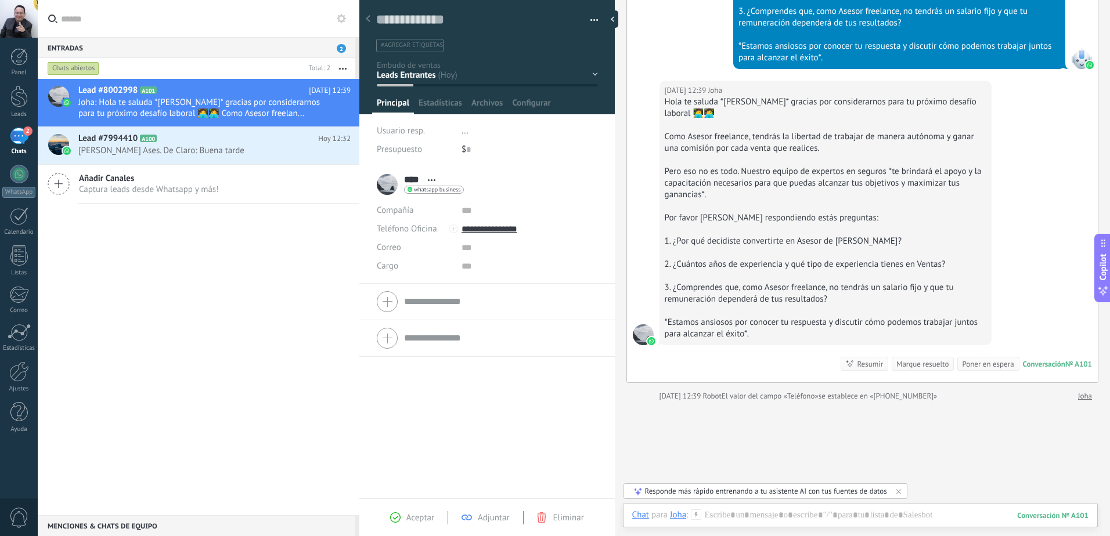
scroll to position [323, 0]
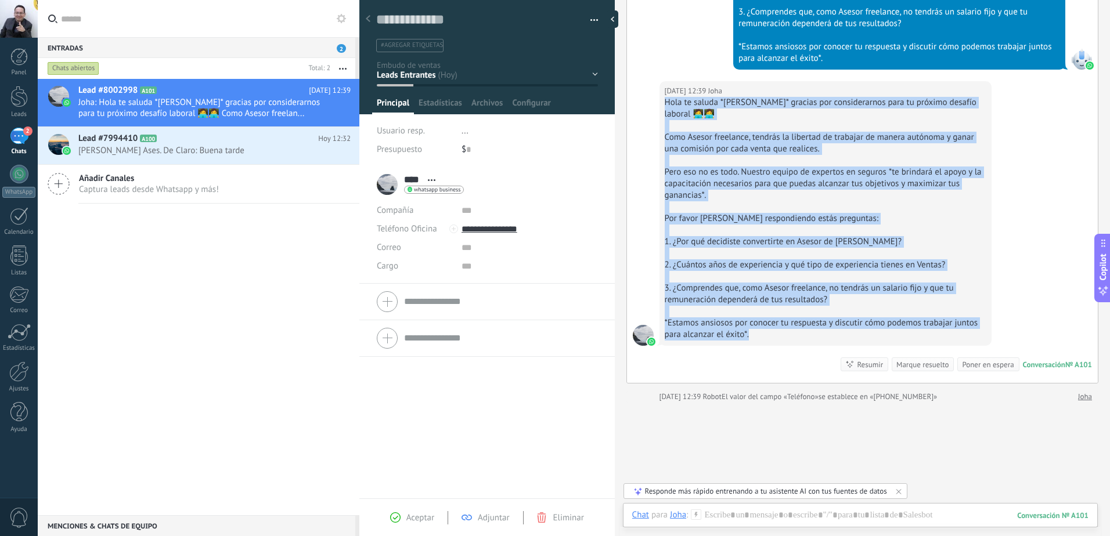
drag, startPoint x: 664, startPoint y: 102, endPoint x: 771, endPoint y: 335, distance: 256.9
click at [771, 335] on div "[DATE] 12:39 [PERSON_NAME] te saluda *[PERSON_NAME]* gracias por considerarnos …" at bounding box center [826, 213] width 332 height 265
copy div "Hola te saluda *[PERSON_NAME]* gracias por considerarnos para tu próximo desafí…"
click at [262, 145] on span "[PERSON_NAME] Ases. De Claro: Buena tarde" at bounding box center [203, 150] width 250 height 11
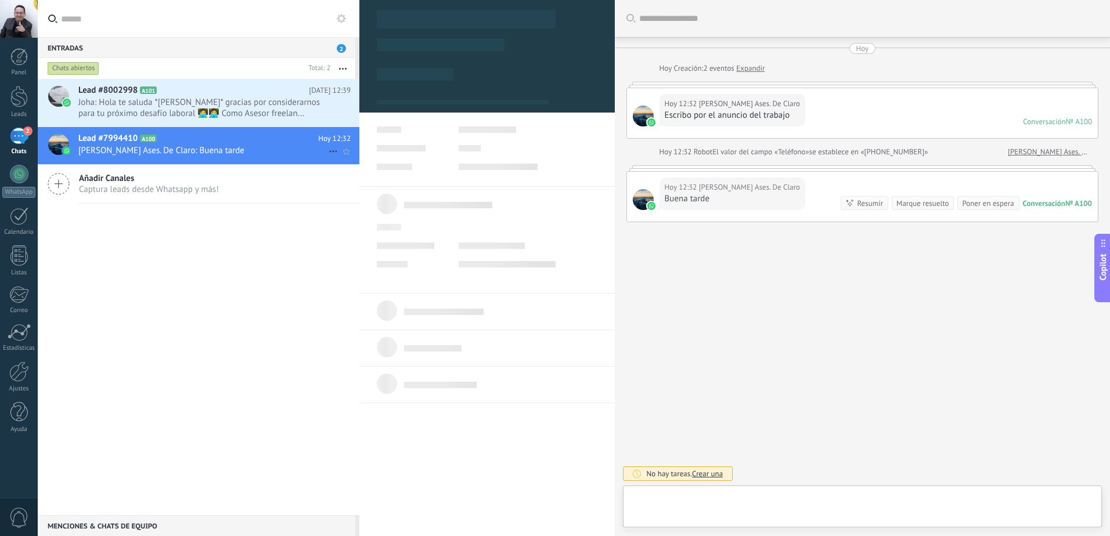
type textarea "**********"
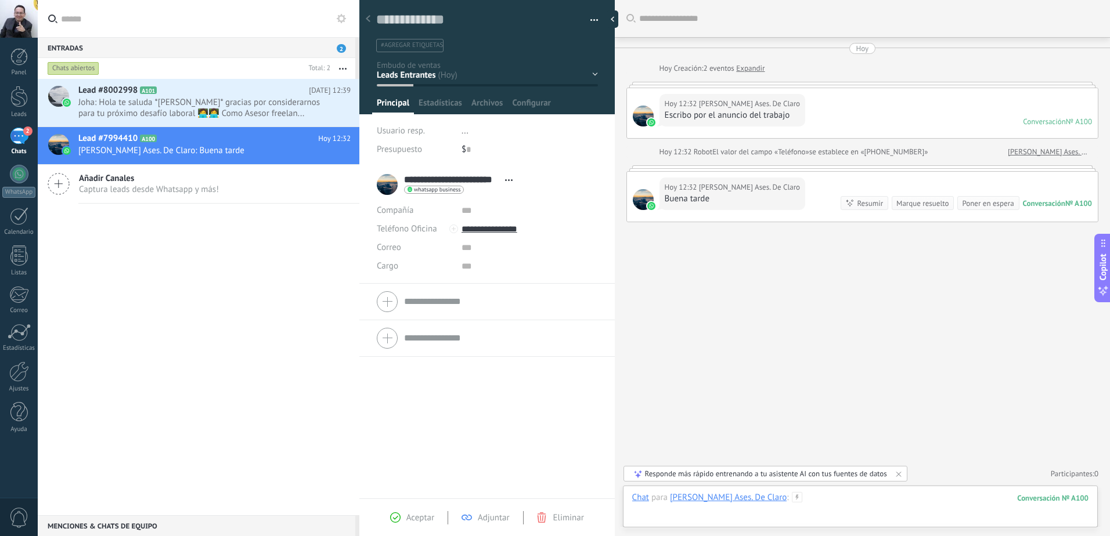
click at [825, 499] on div at bounding box center [860, 509] width 456 height 35
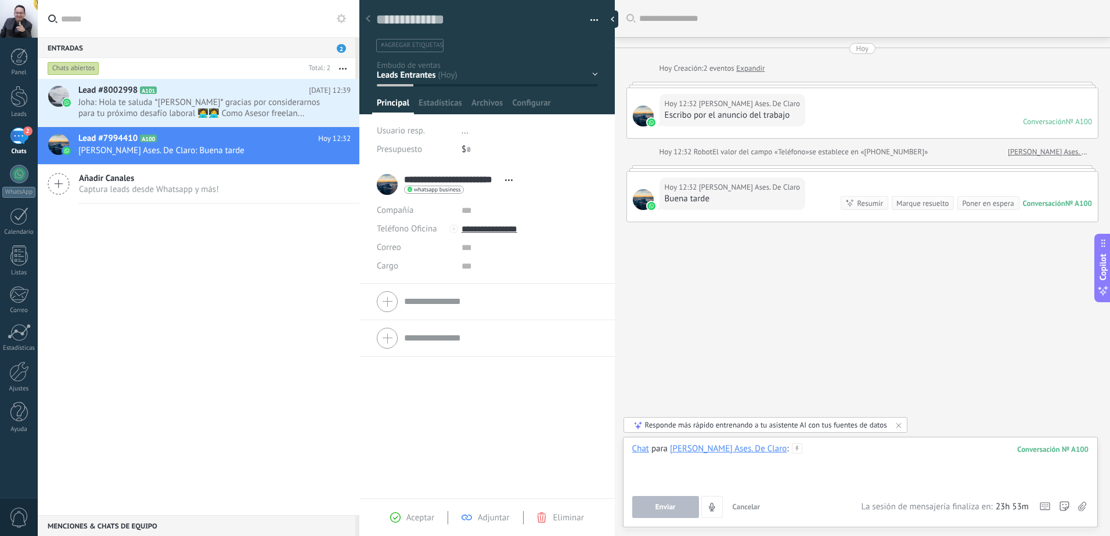
paste div
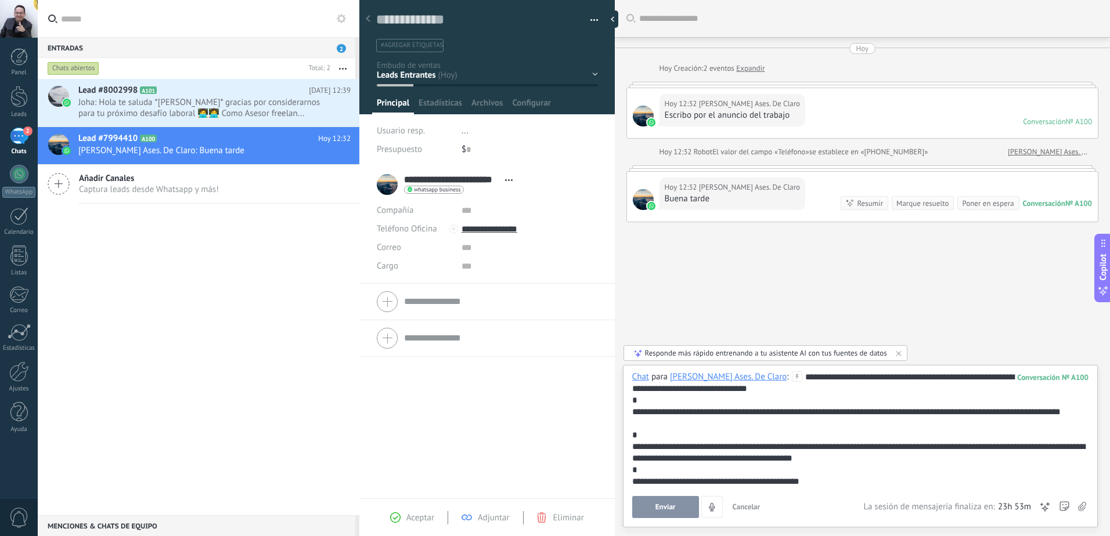
click at [681, 503] on button "Enviar" at bounding box center [665, 507] width 67 height 22
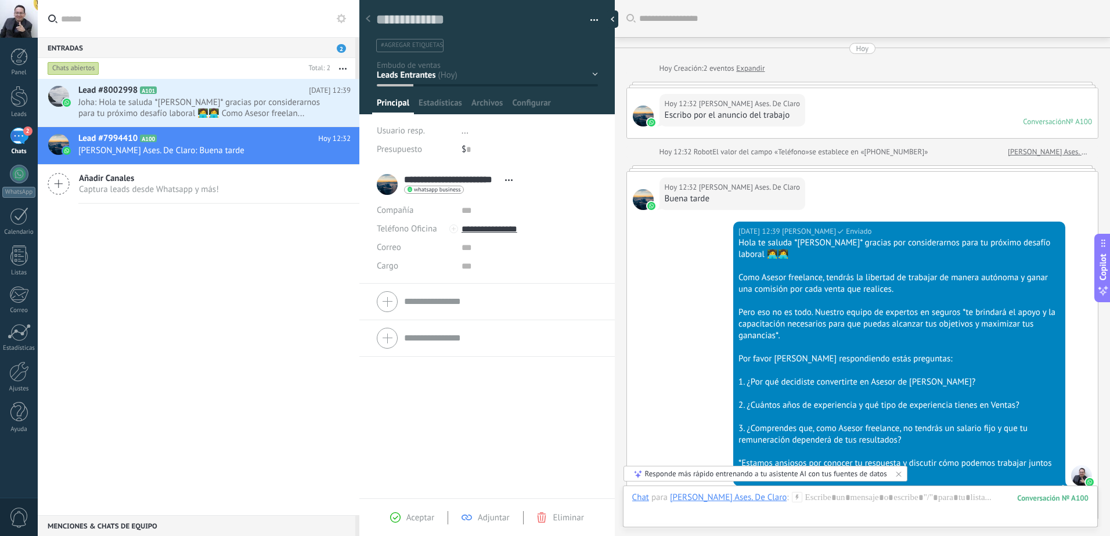
scroll to position [186, 0]
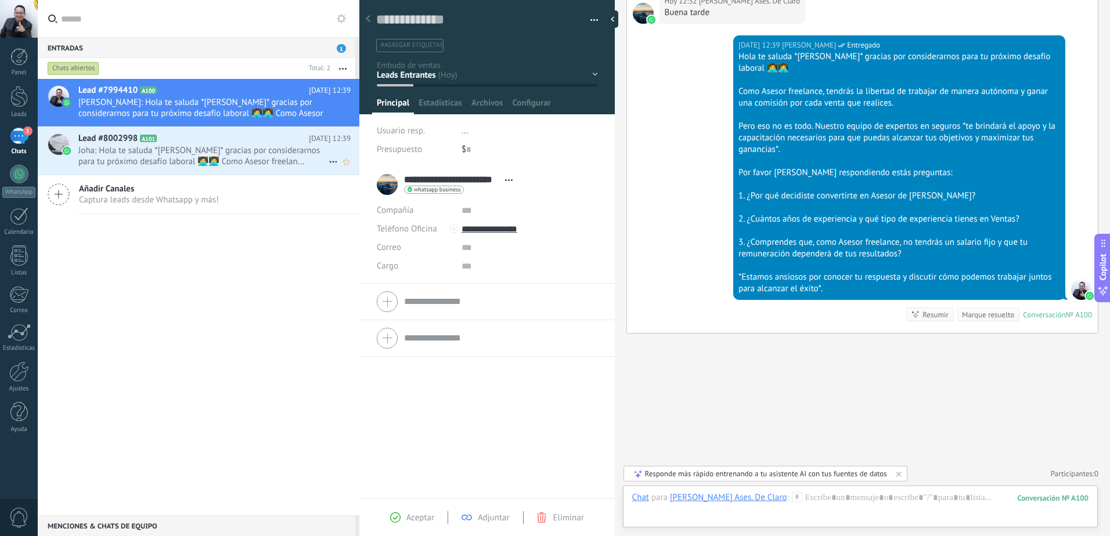
click at [158, 154] on span "Joha: Hola te saluda *[PERSON_NAME]* gracias por considerarnos para tu próximo …" at bounding box center [203, 156] width 250 height 22
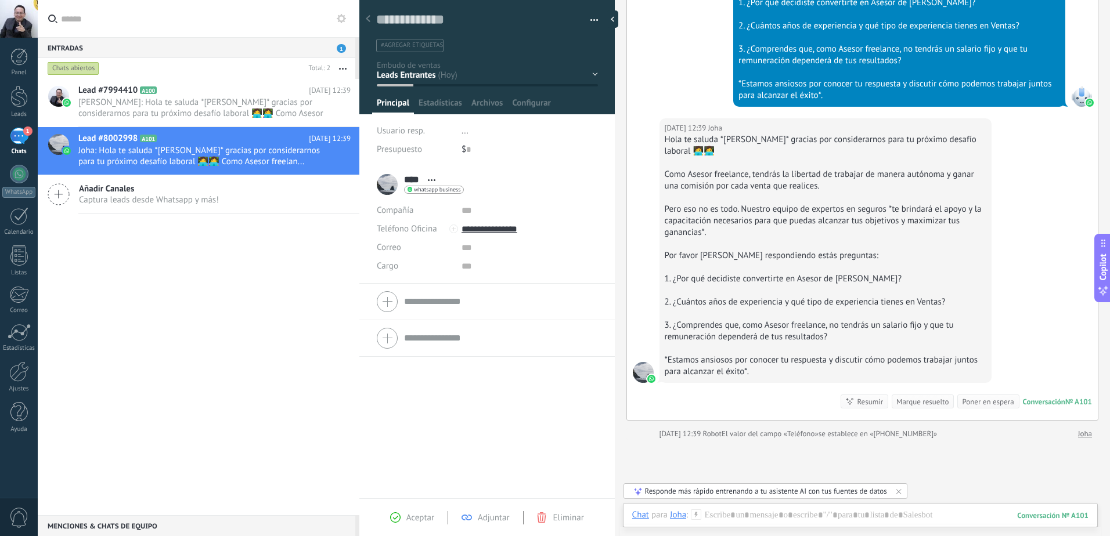
scroll to position [350, 0]
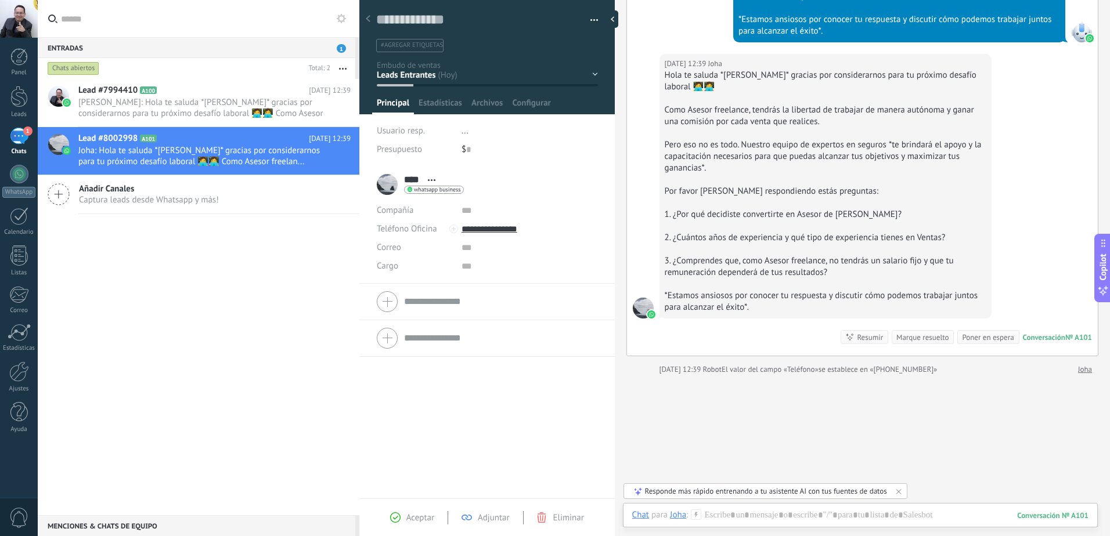
click at [559, 518] on span "Eliminar" at bounding box center [568, 518] width 31 height 11
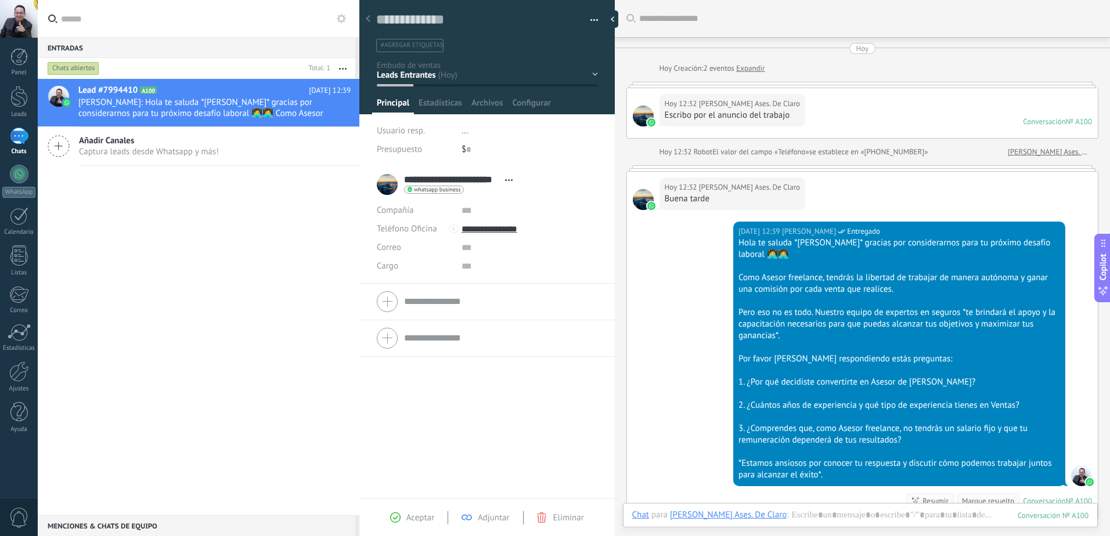
scroll to position [103, 0]
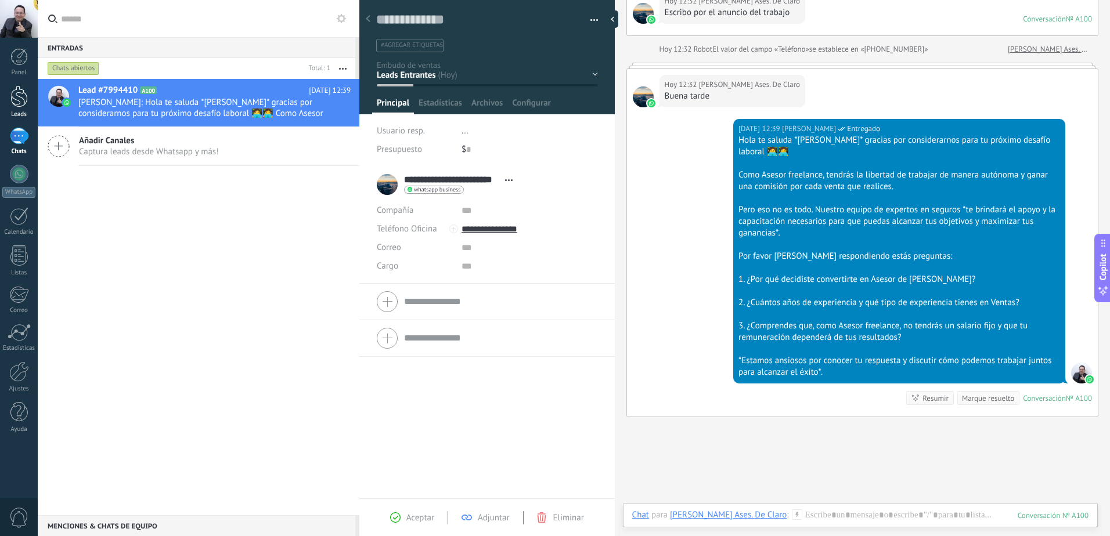
click at [20, 106] on div at bounding box center [18, 96] width 17 height 21
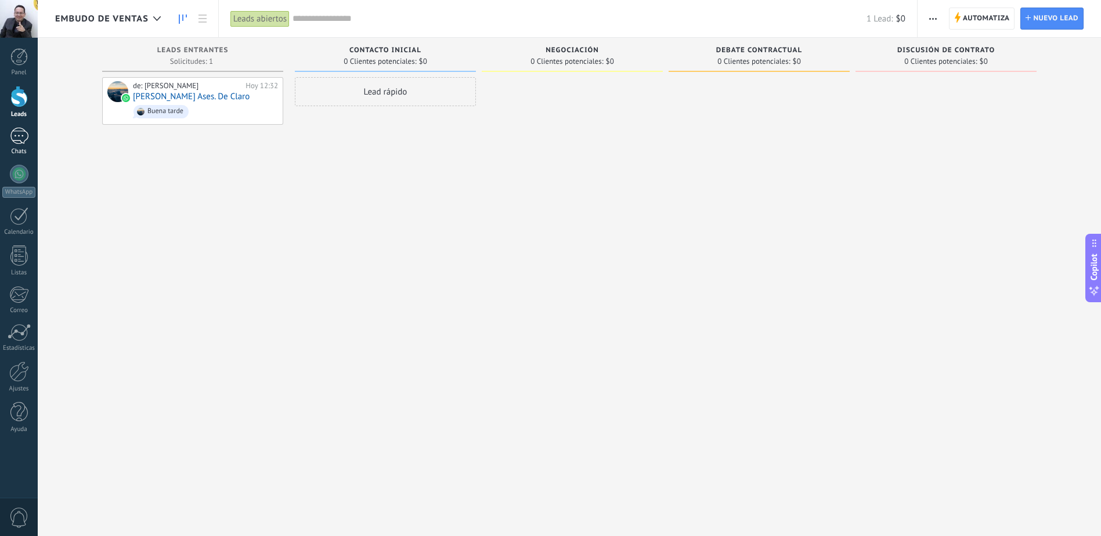
click at [20, 137] on div "1" at bounding box center [19, 136] width 19 height 17
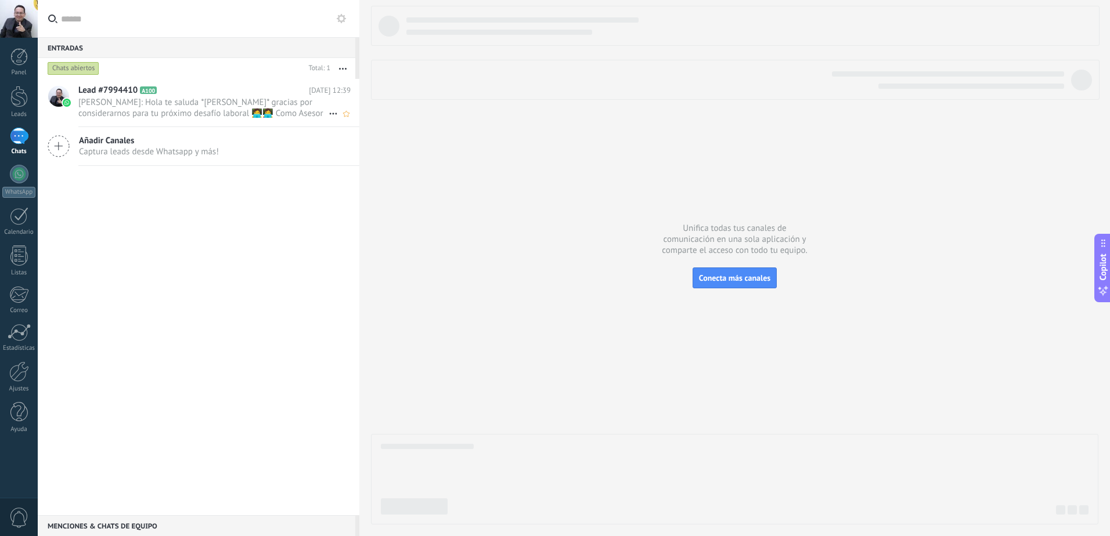
click at [114, 113] on span "[PERSON_NAME]: Hola te saluda *[PERSON_NAME]* gracias por considerarnos para tu…" at bounding box center [203, 108] width 250 height 22
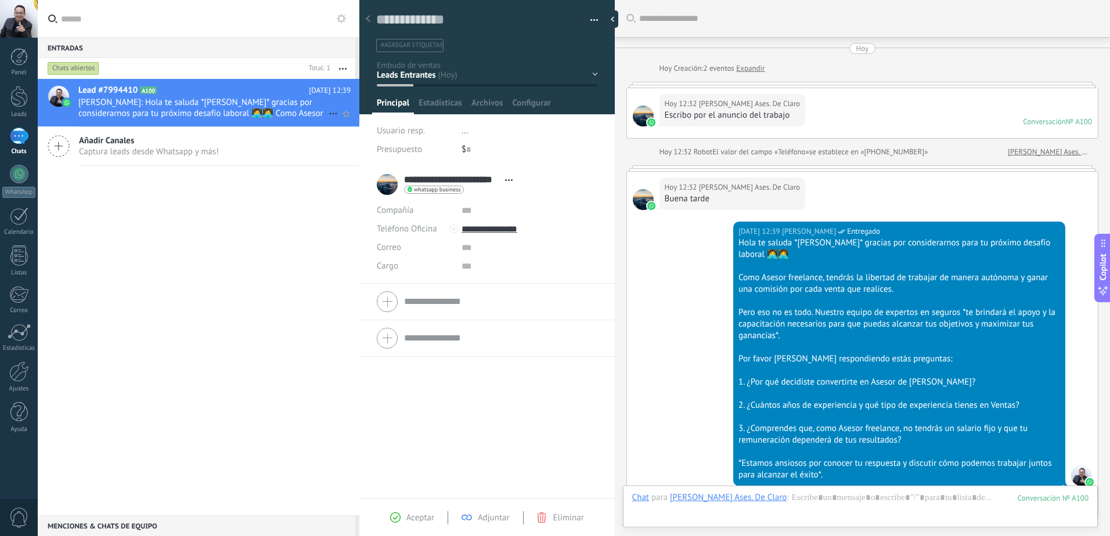
scroll to position [186, 0]
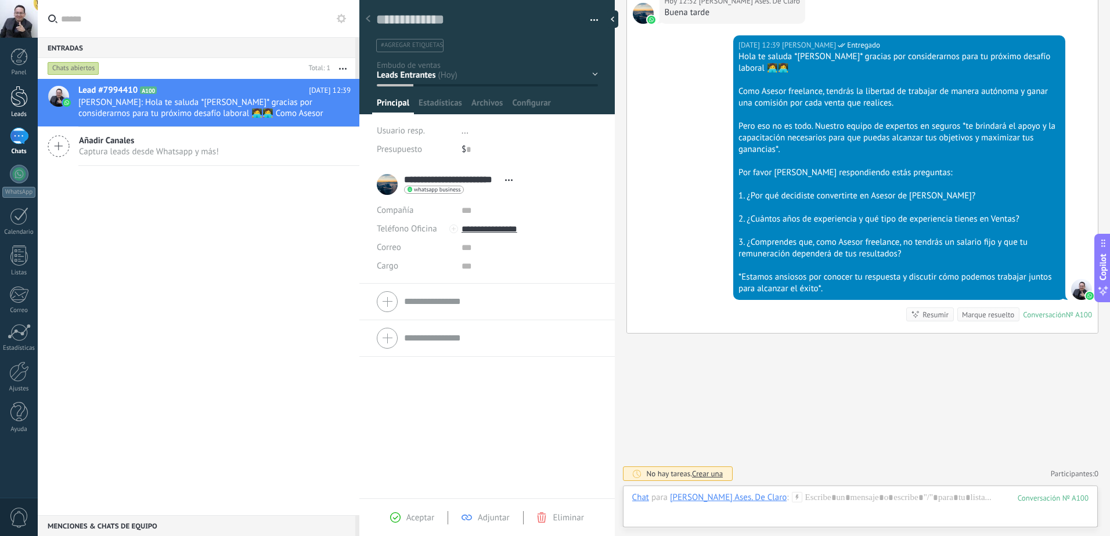
click at [29, 101] on link "Leads" at bounding box center [19, 102] width 38 height 33
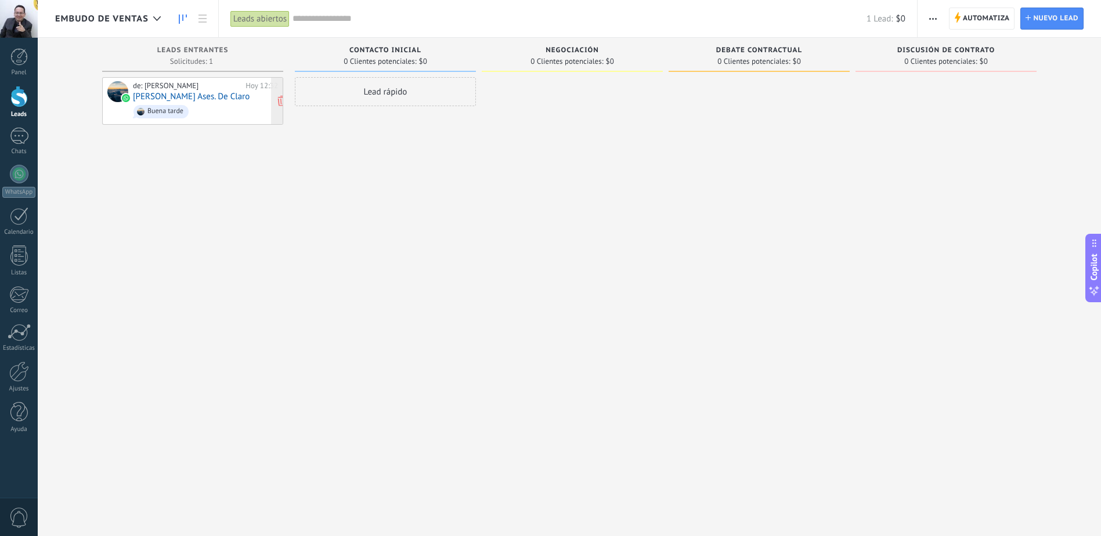
click at [143, 96] on link "[PERSON_NAME] Ases. De Claro" at bounding box center [191, 97] width 117 height 10
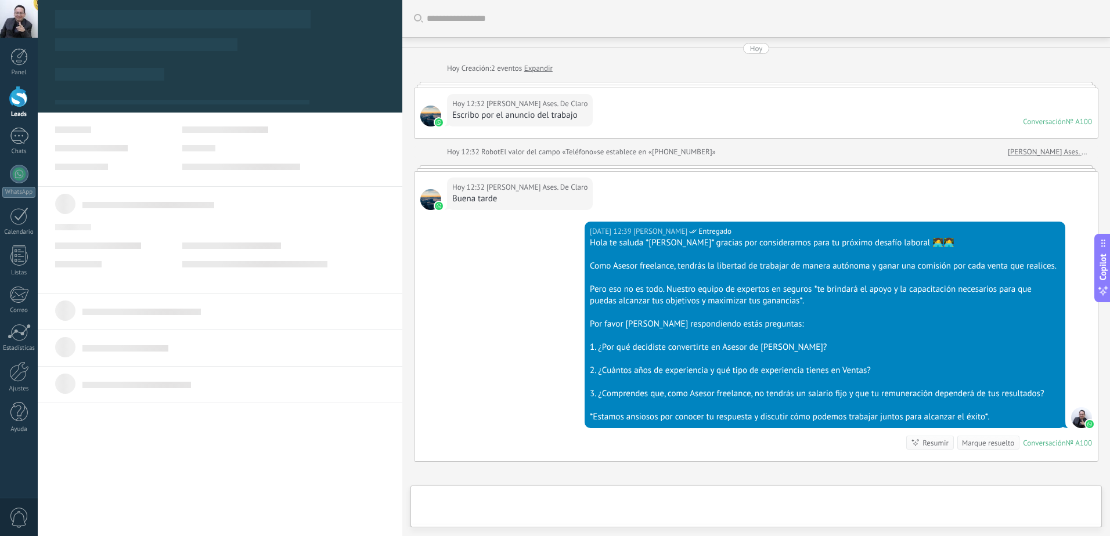
type textarea "**********"
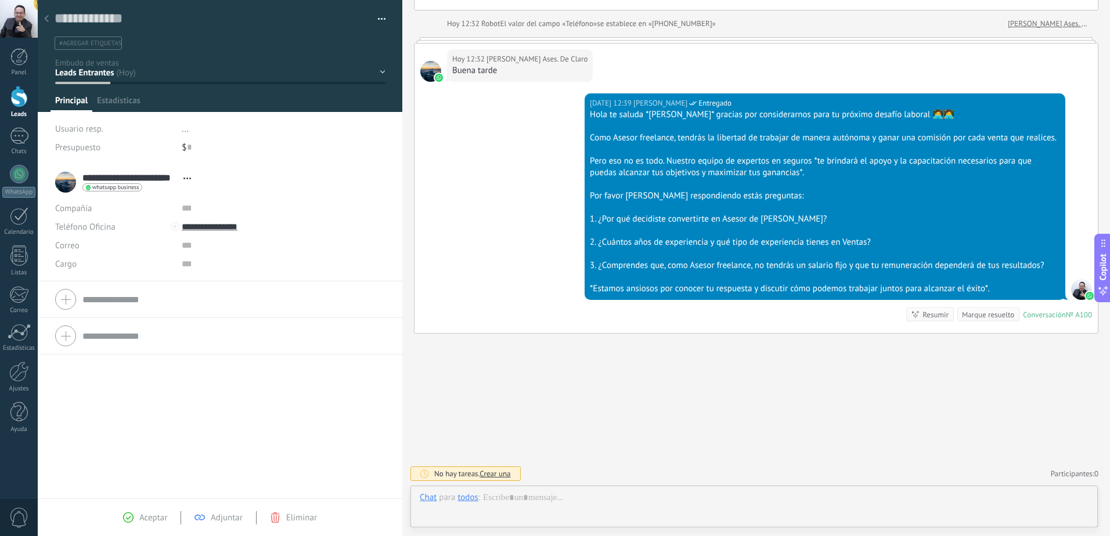
scroll to position [17, 0]
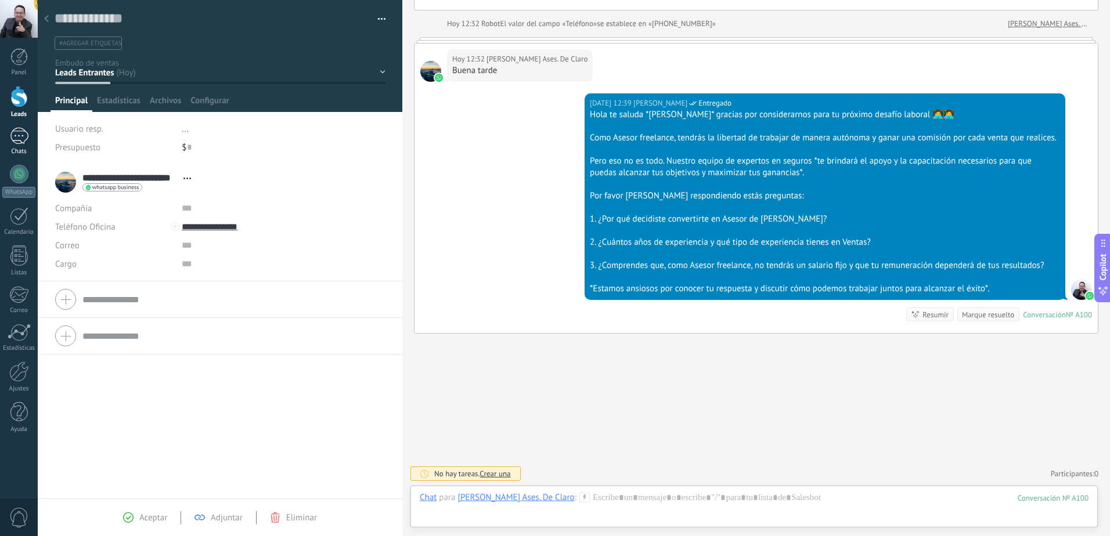
click at [19, 139] on div "1" at bounding box center [19, 136] width 19 height 17
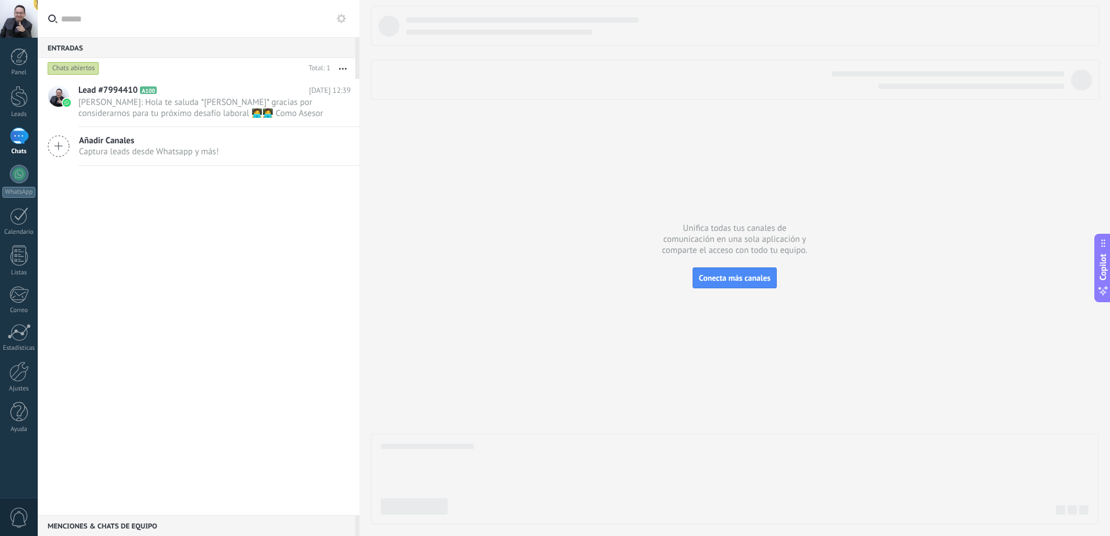
click at [123, 143] on span "Añadir Canales" at bounding box center [149, 140] width 140 height 11
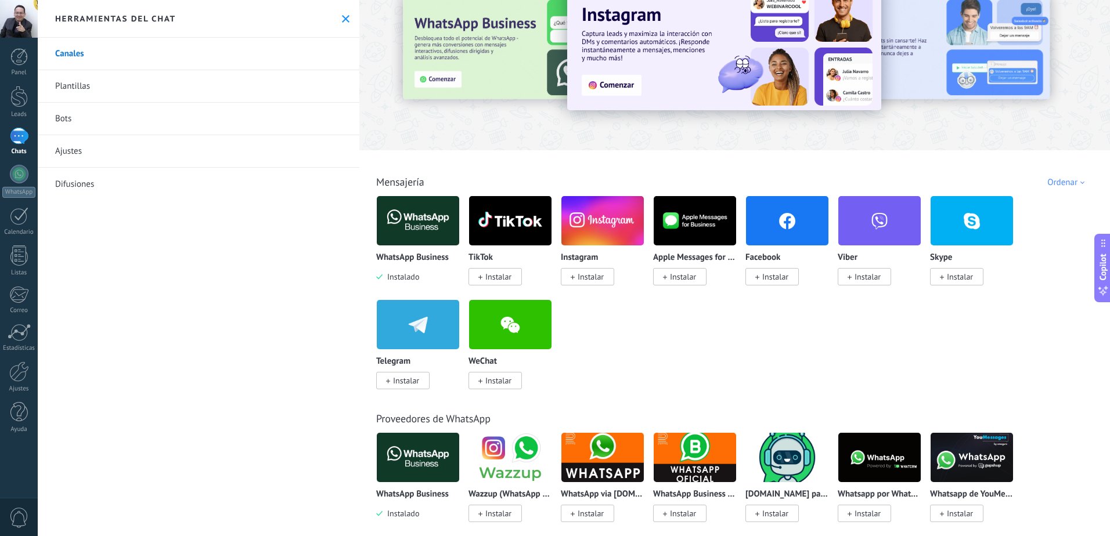
scroll to position [39, 0]
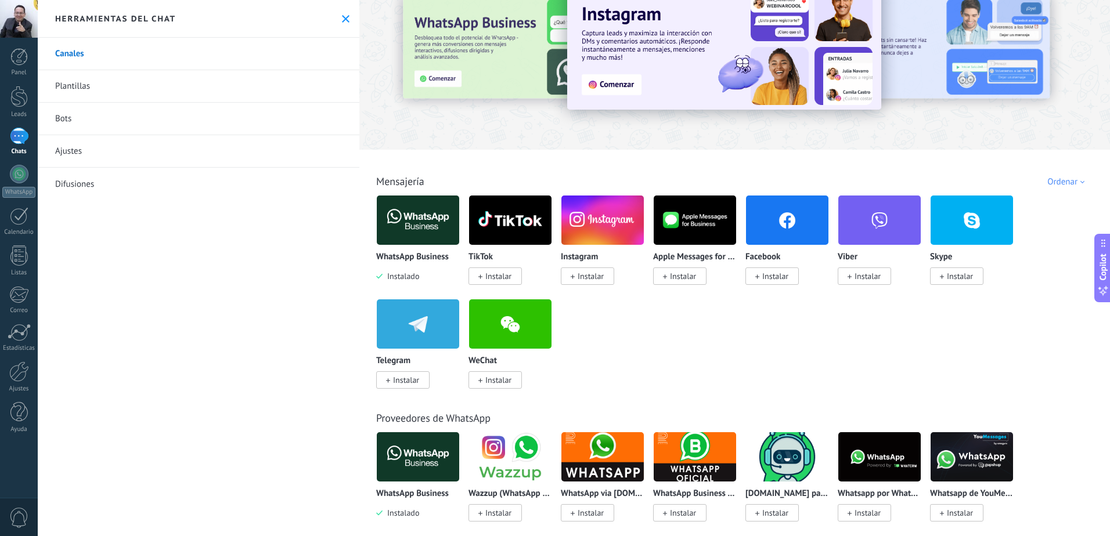
click at [585, 271] on span "Instalar" at bounding box center [587, 276] width 53 height 17
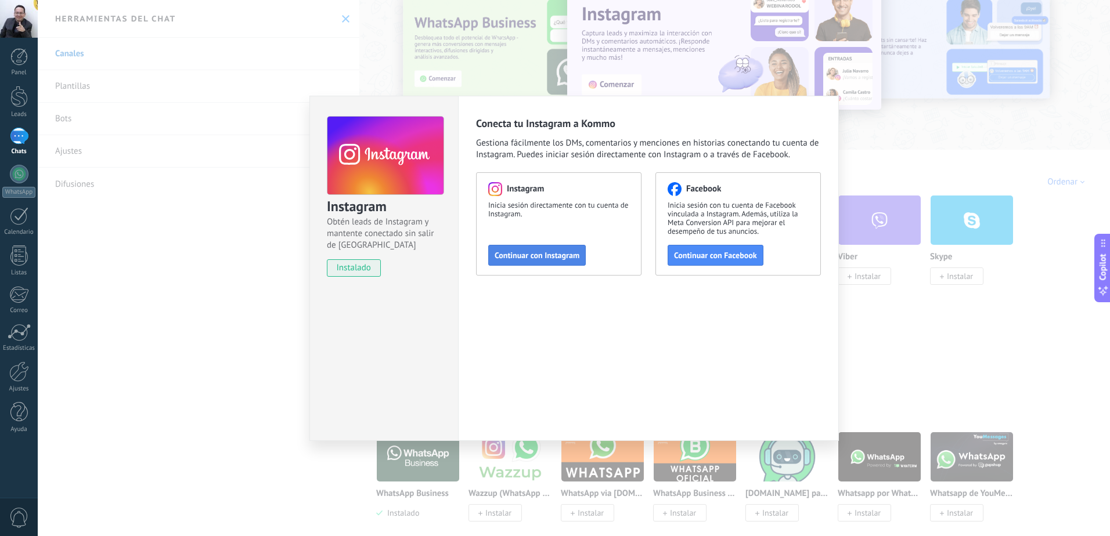
click at [549, 255] on span "Continuar con Instagram" at bounding box center [537, 255] width 85 height 8
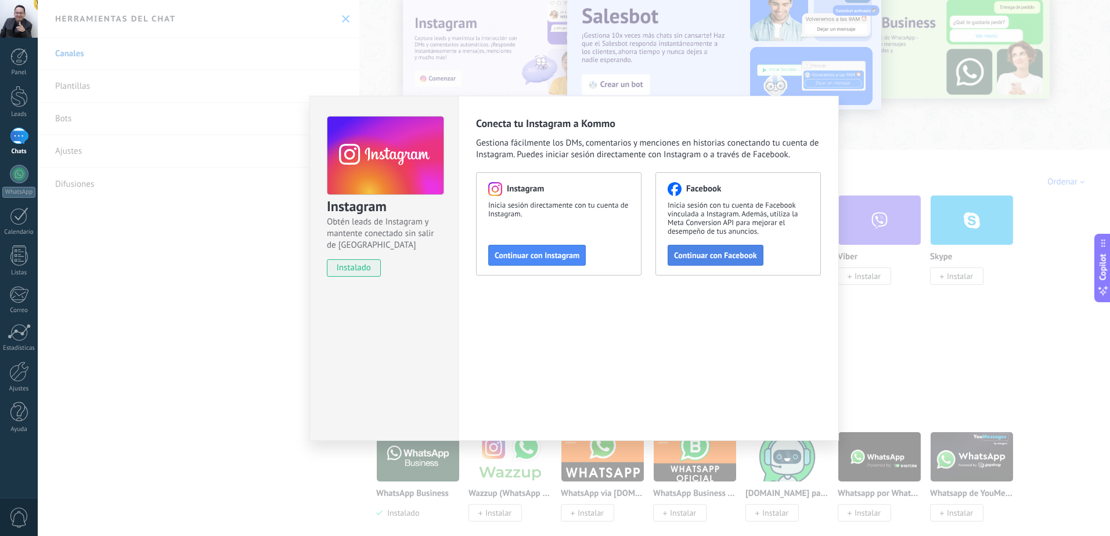
click at [686, 258] on span "Continuar con Facebook" at bounding box center [715, 255] width 83 height 8
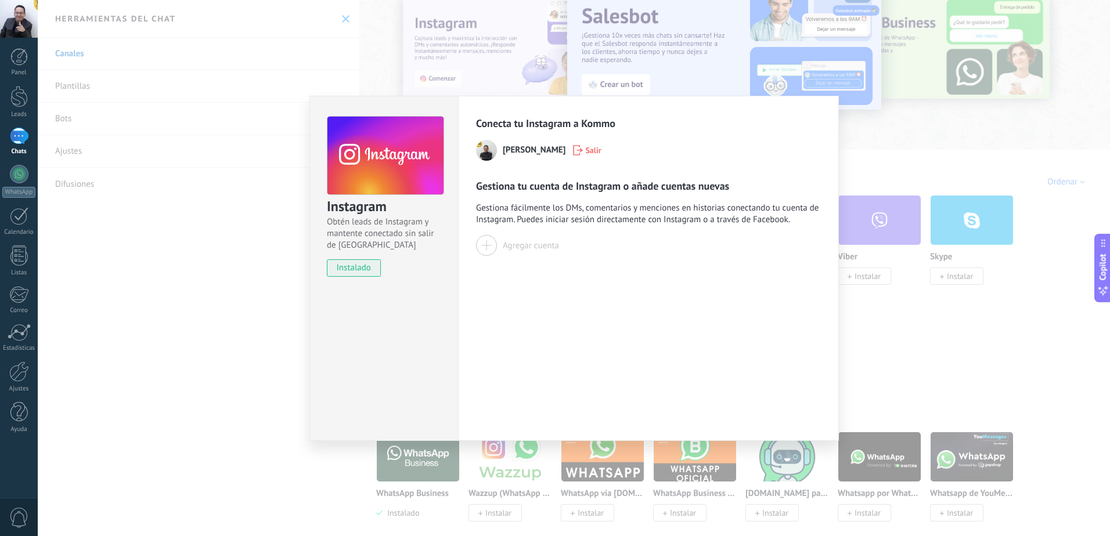
click at [495, 243] on div at bounding box center [486, 245] width 21 height 21
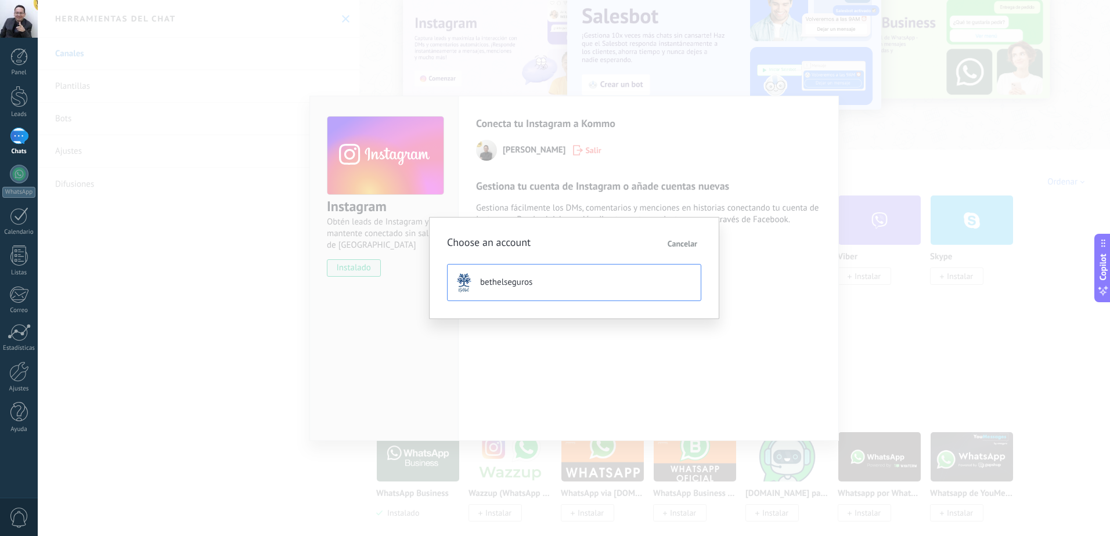
click at [507, 289] on button "bethelseguros" at bounding box center [574, 282] width 254 height 37
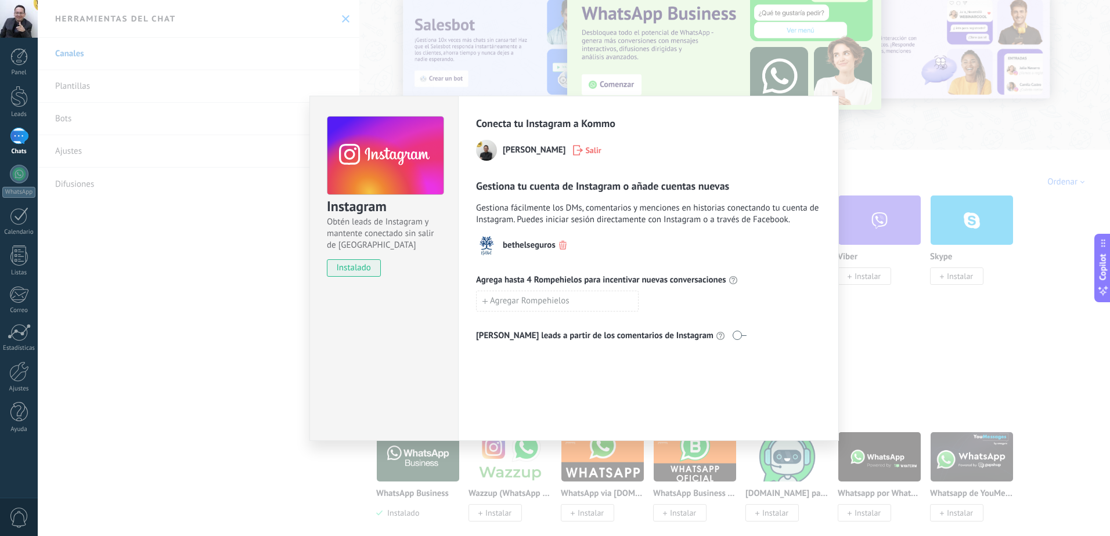
click at [485, 244] on img at bounding box center [486, 245] width 21 height 21
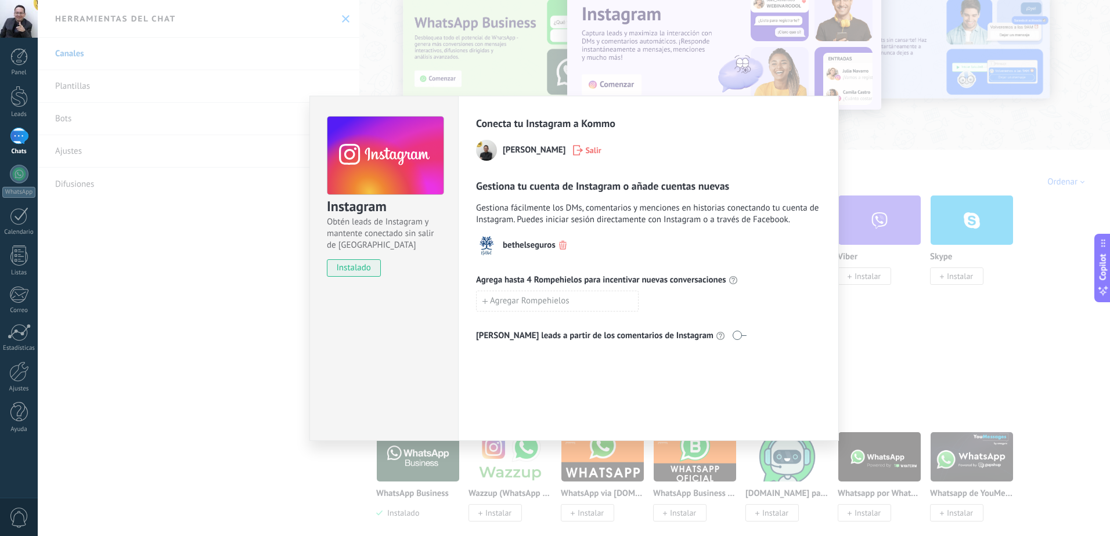
click at [363, 271] on span "instalado" at bounding box center [353, 268] width 53 height 17
click at [979, 140] on div "Instagram Obtén leads de Instagram y mantente conectado sin salir de Kommo inst…" at bounding box center [574, 268] width 1072 height 536
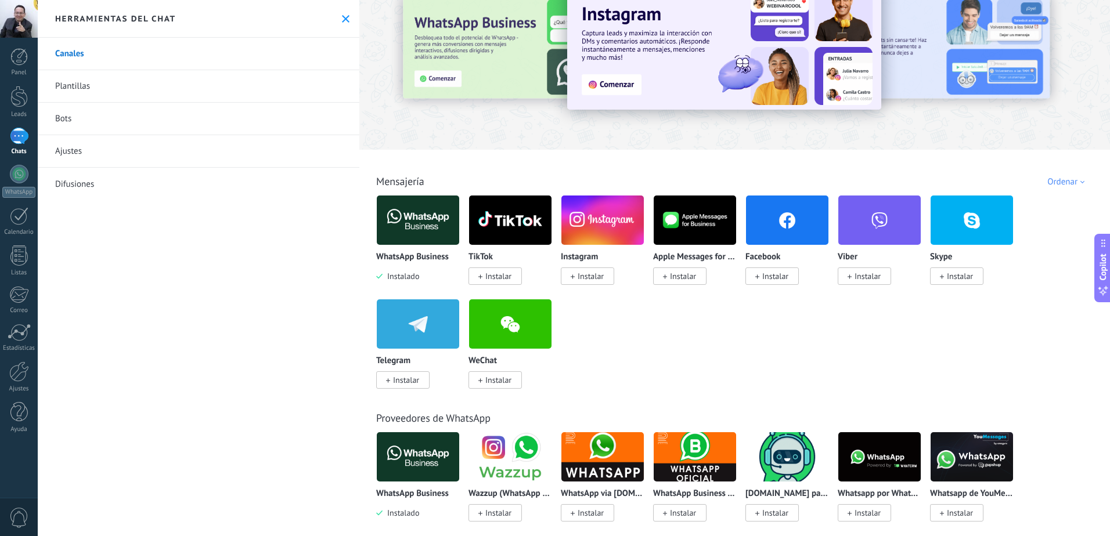
click at [606, 279] on span "Instalar" at bounding box center [587, 276] width 53 height 17
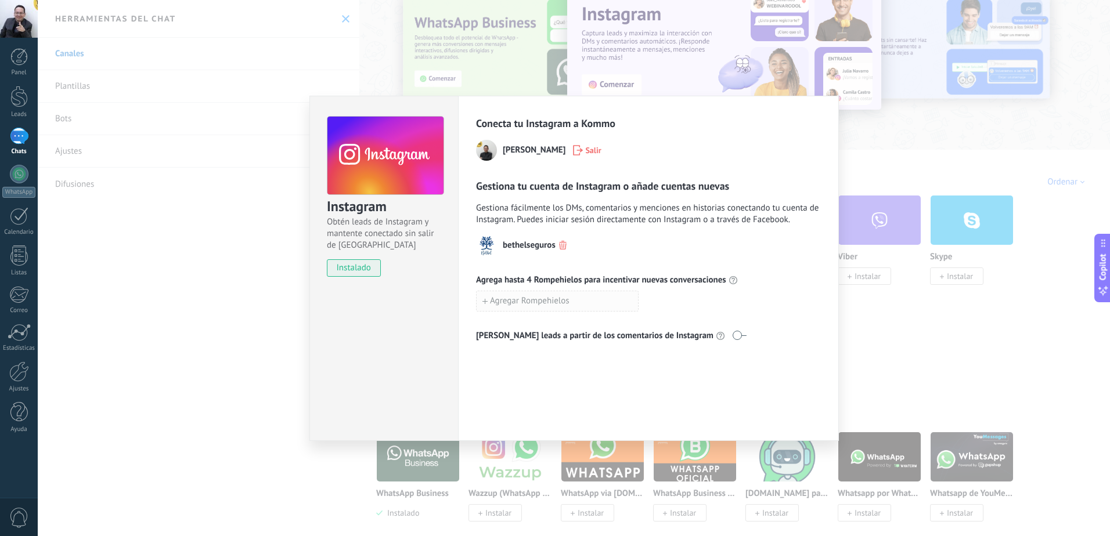
click at [535, 298] on span "Agregar Rompehielos" at bounding box center [530, 301] width 80 height 8
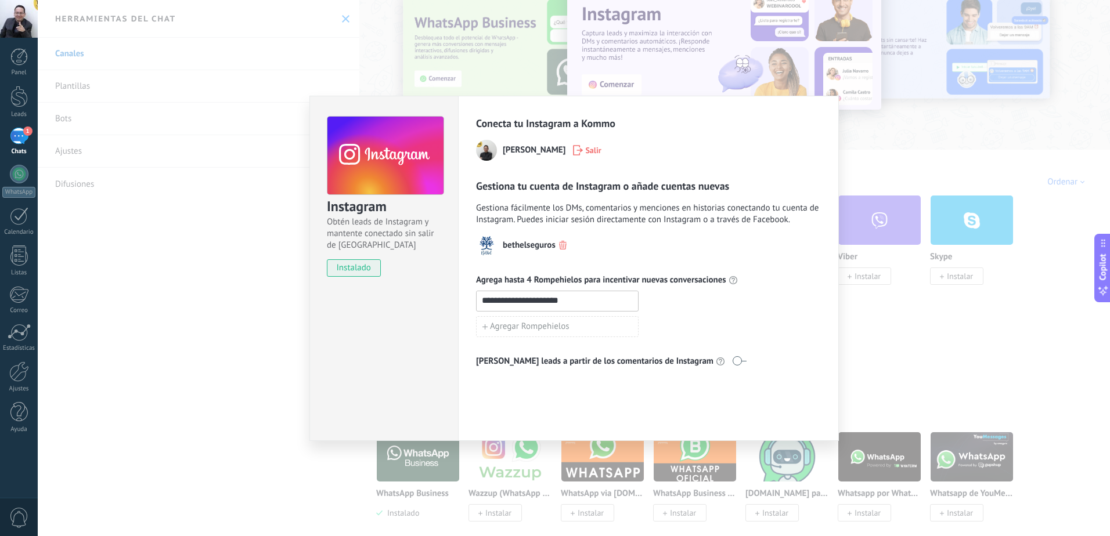
type input "**********"
click at [661, 315] on div "**********" at bounding box center [648, 314] width 345 height 46
click at [383, 271] on div "instalado" at bounding box center [385, 268] width 116 height 17
click at [359, 268] on span "instalado" at bounding box center [353, 268] width 53 height 17
click at [178, 251] on div "**********" at bounding box center [574, 268] width 1072 height 536
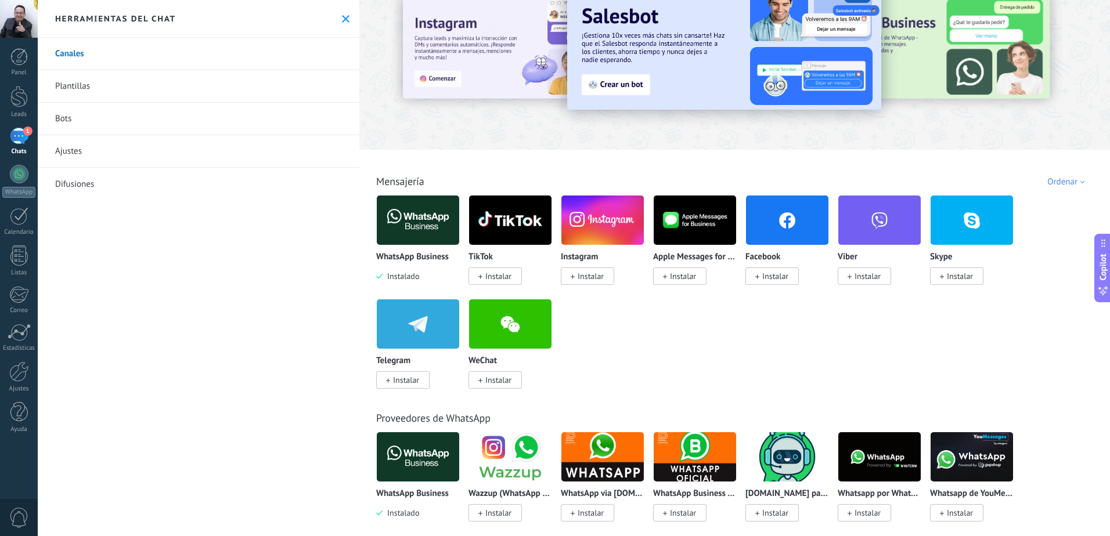
click at [343, 23] on button at bounding box center [346, 19] width 10 height 10
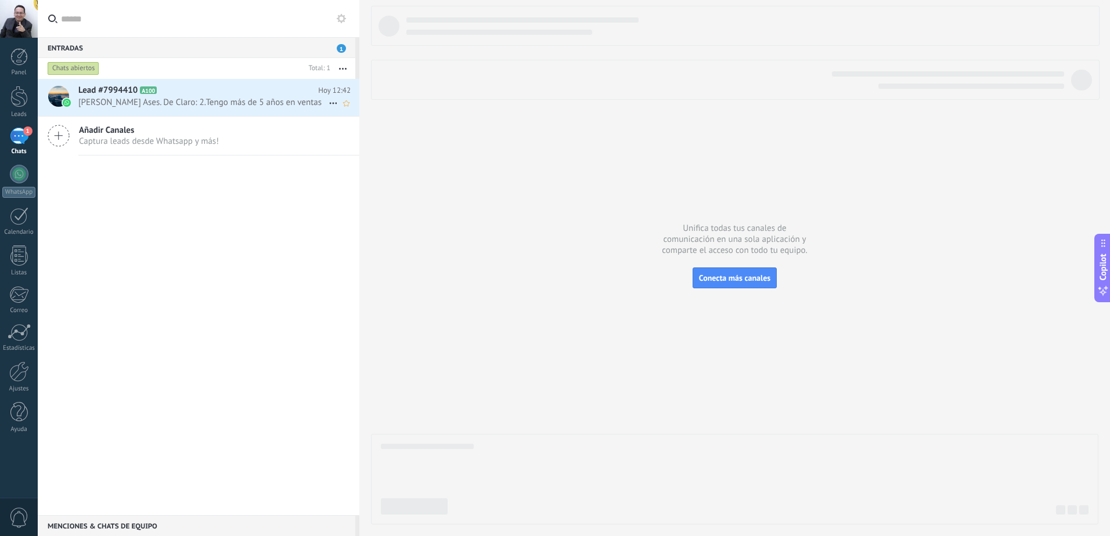
click at [186, 107] on span "[PERSON_NAME] Ases. De Claro: 2.Tengo más de 5 años en ventas" at bounding box center [203, 102] width 250 height 11
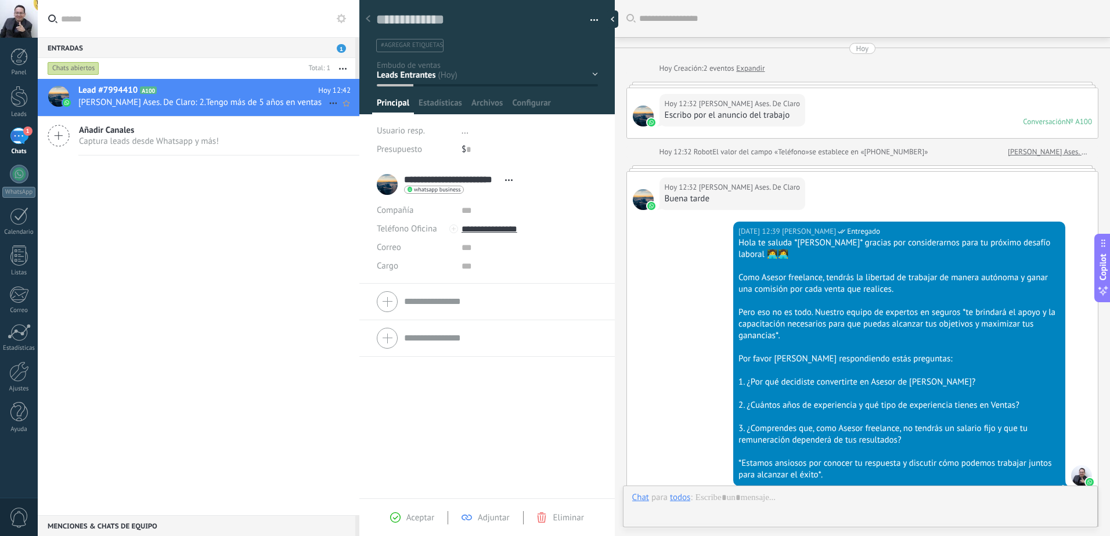
scroll to position [244, 0]
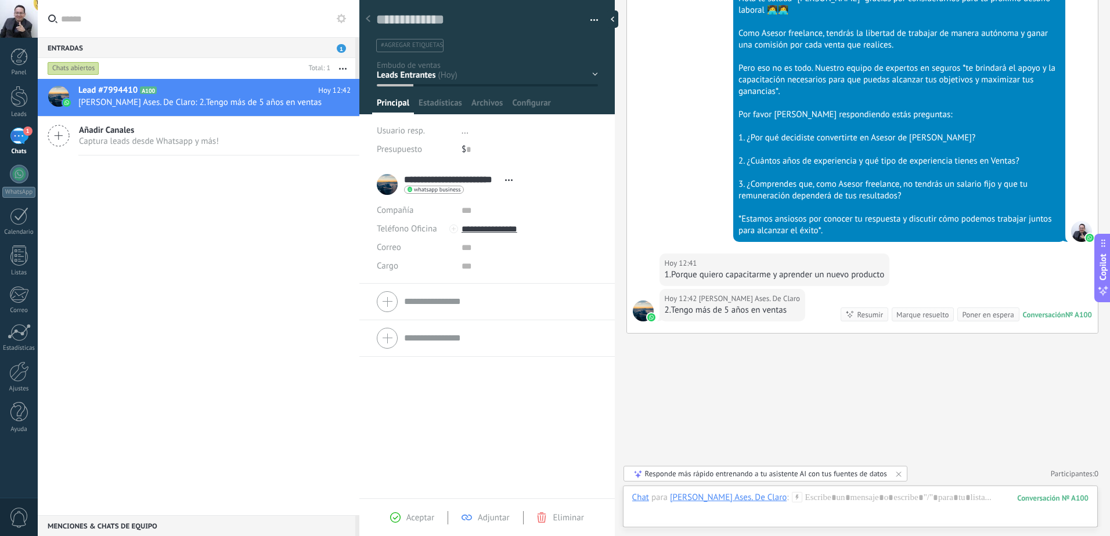
click at [49, 138] on icon at bounding box center [59, 136] width 22 height 22
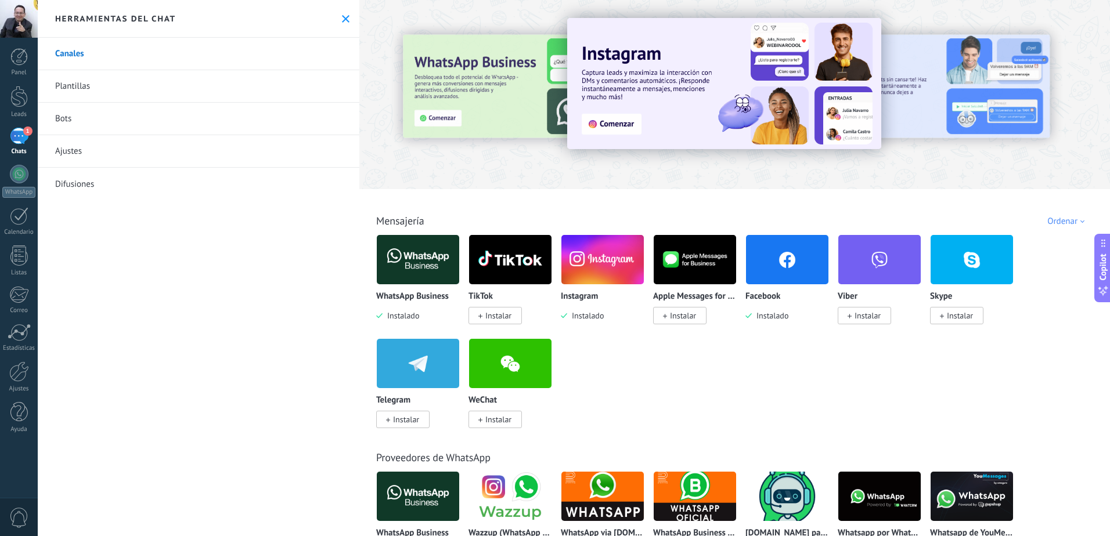
click at [341, 23] on button at bounding box center [346, 19] width 10 height 10
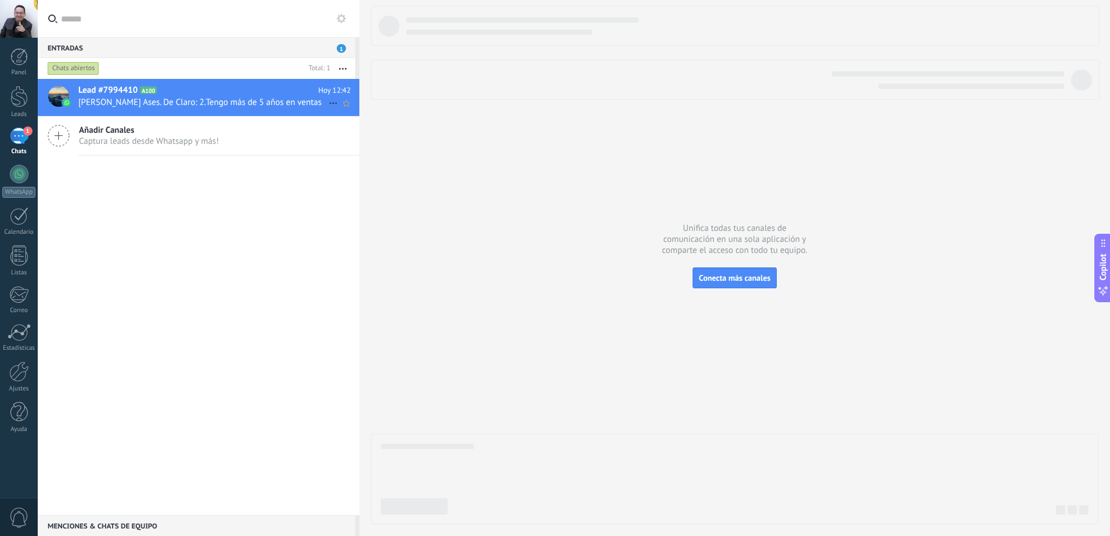
click at [156, 98] on span "[PERSON_NAME] Ases. De Claro: 2.Tengo más de 5 años en ventas" at bounding box center [203, 102] width 250 height 11
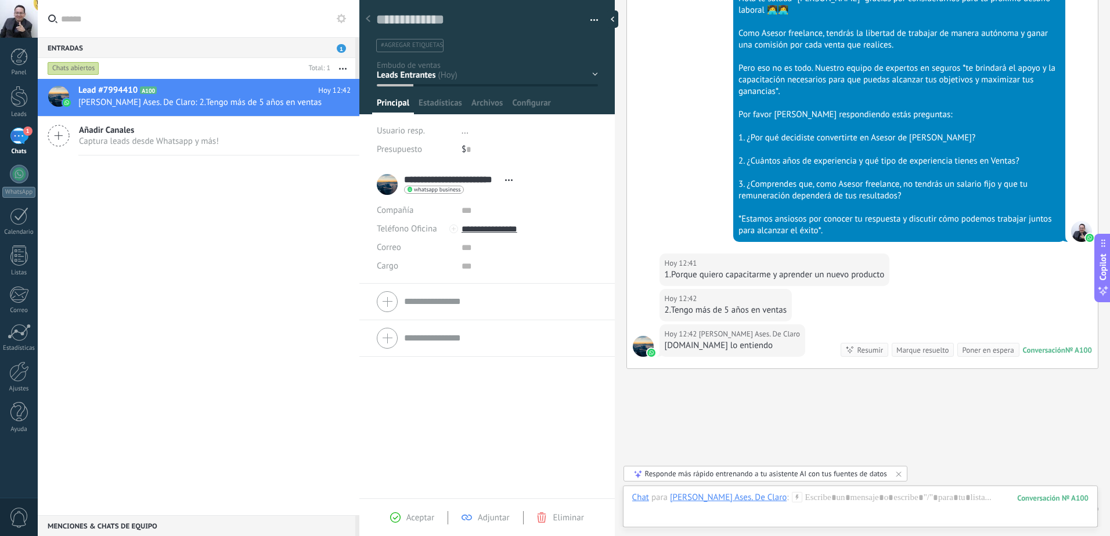
scroll to position [280, 0]
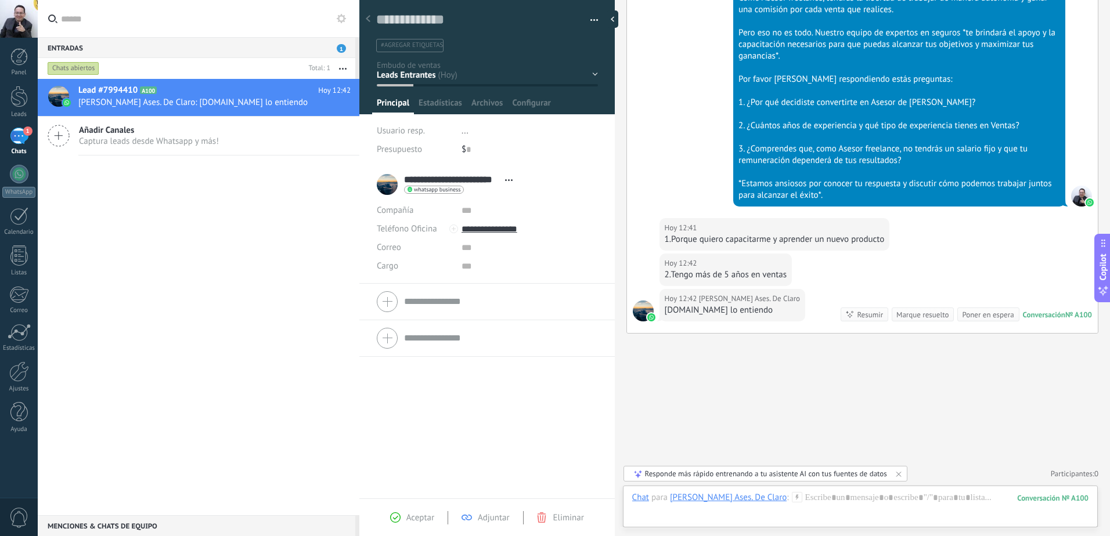
click at [70, 138] on div "Añadir Canales Captura leads desde Whatsapp y más!" at bounding box center [199, 136] width 322 height 39
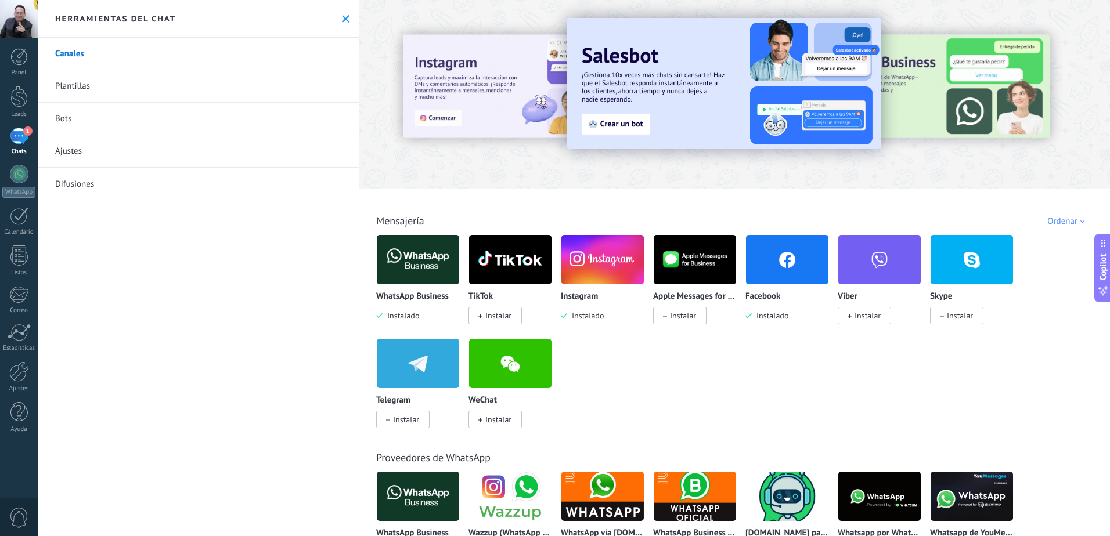
click at [342, 21] on icon at bounding box center [346, 19] width 8 height 8
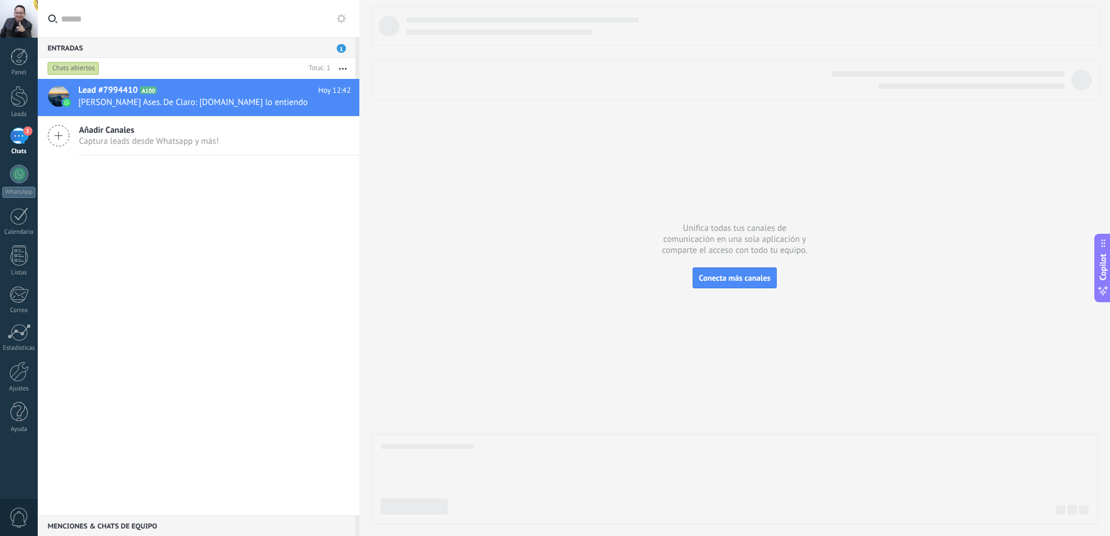
click at [67, 138] on icon at bounding box center [59, 136] width 22 height 22
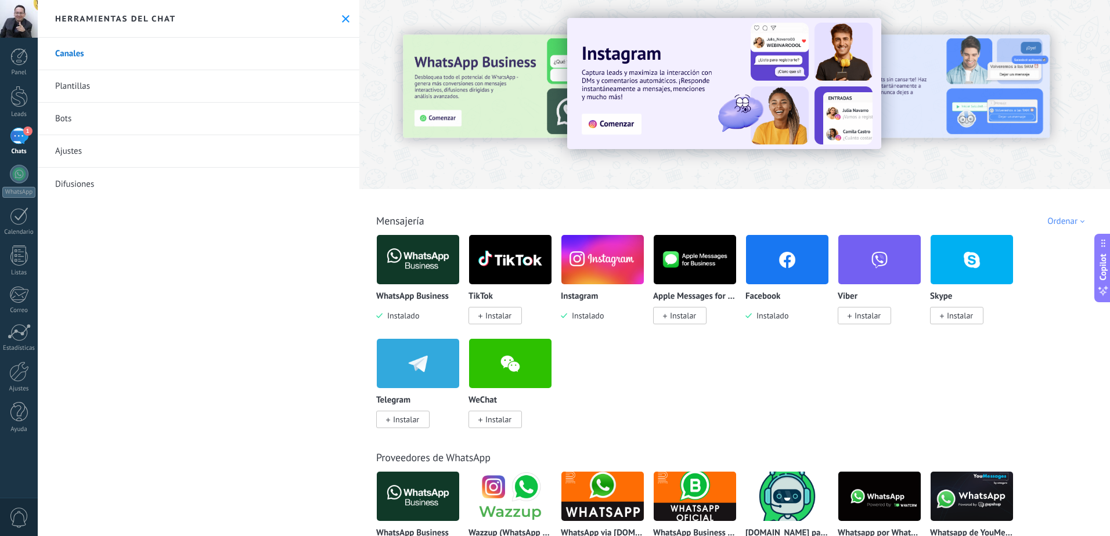
click at [593, 265] on img at bounding box center [602, 260] width 82 height 56
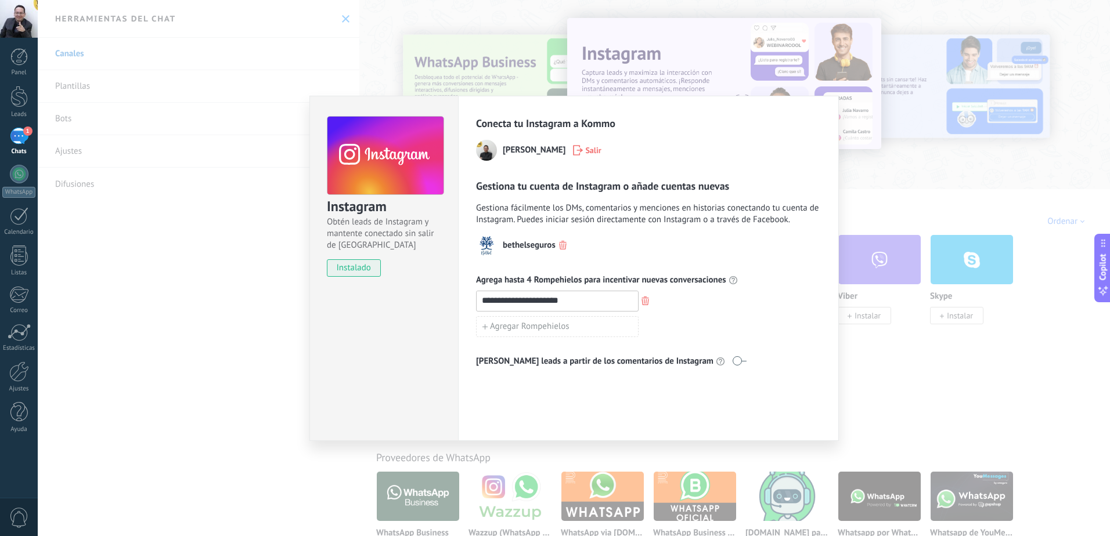
click at [732, 363] on span at bounding box center [739, 360] width 15 height 9
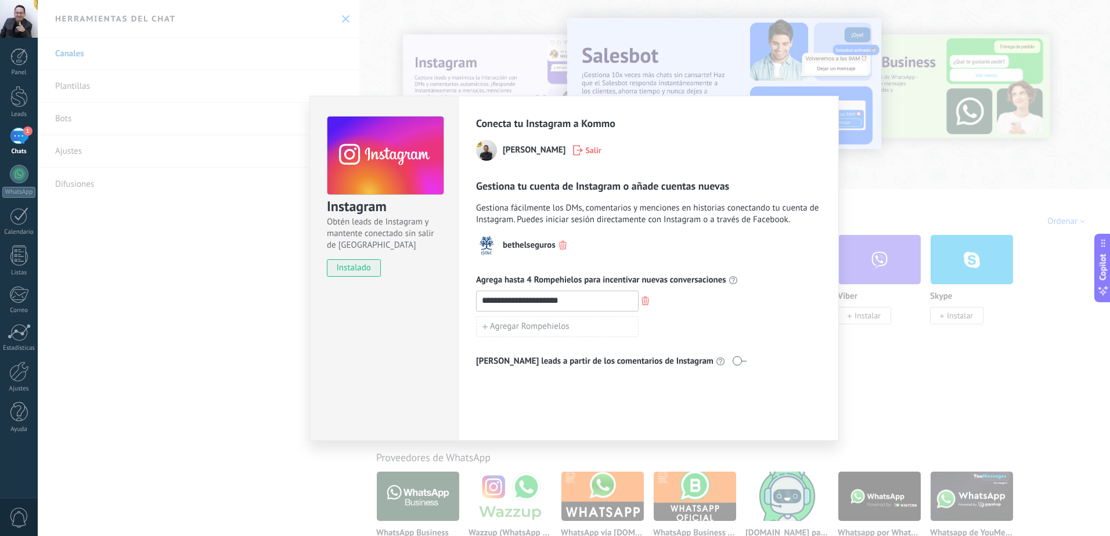
click at [347, 267] on span "instalado" at bounding box center [353, 268] width 53 height 17
click at [864, 211] on div "**********" at bounding box center [574, 268] width 1072 height 536
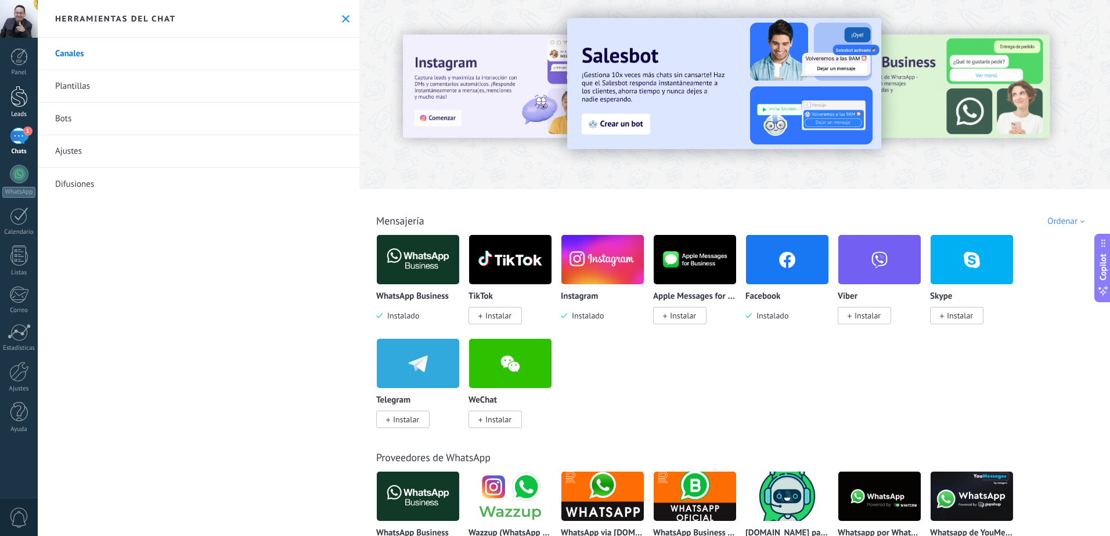
click at [24, 102] on div at bounding box center [18, 96] width 17 height 21
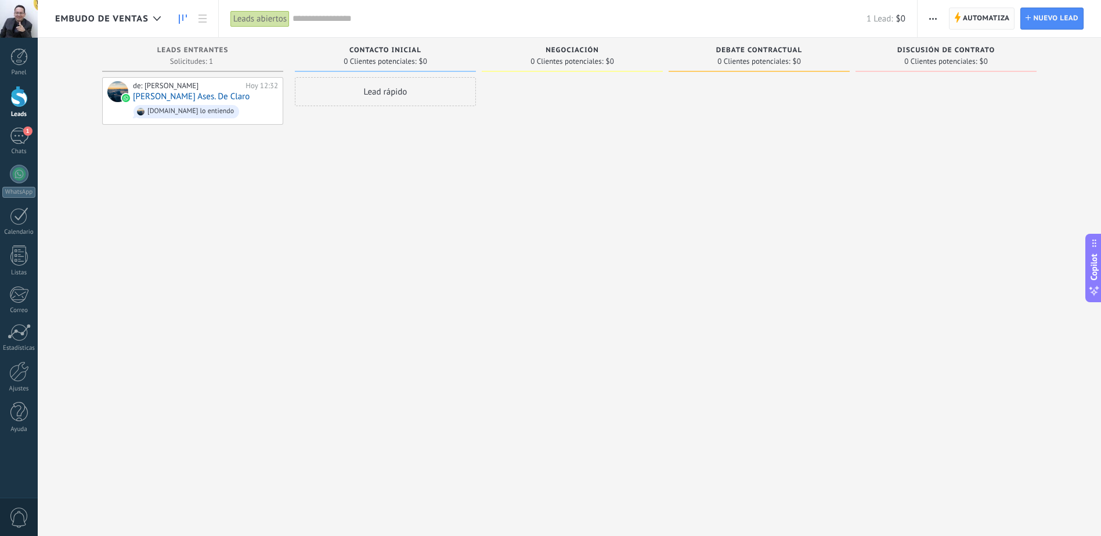
click at [958, 24] on span "Automatiza Automatiza" at bounding box center [982, 19] width 66 height 22
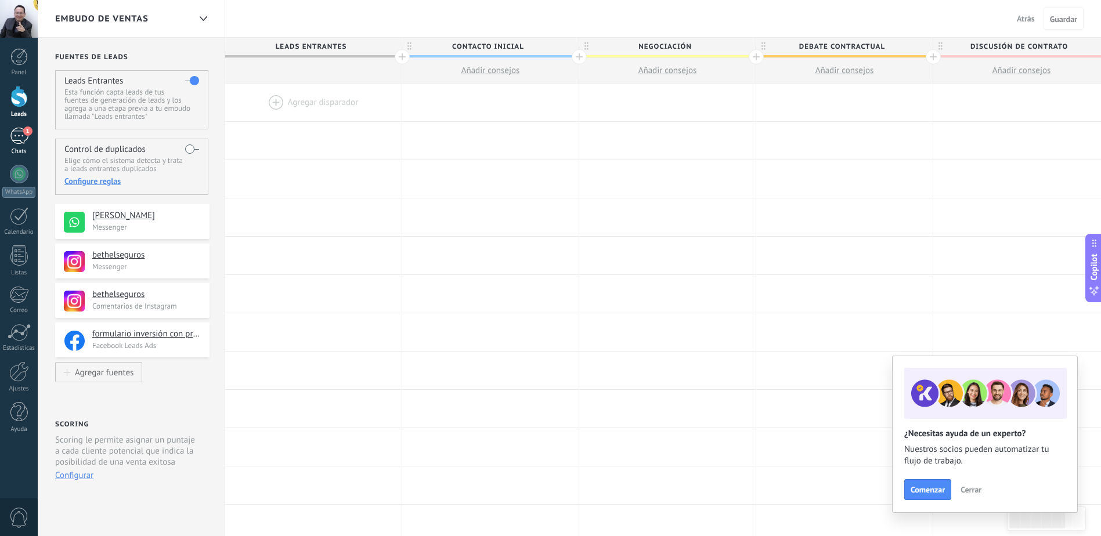
click at [20, 139] on div "1" at bounding box center [19, 136] width 19 height 17
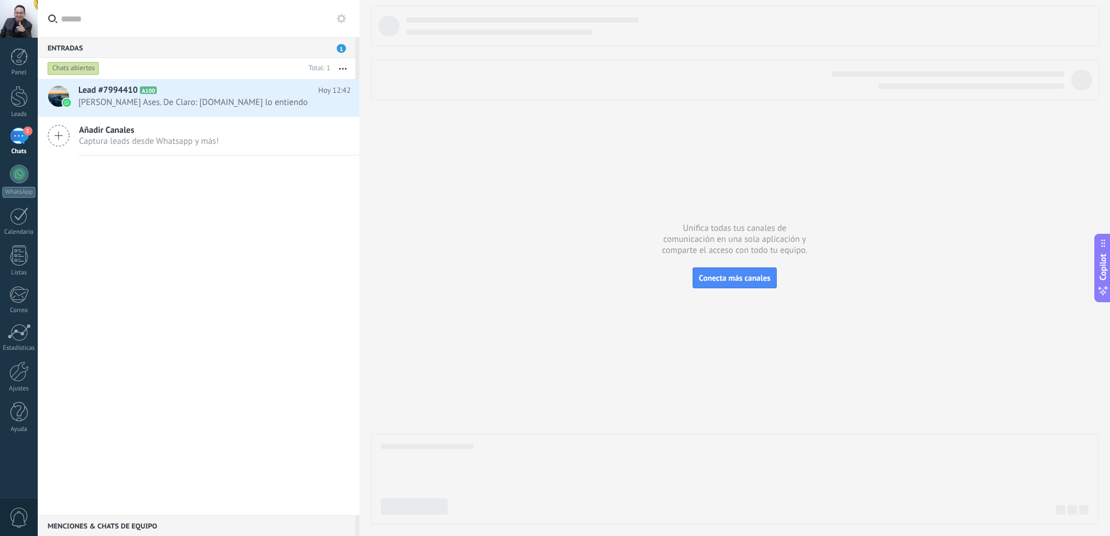
click at [74, 143] on div "Añadir Canales Captura leads desde Whatsapp y más!" at bounding box center [199, 136] width 322 height 39
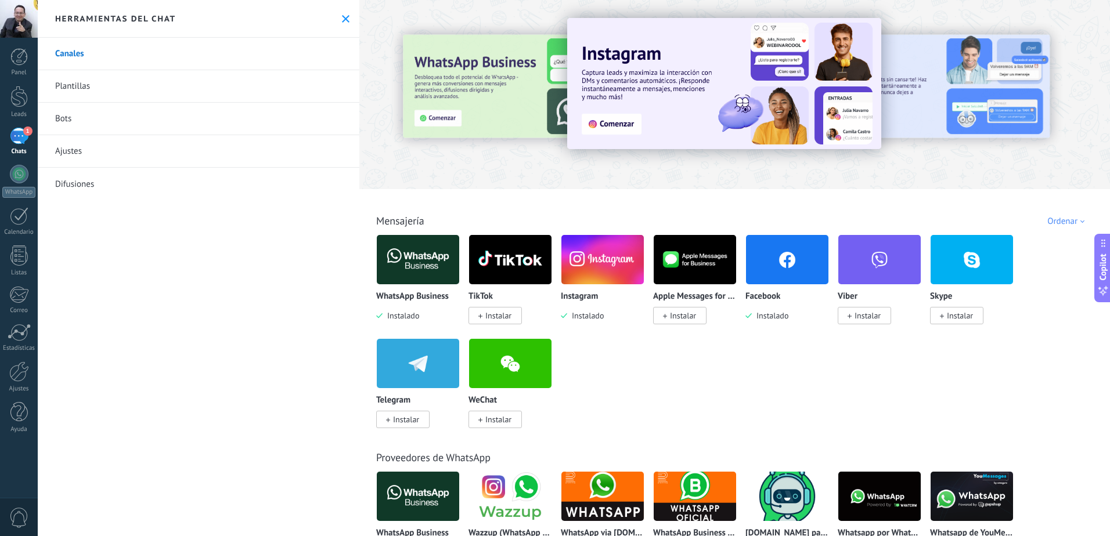
click at [586, 279] on img at bounding box center [602, 260] width 82 height 56
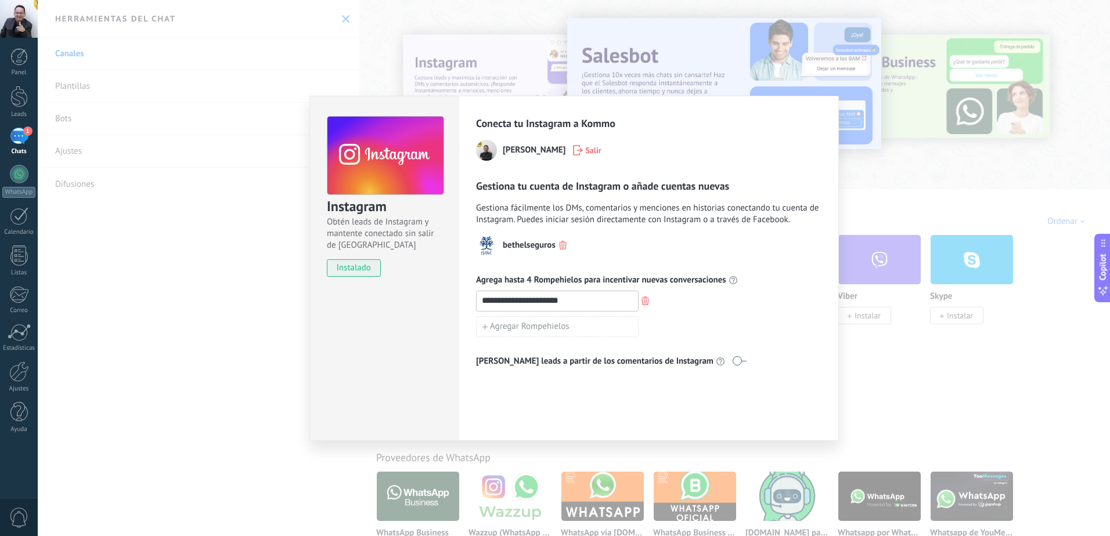
click at [334, 21] on div "**********" at bounding box center [574, 268] width 1072 height 536
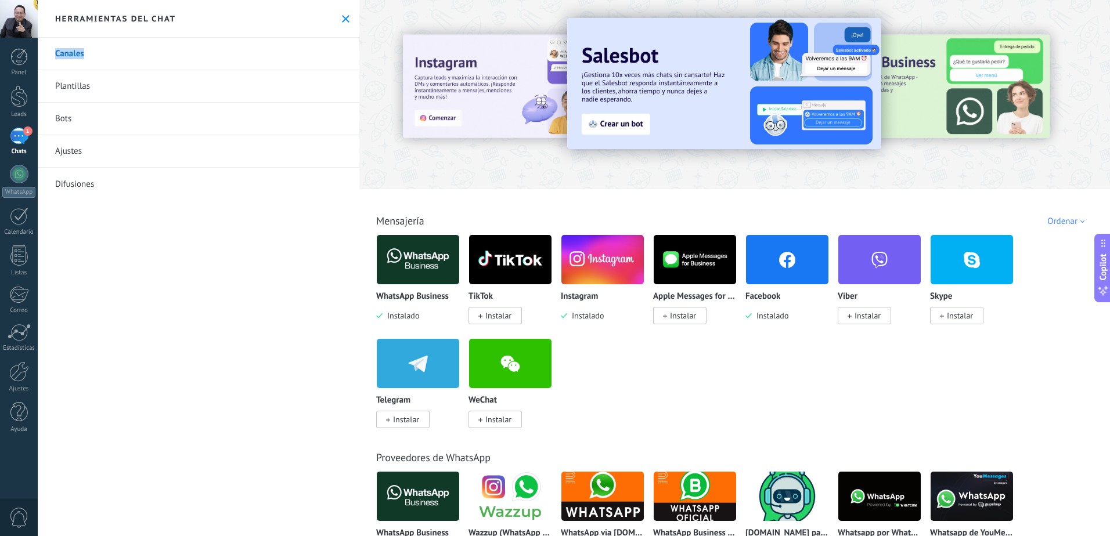
click at [334, 21] on div "Herramientas del chat" at bounding box center [199, 19] width 322 height 38
drag, startPoint x: 334, startPoint y: 21, endPoint x: 312, endPoint y: 17, distance: 22.4
click at [312, 17] on div "Herramientas del chat" at bounding box center [199, 19] width 322 height 38
click at [344, 16] on icon at bounding box center [346, 19] width 8 height 8
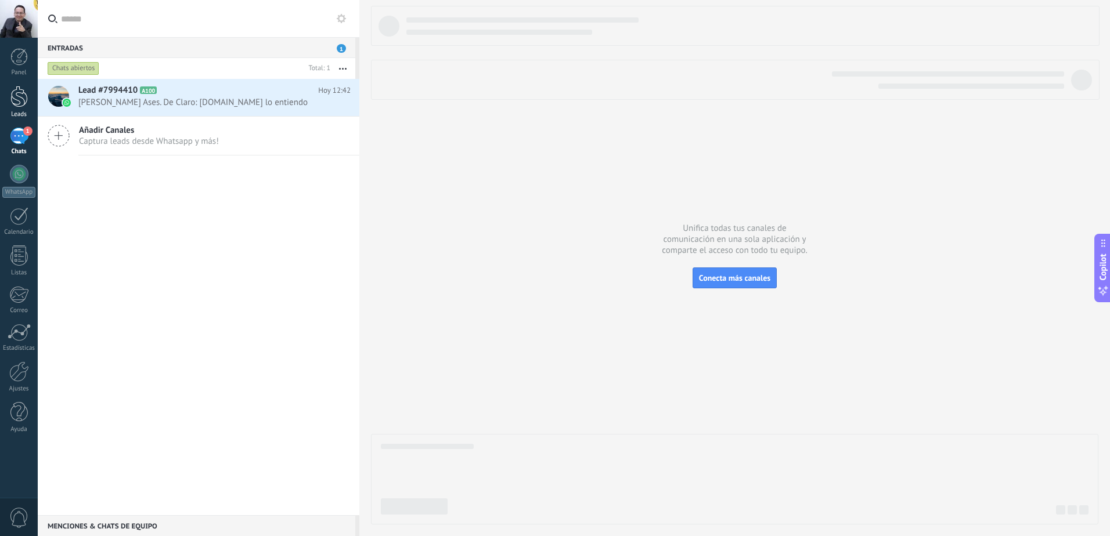
click at [31, 100] on link "Leads" at bounding box center [19, 102] width 38 height 33
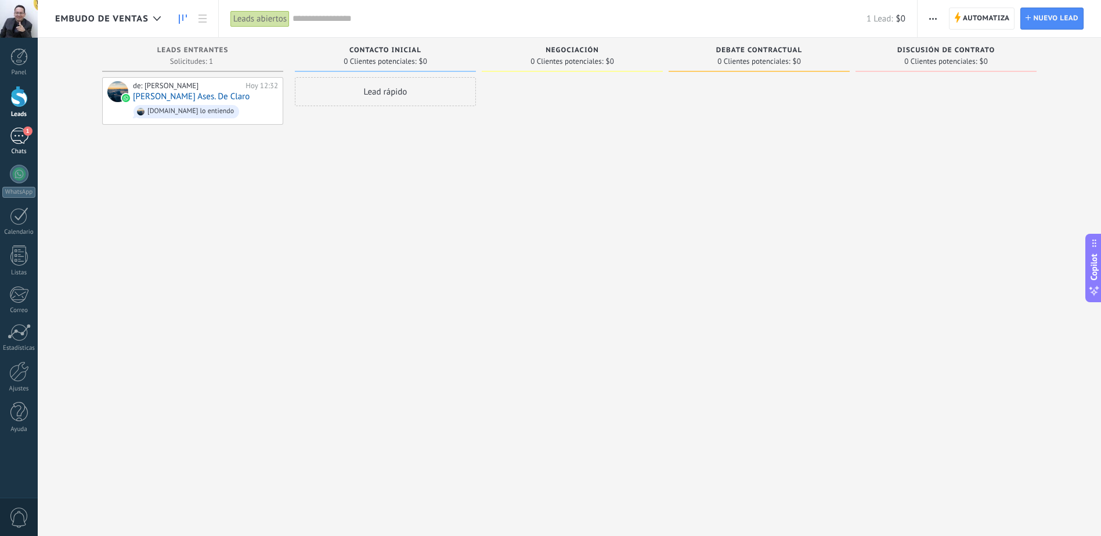
click at [17, 143] on div "1" at bounding box center [19, 136] width 19 height 17
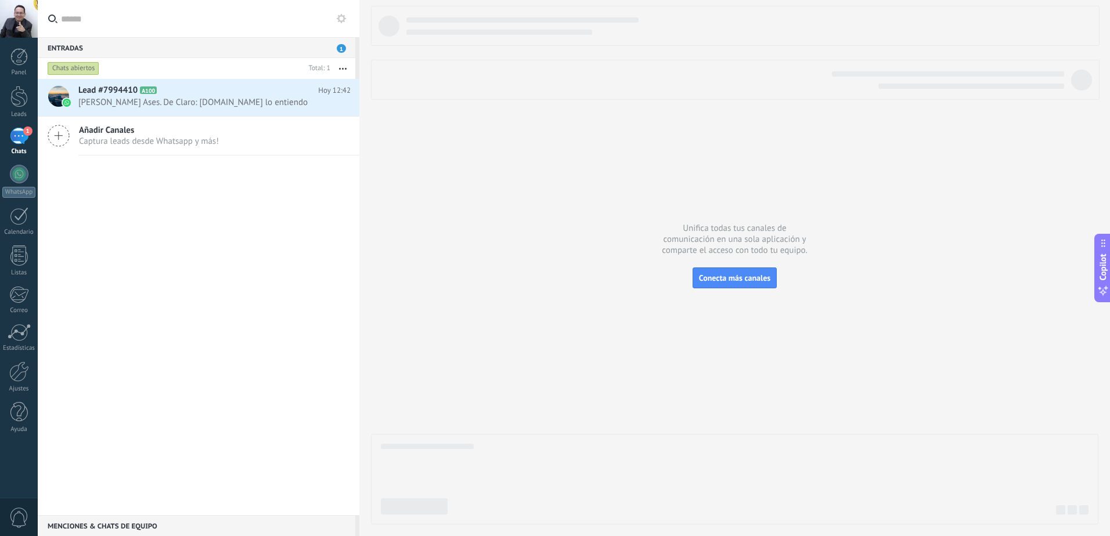
click at [95, 138] on span "Captura leads desde Whatsapp y más!" at bounding box center [149, 141] width 140 height 11
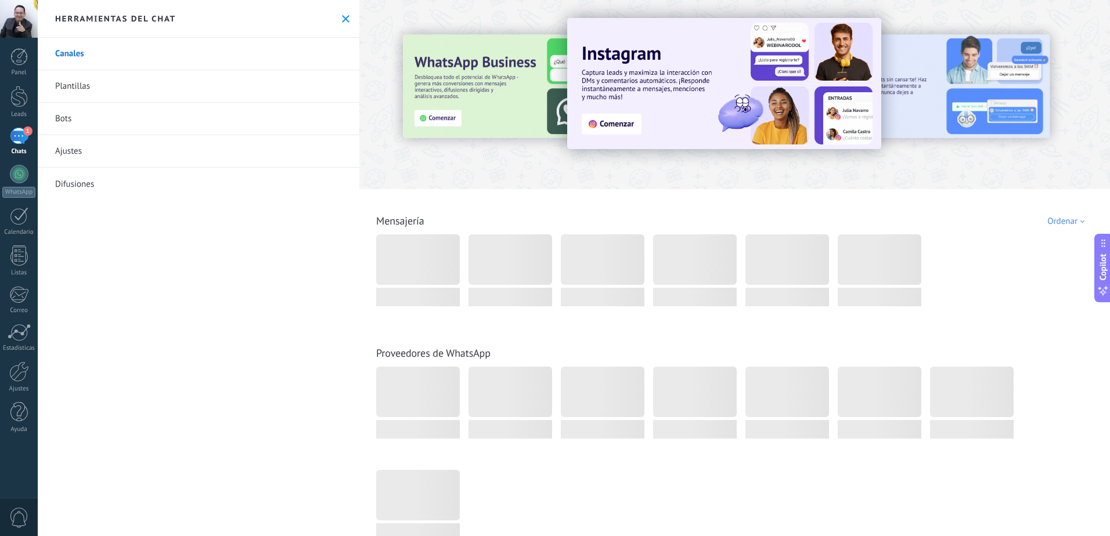
click at [107, 59] on link "Canales" at bounding box center [199, 54] width 322 height 33
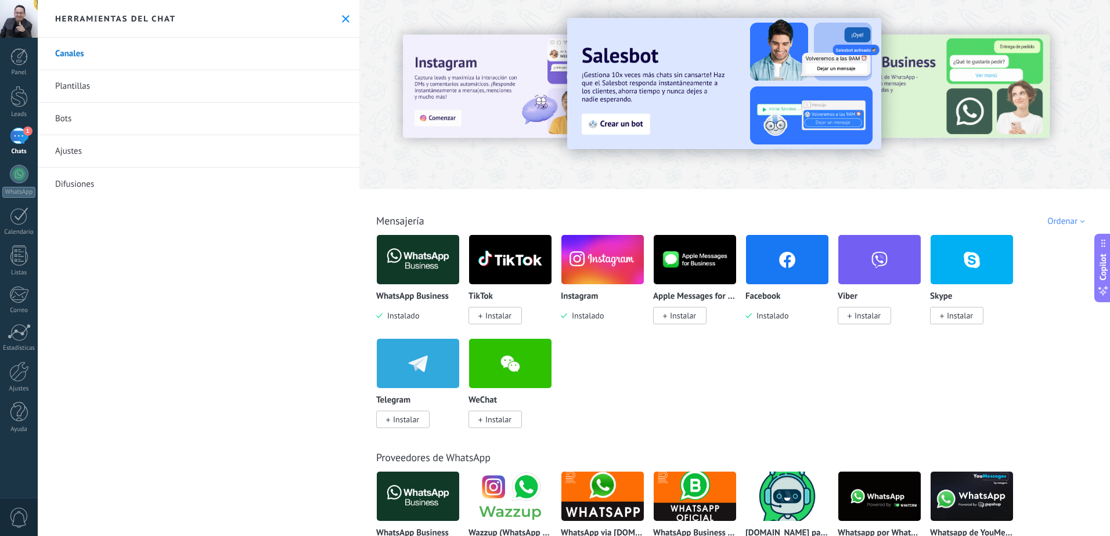
click at [343, 20] on use at bounding box center [346, 19] width 8 height 8
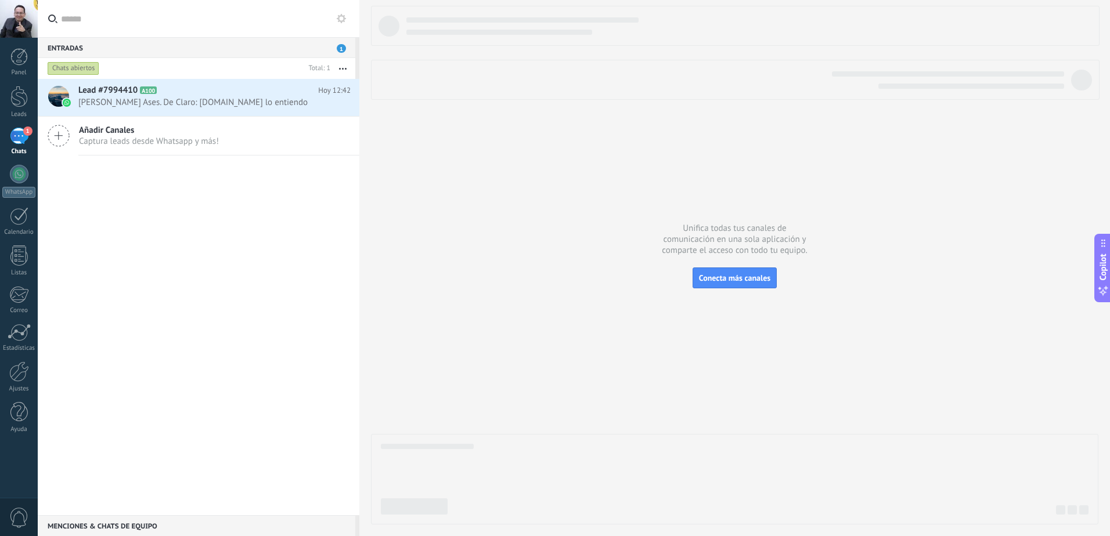
click at [62, 134] on icon at bounding box center [59, 136] width 22 height 22
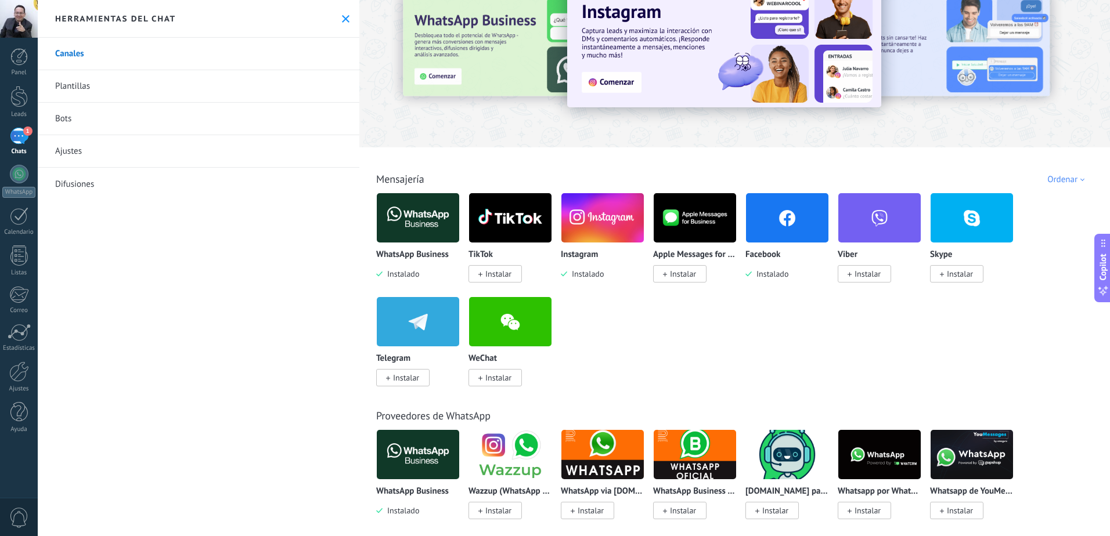
scroll to position [41, 0]
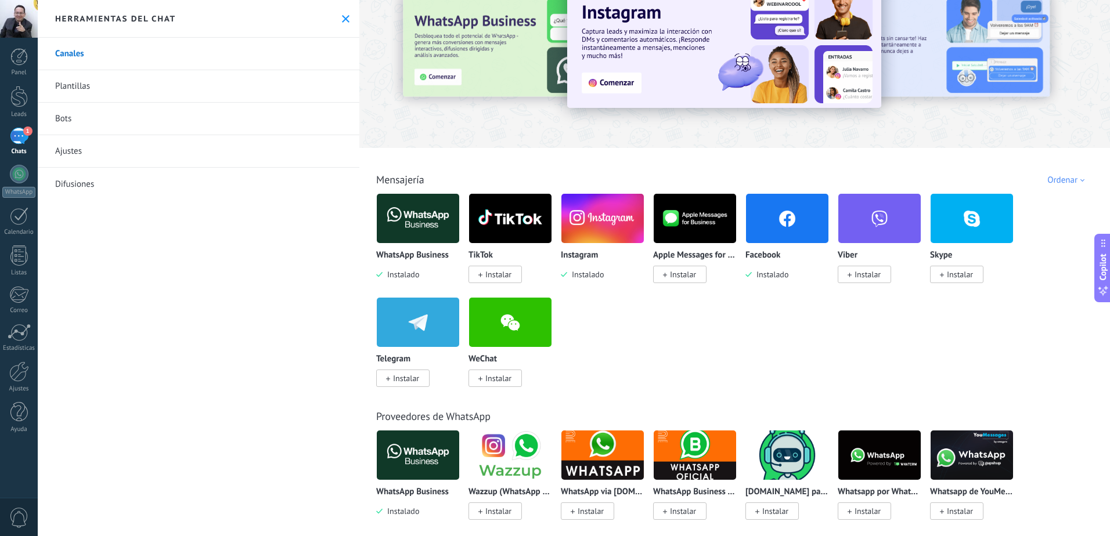
click at [491, 277] on span "Instalar" at bounding box center [498, 274] width 26 height 10
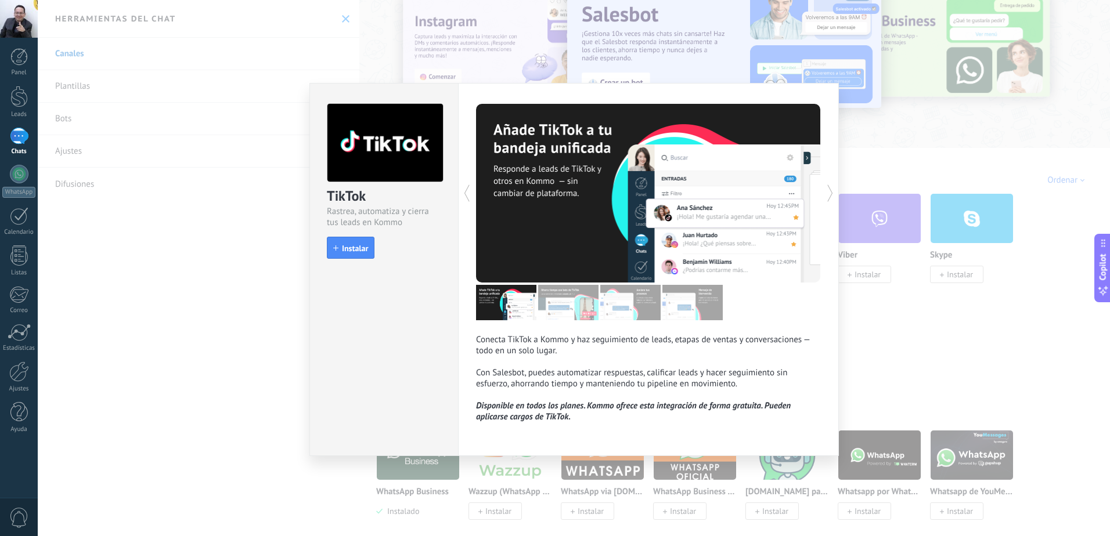
click at [828, 198] on icon at bounding box center [830, 193] width 12 height 23
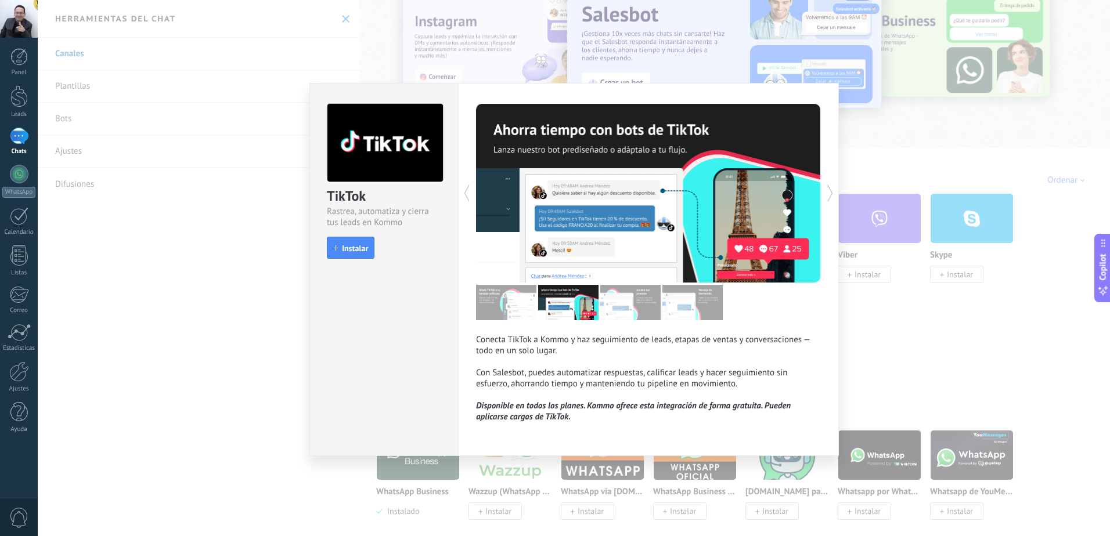
click at [828, 198] on icon at bounding box center [830, 193] width 12 height 23
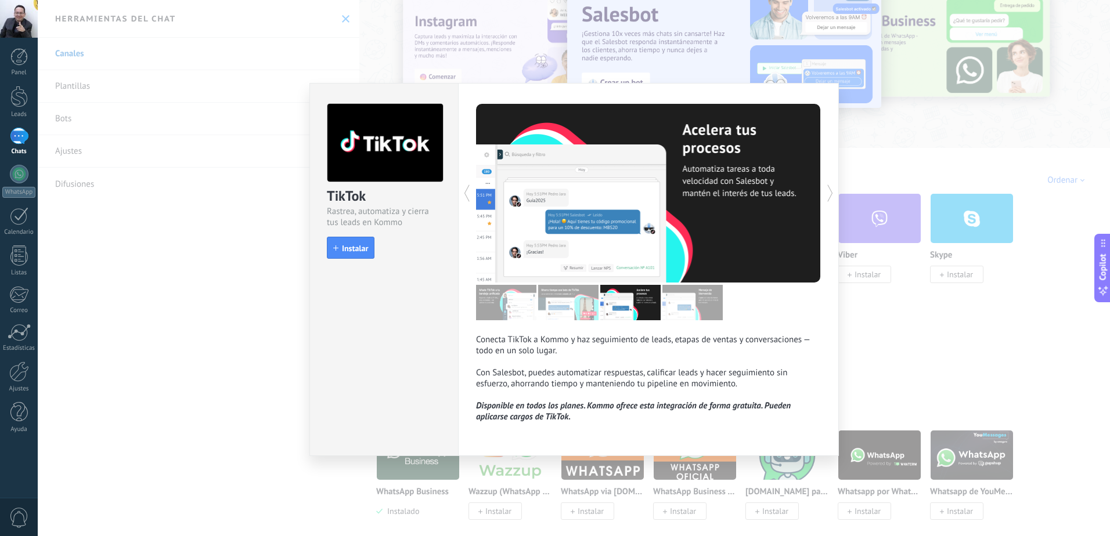
click at [828, 198] on icon at bounding box center [830, 193] width 12 height 23
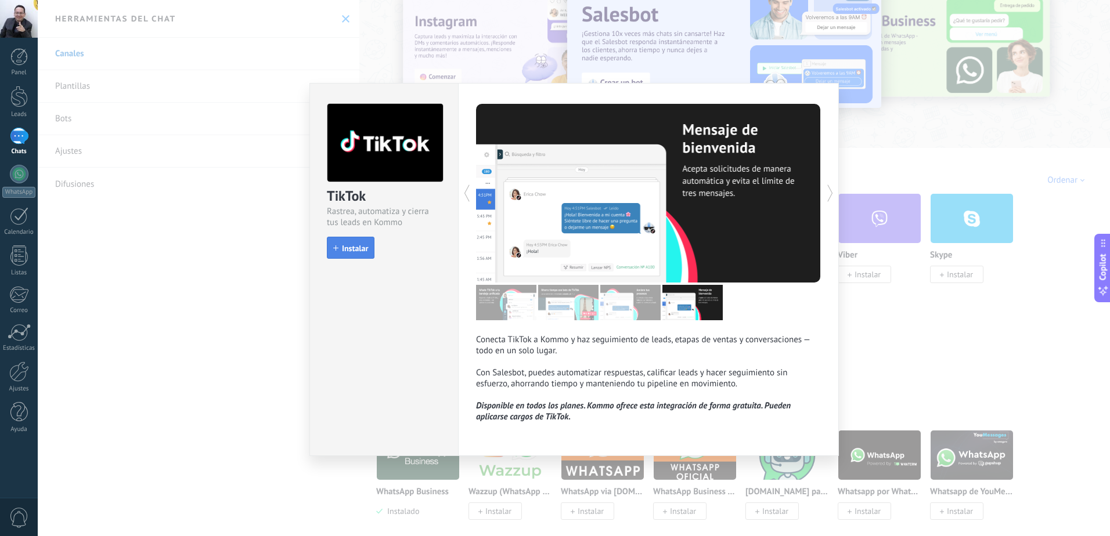
click at [354, 240] on button "Instalar" at bounding box center [351, 248] width 48 height 22
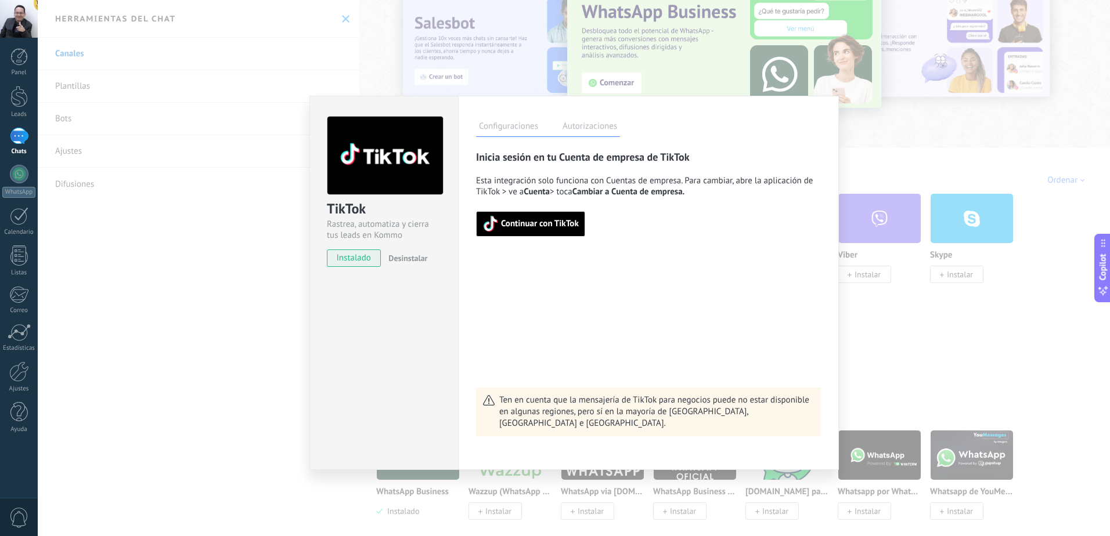
click at [890, 300] on div "TikTok Rastrea, automatiza y cierra tus leads en Kommo instalado Desinstalar Co…" at bounding box center [574, 268] width 1072 height 536
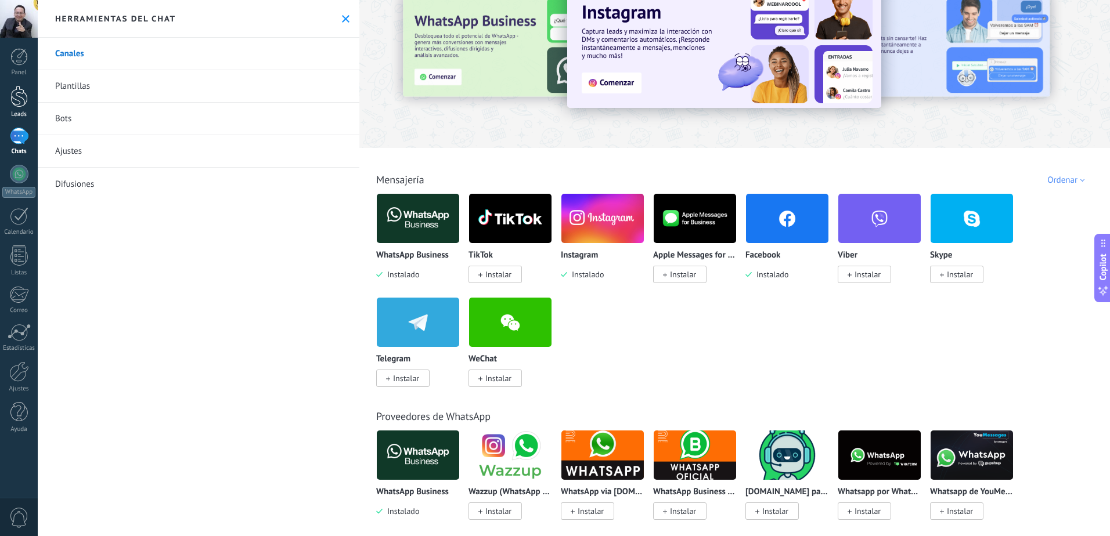
click at [28, 113] on div "Leads" at bounding box center [19, 115] width 34 height 8
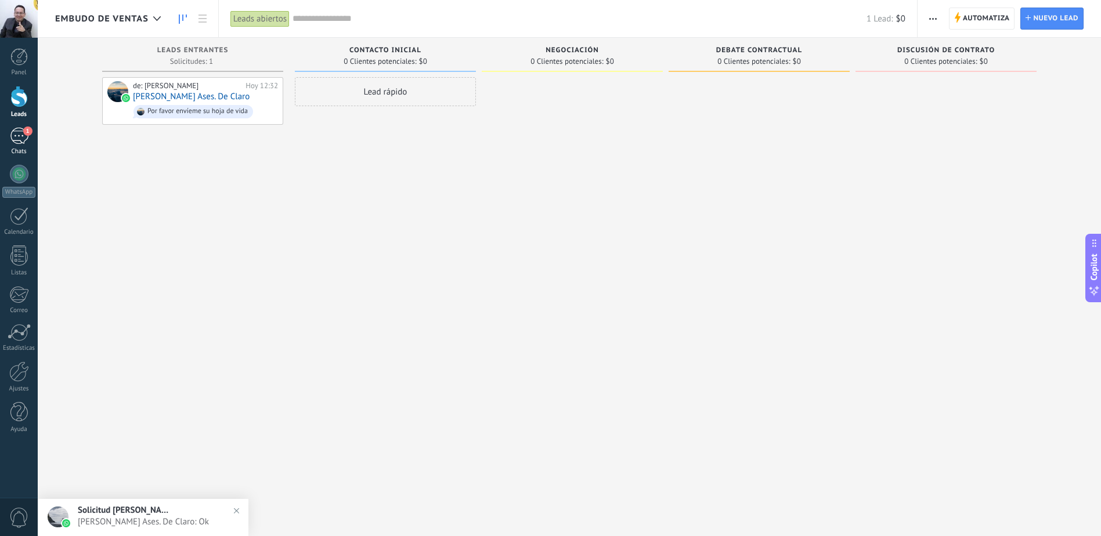
click at [21, 135] on div "1" at bounding box center [19, 136] width 19 height 17
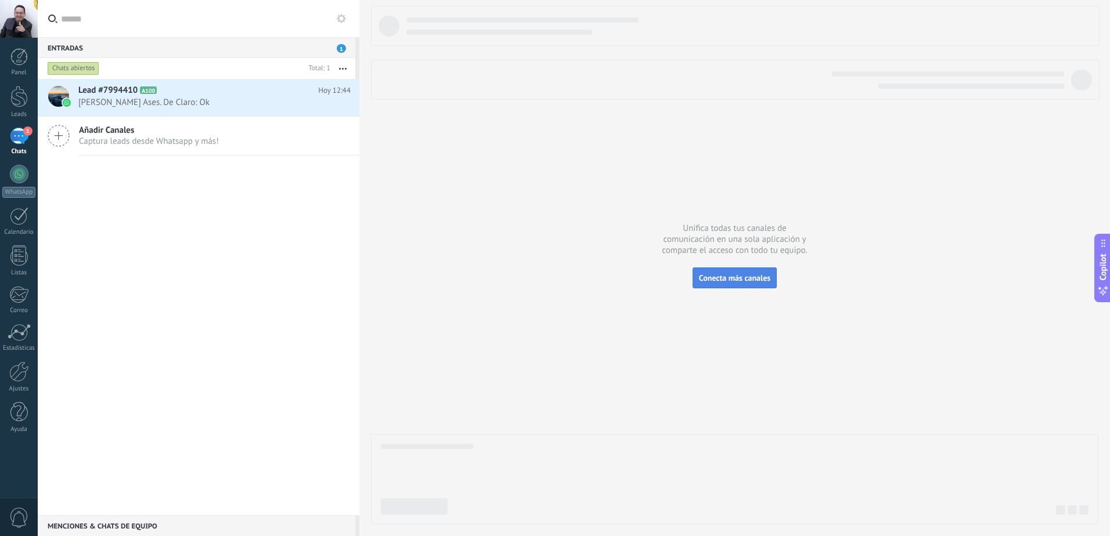
click at [702, 278] on span "Conecta más canales" at bounding box center [734, 278] width 71 height 10
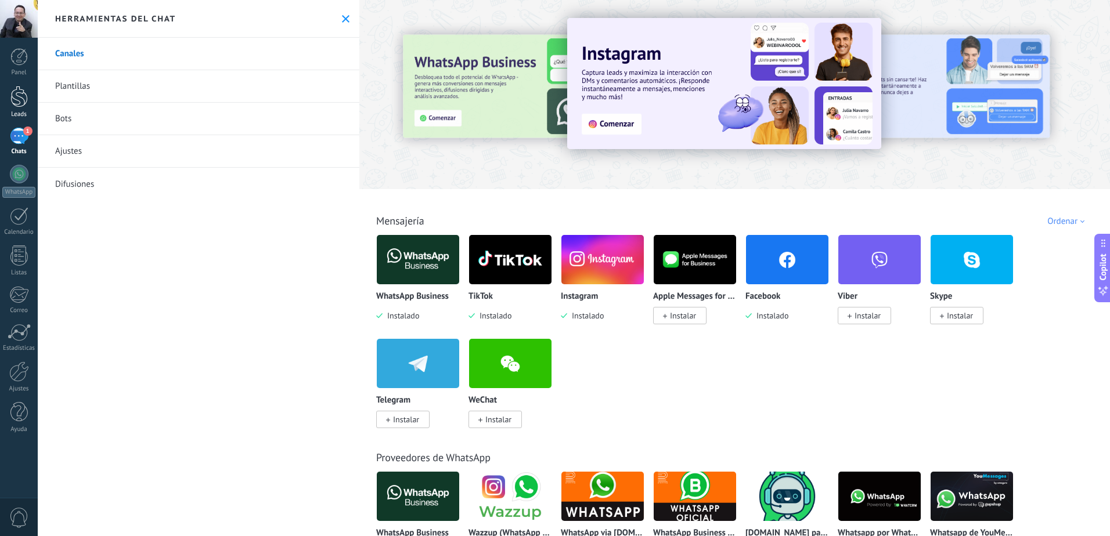
click at [21, 103] on div at bounding box center [18, 96] width 17 height 21
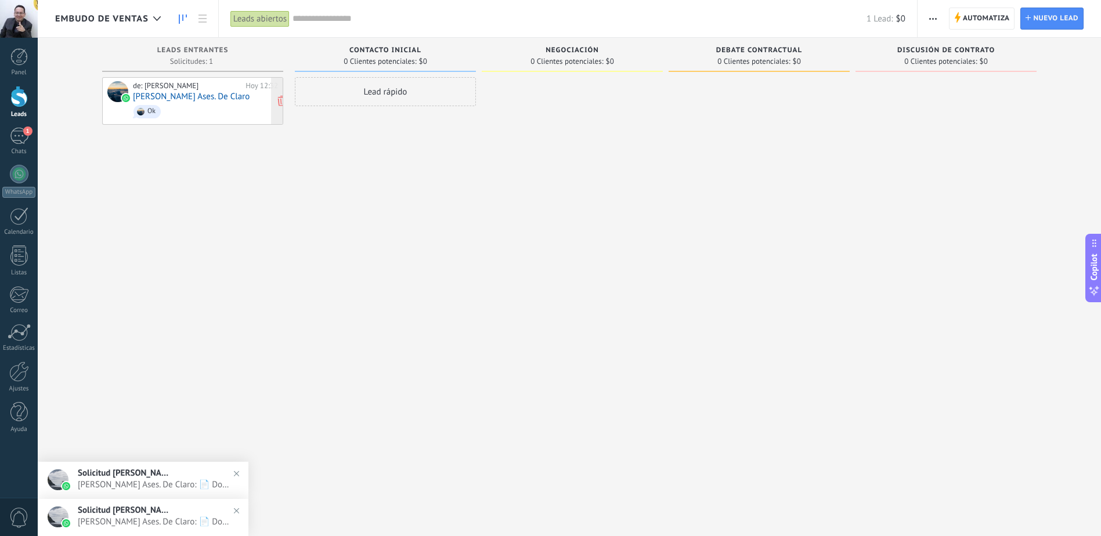
click at [183, 100] on link "[PERSON_NAME] Ases. De Claro" at bounding box center [191, 97] width 117 height 10
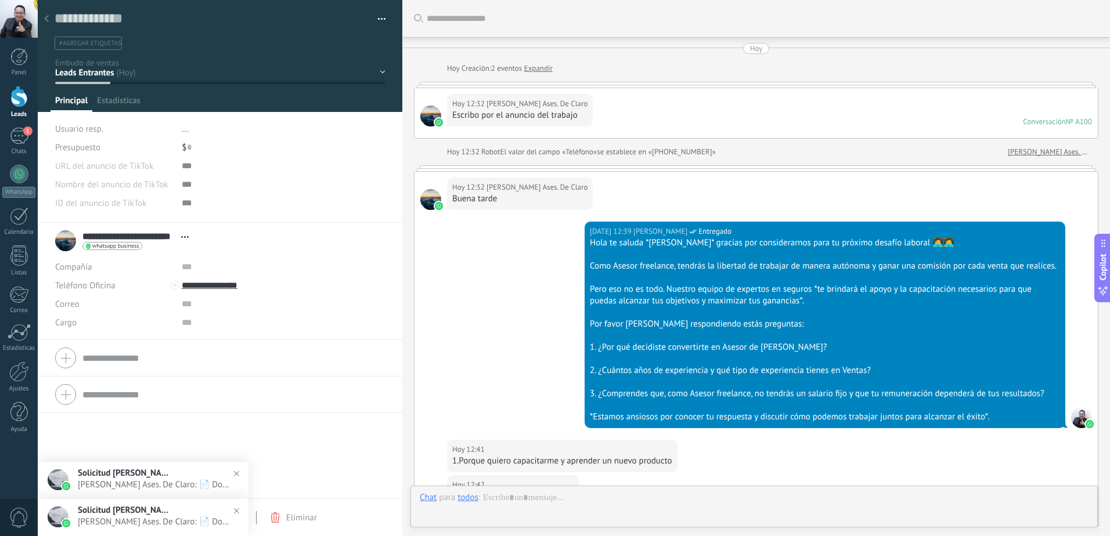
type textarea "**********"
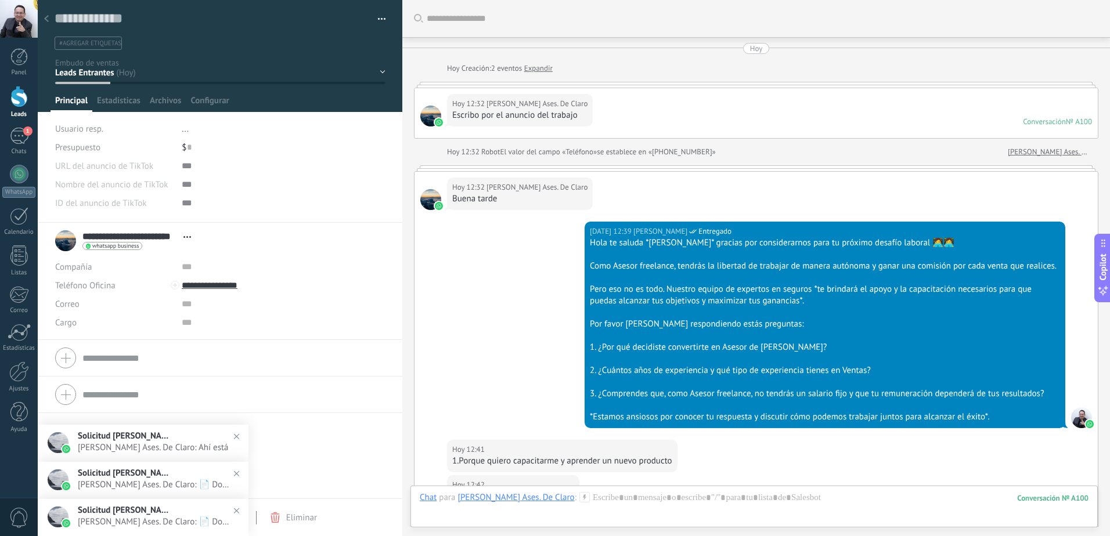
scroll to position [538, 0]
